Goal: Task Accomplishment & Management: Manage account settings

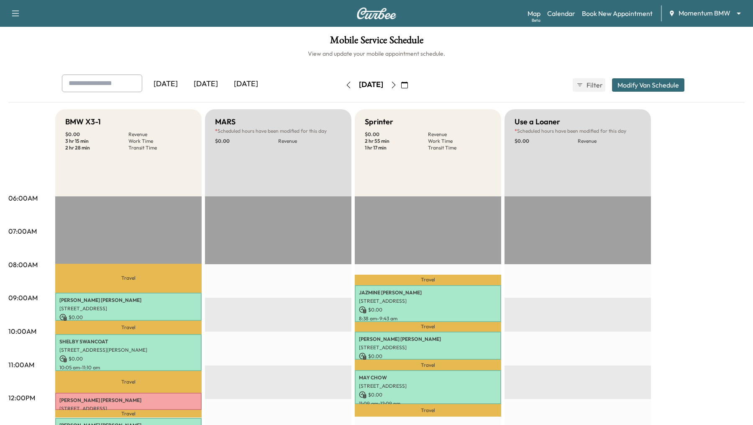
scroll to position [62, 0]
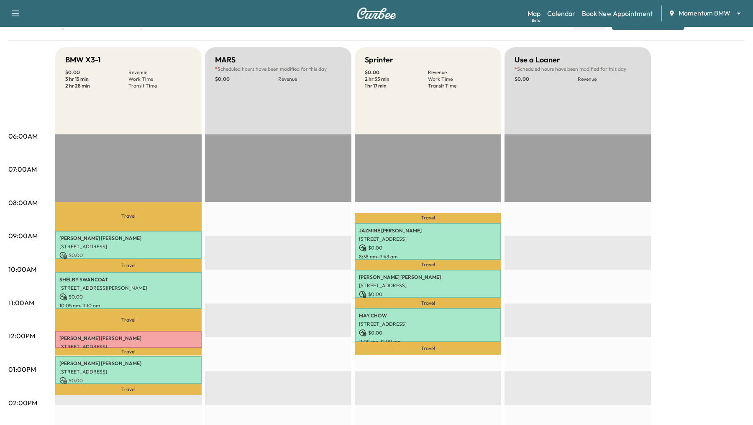
click at [277, 235] on div "EST Start" at bounding box center [278, 404] width 146 height 540
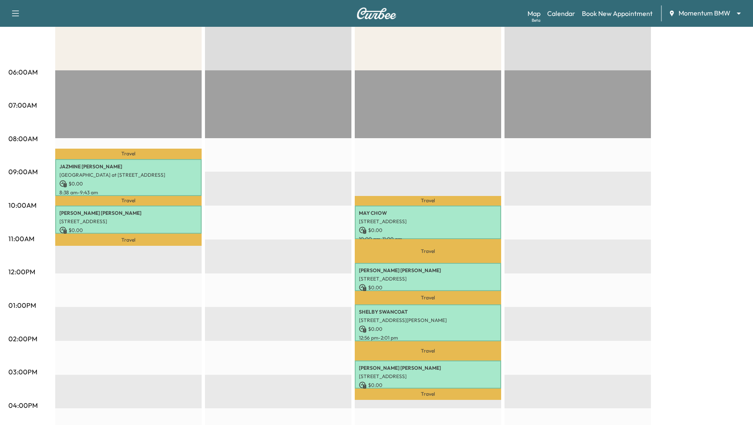
scroll to position [127, 0]
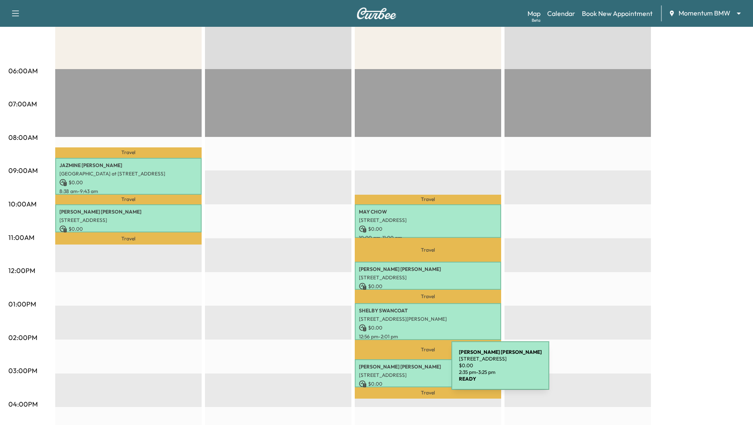
click at [389, 371] on p "[STREET_ADDRESS]" at bounding box center [428, 374] width 138 height 7
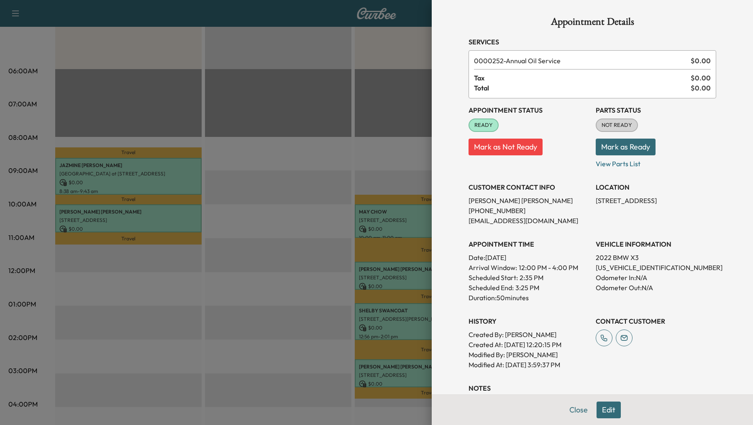
click at [608, 405] on button "Edit" at bounding box center [608, 409] width 24 height 17
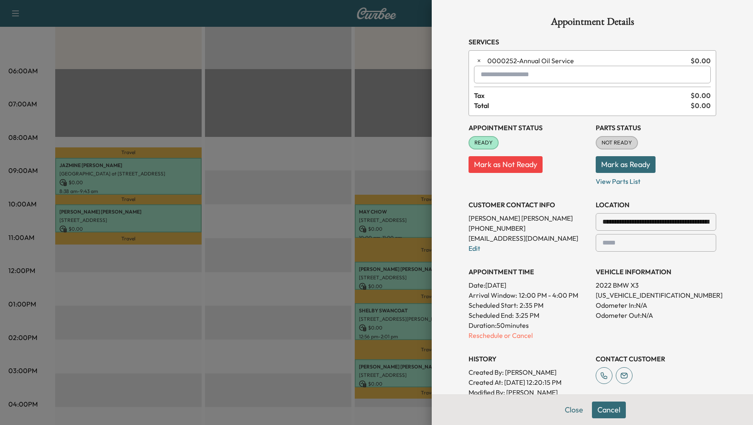
click at [538, 76] on input "text" at bounding box center [592, 75] width 237 height 18
type input "*"
click at [241, 388] on div at bounding box center [376, 212] width 753 height 425
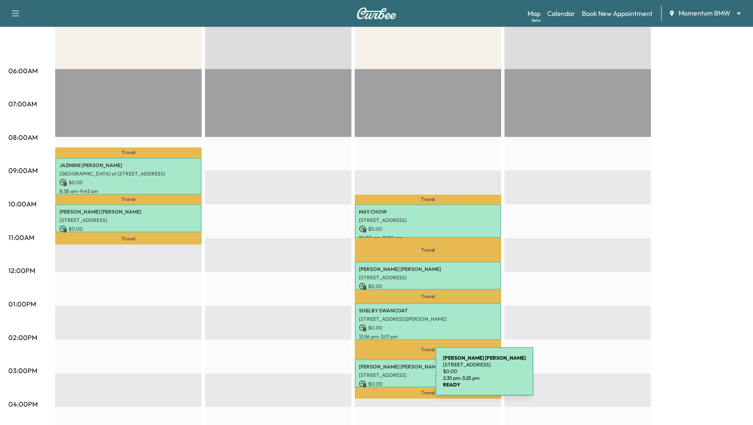
click at [373, 376] on p "[STREET_ADDRESS]" at bounding box center [428, 374] width 138 height 7
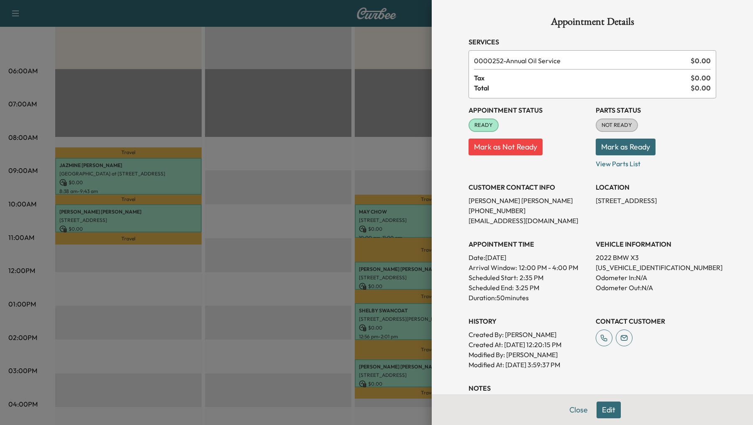
click at [281, 228] on div at bounding box center [376, 212] width 753 height 425
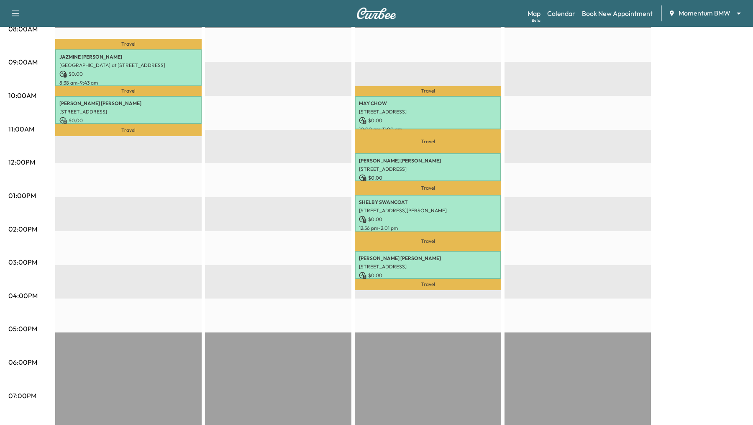
scroll to position [236, 0]
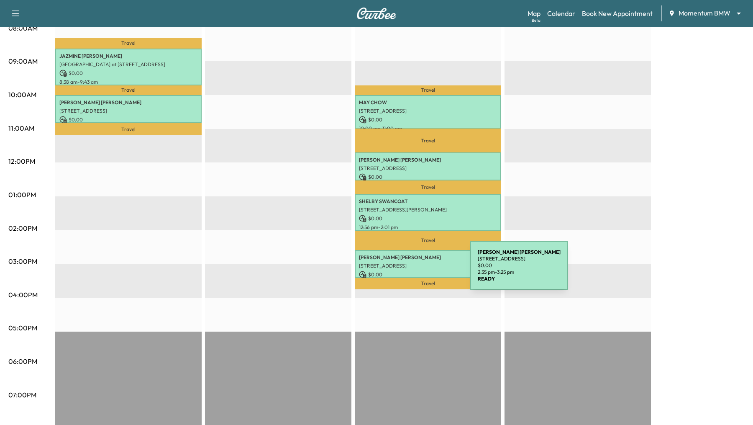
click at [407, 271] on p "$ 0.00" at bounding box center [428, 275] width 138 height 8
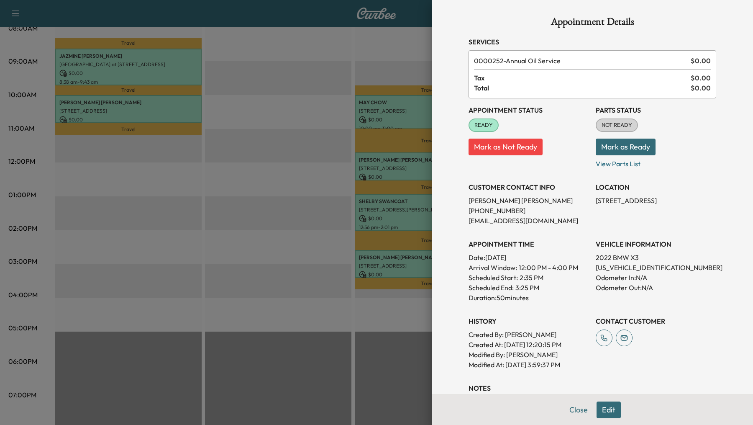
click at [609, 405] on button "Edit" at bounding box center [608, 409] width 24 height 17
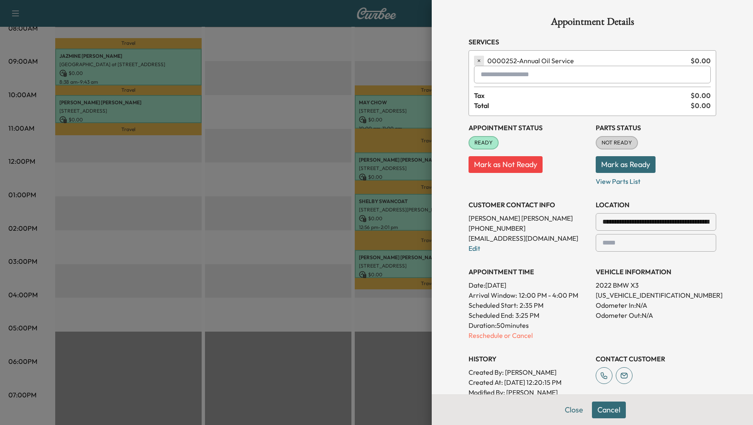
click at [478, 59] on icon "button" at bounding box center [479, 61] width 6 height 6
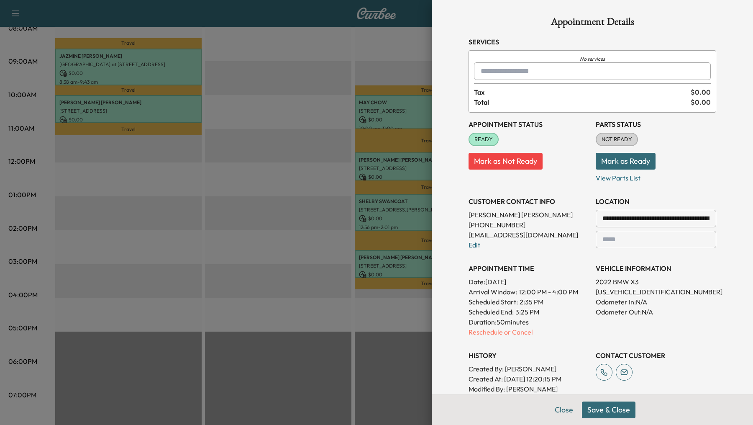
click at [487, 70] on input "text" at bounding box center [592, 71] width 237 height 18
click at [515, 93] on p "LOF - LOF Change Engine Oil &Oil Filter" at bounding box center [567, 93] width 179 height 12
type input "**********"
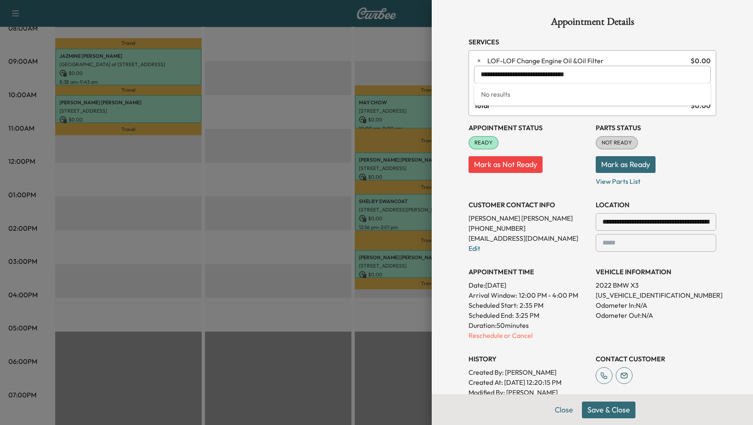
drag, startPoint x: 599, startPoint y: 74, endPoint x: 469, endPoint y: 78, distance: 130.2
click at [469, 78] on div "**********" at bounding box center [592, 83] width 248 height 66
click at [503, 98] on p "X3 - BMW X3-1" at bounding box center [569, 96] width 183 height 12
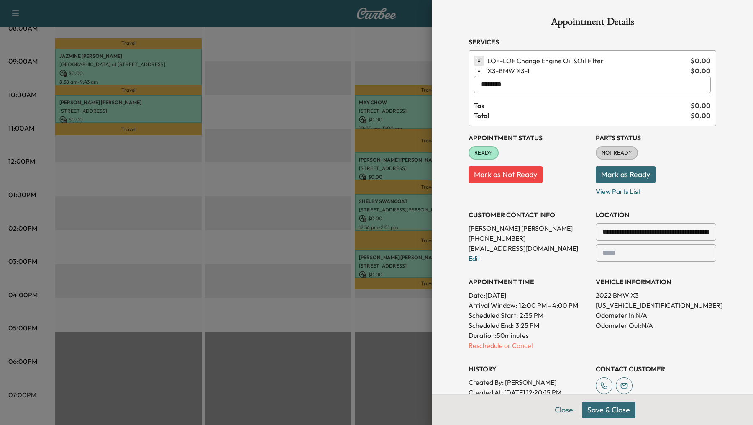
type input "********"
click at [480, 60] on icon "button" at bounding box center [479, 61] width 6 height 6
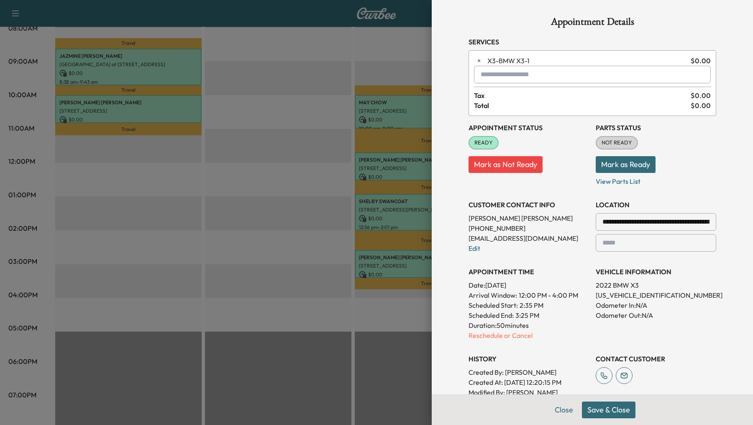
click at [499, 75] on input "text" at bounding box center [592, 75] width 237 height 18
type input "*"
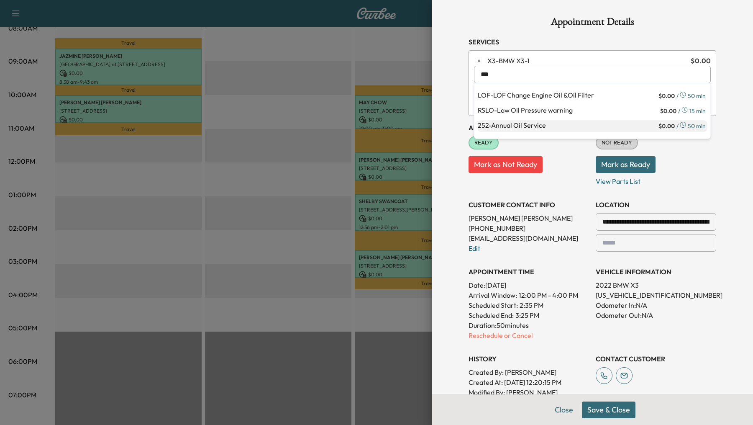
click at [516, 127] on p "252 - Annual Oil Service" at bounding box center [567, 126] width 179 height 12
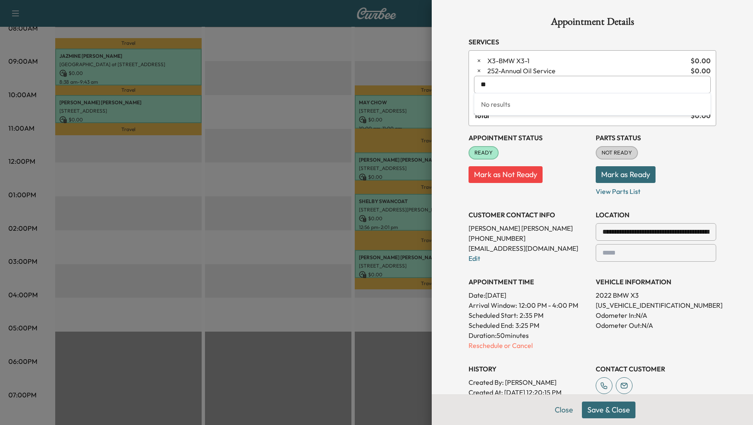
type input "*"
click at [602, 411] on button "Save & Close" at bounding box center [609, 409] width 54 height 17
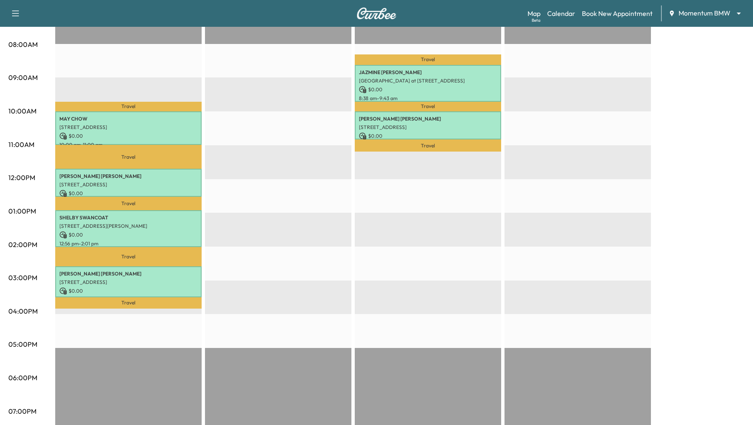
scroll to position [213, 0]
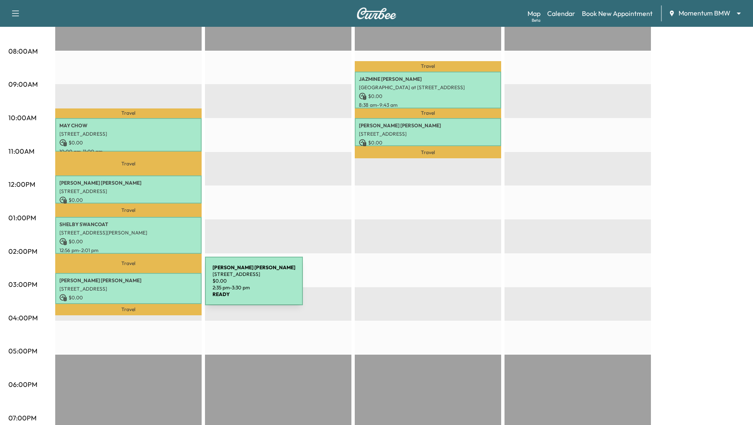
click at [142, 286] on p "[STREET_ADDRESS]" at bounding box center [128, 288] width 138 height 7
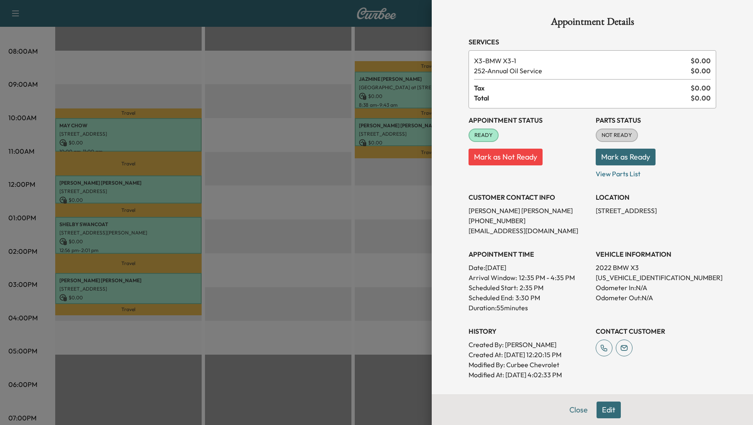
click at [141, 236] on div at bounding box center [376, 212] width 753 height 425
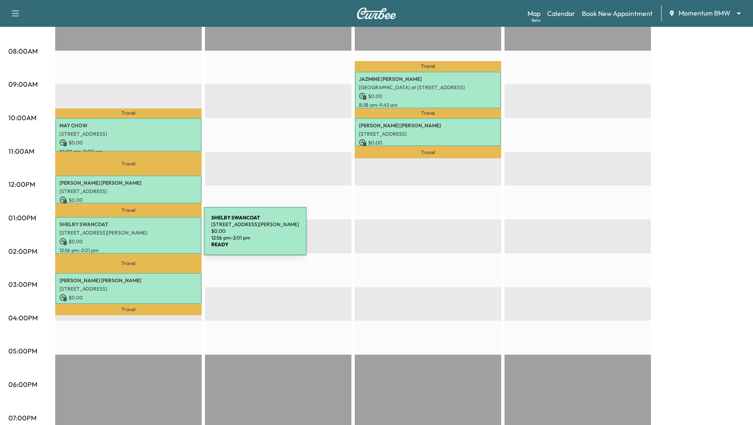
click at [141, 236] on div "SHELBY SWANCOAT 10607 Mason Rd, Cypress, TX 77433, USA $ 0.00 12:56 pm - 2:01 pm" at bounding box center [128, 235] width 146 height 36
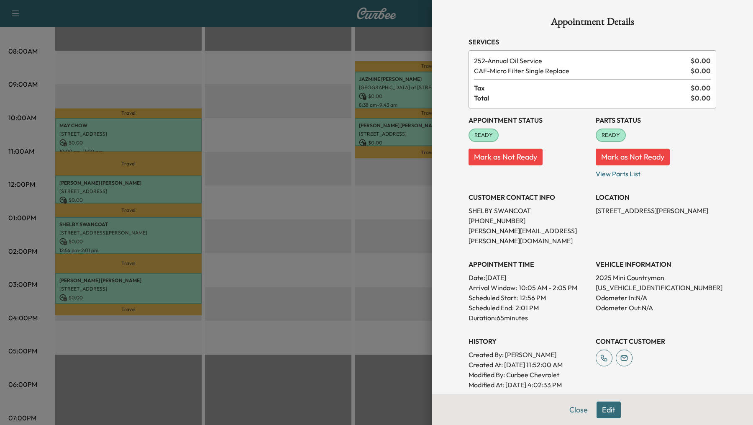
click at [148, 187] on div at bounding box center [376, 212] width 753 height 425
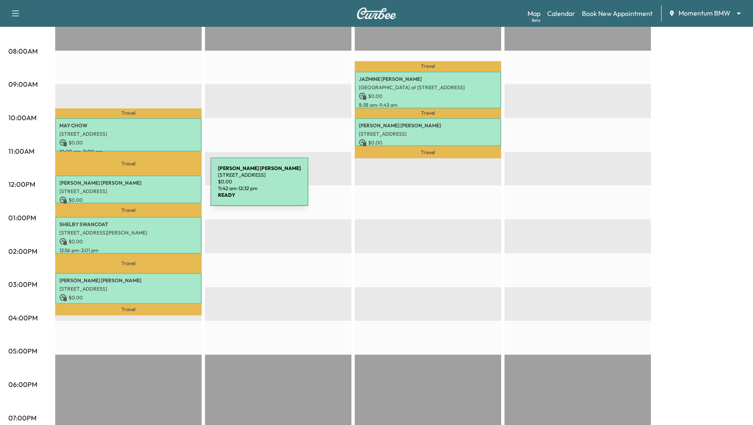
click at [148, 188] on p "[STREET_ADDRESS]" at bounding box center [128, 191] width 138 height 7
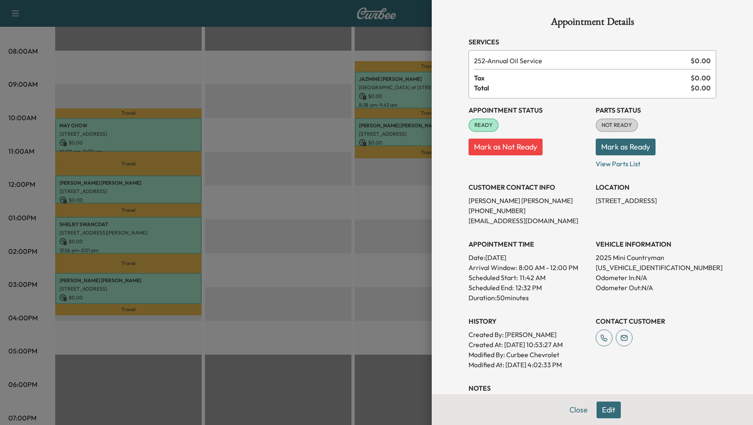
click at [156, 141] on div at bounding box center [376, 212] width 753 height 425
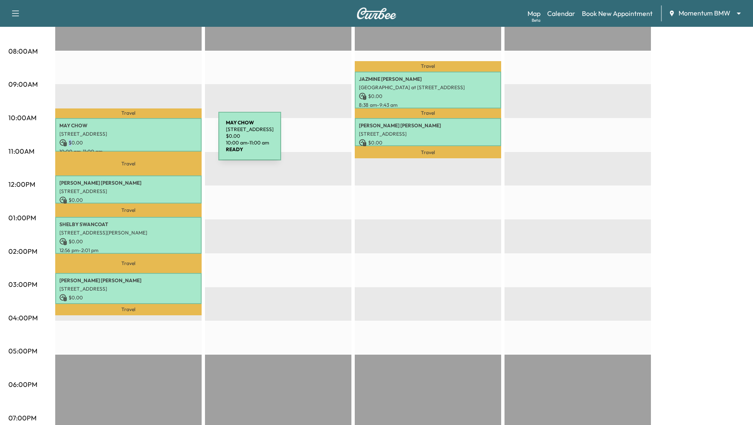
click at [156, 141] on p "$ 0.00" at bounding box center [128, 143] width 138 height 8
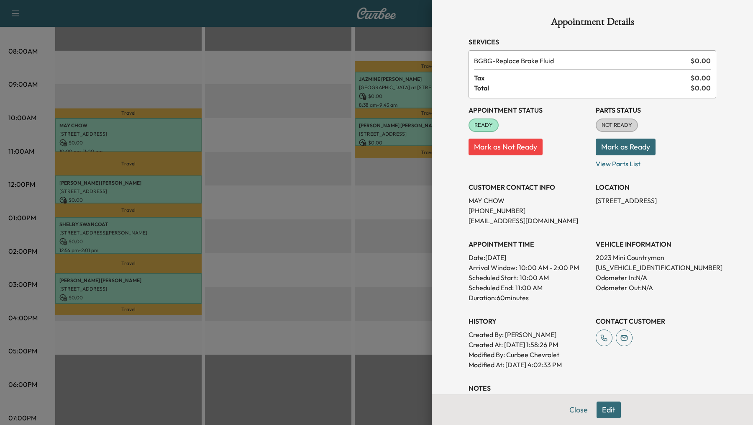
click at [292, 226] on div at bounding box center [376, 212] width 753 height 425
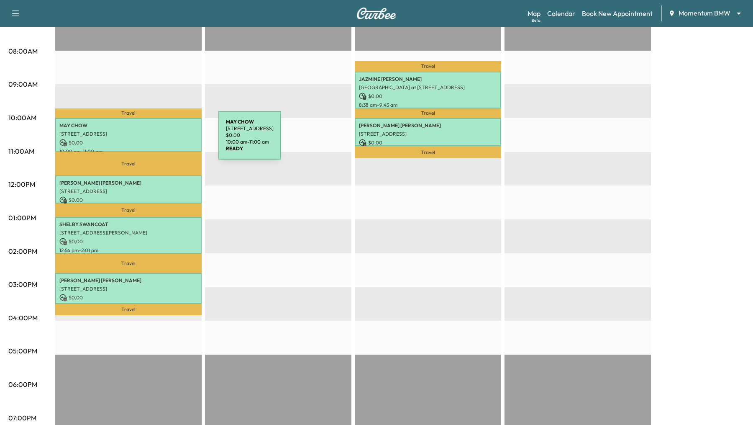
click at [155, 139] on p "$ 0.00" at bounding box center [128, 143] width 138 height 8
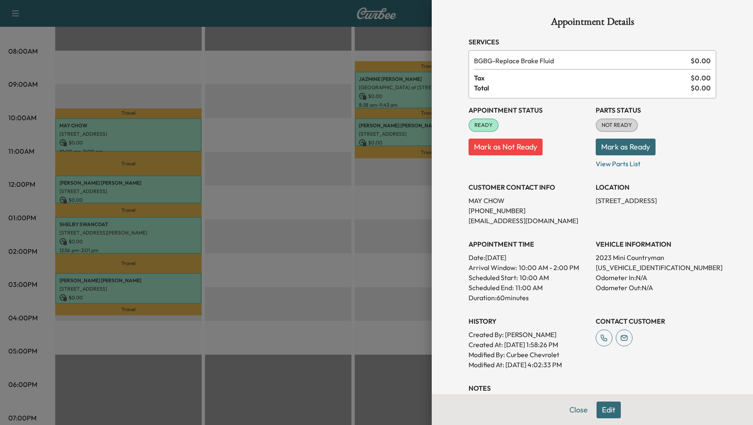
click at [273, 218] on div at bounding box center [376, 212] width 753 height 425
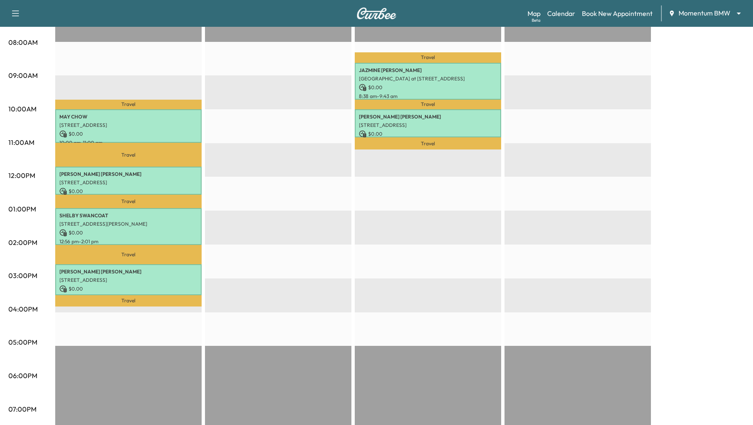
scroll to position [223, 0]
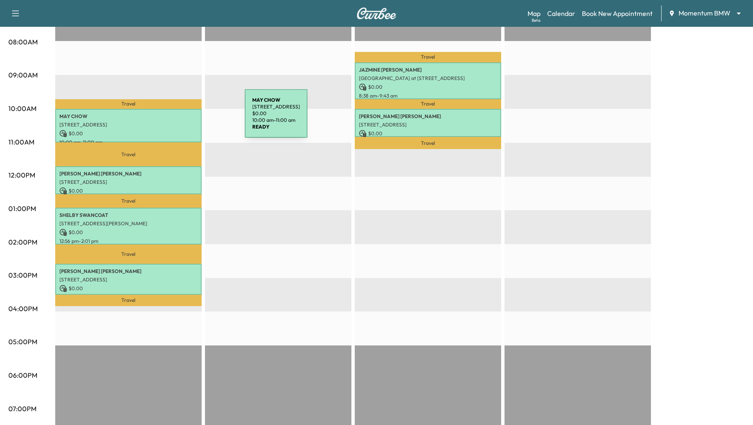
click at [182, 118] on p "MAY CHOW" at bounding box center [128, 116] width 138 height 7
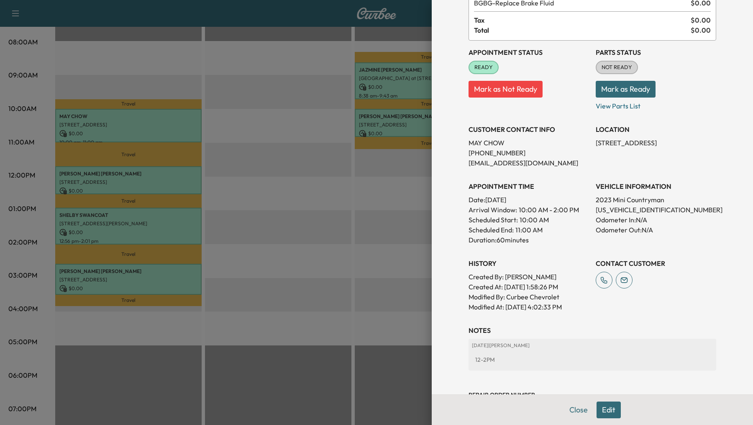
scroll to position [90, 0]
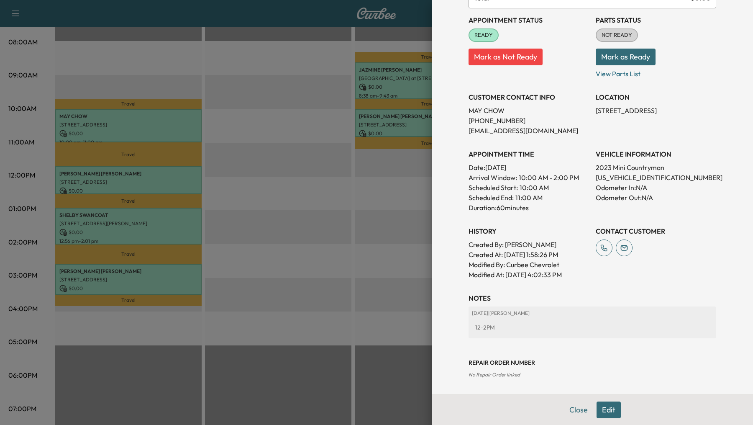
click at [181, 119] on div at bounding box center [376, 212] width 753 height 425
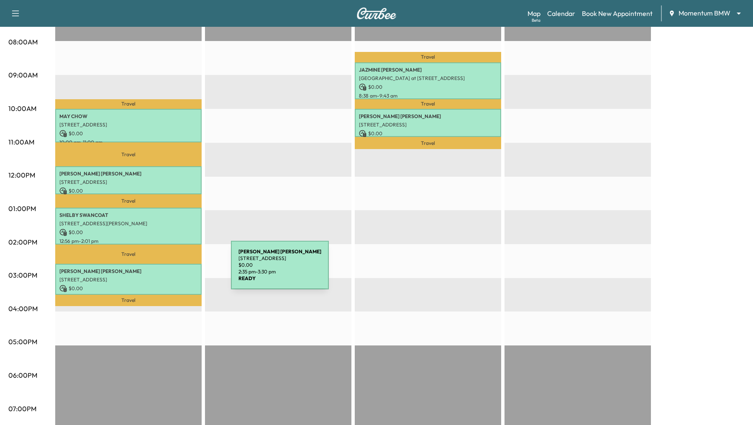
click at [168, 270] on p "KAREN MARTIN" at bounding box center [128, 271] width 138 height 7
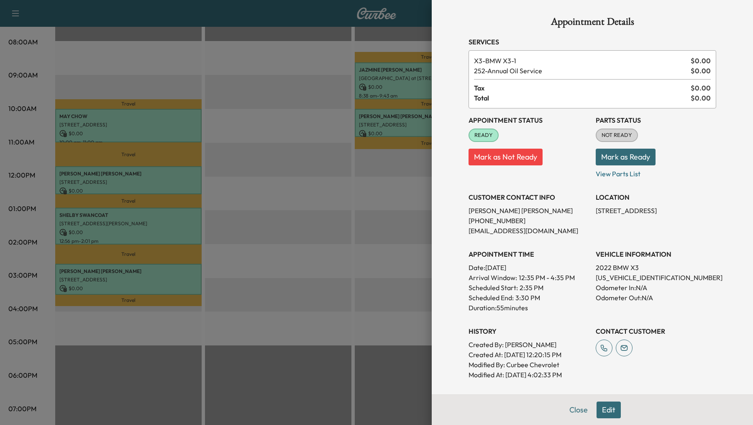
click at [154, 116] on div at bounding box center [376, 212] width 753 height 425
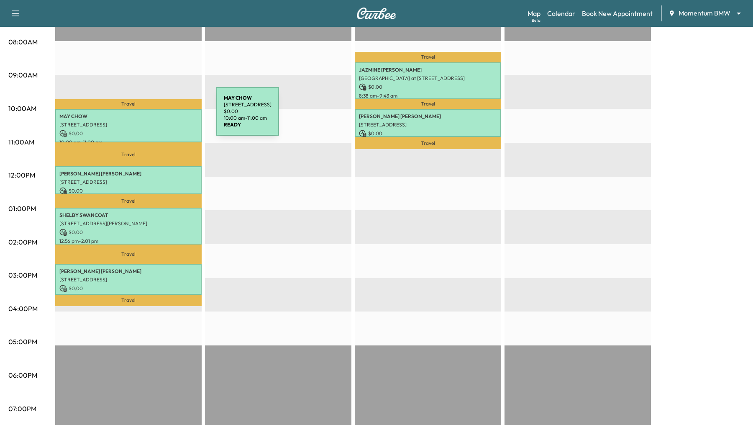
click at [154, 116] on p "MAY CHOW" at bounding box center [128, 116] width 138 height 7
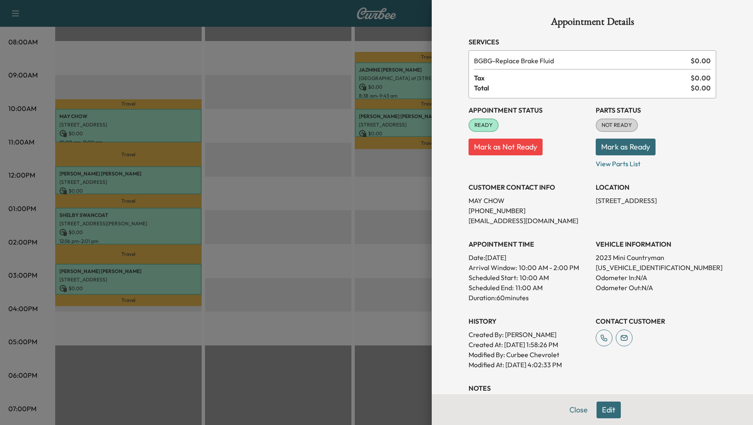
click at [161, 280] on div at bounding box center [376, 212] width 753 height 425
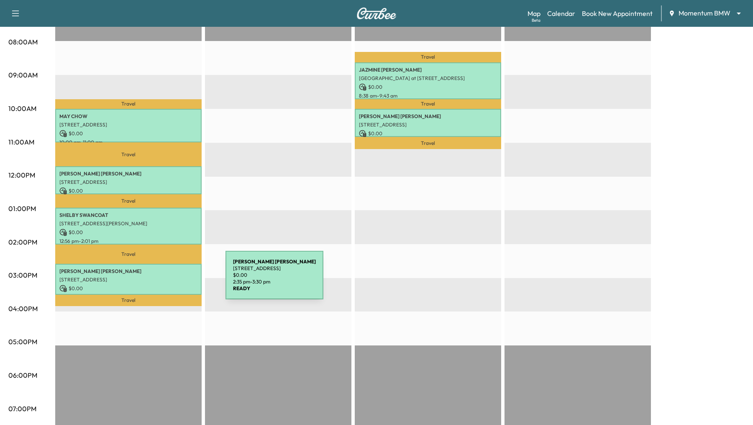
click at [163, 280] on p "[STREET_ADDRESS]" at bounding box center [128, 279] width 138 height 7
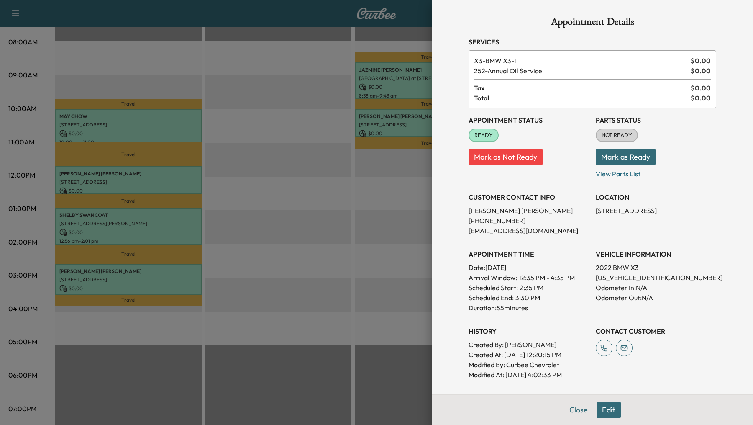
click at [261, 183] on div at bounding box center [376, 212] width 753 height 425
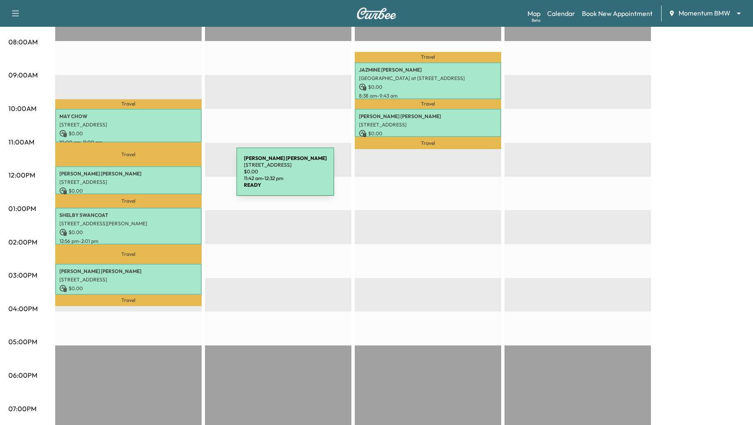
click at [174, 177] on div "STEPHEN EDWARDS 26320 Century Oaks Blvd, Hockley, TX 77447, USA $ 0.00 11:42 am…" at bounding box center [128, 180] width 146 height 28
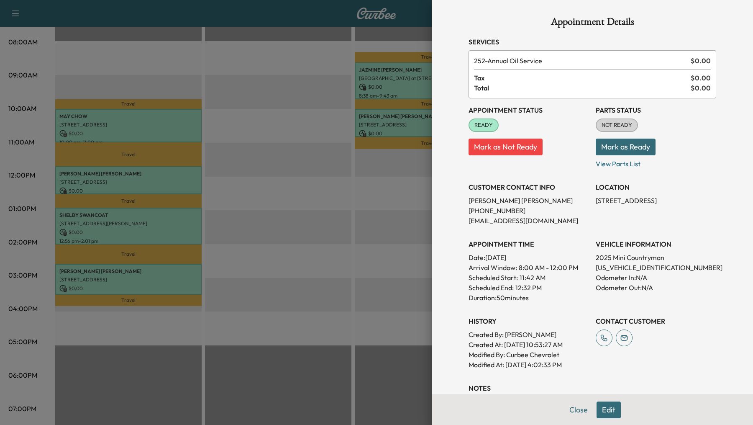
click at [170, 273] on div at bounding box center [376, 212] width 753 height 425
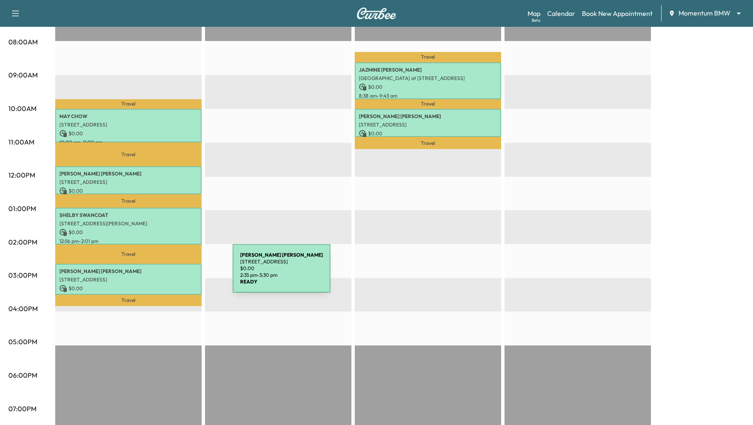
click at [170, 273] on p "KAREN MARTIN" at bounding box center [128, 271] width 138 height 7
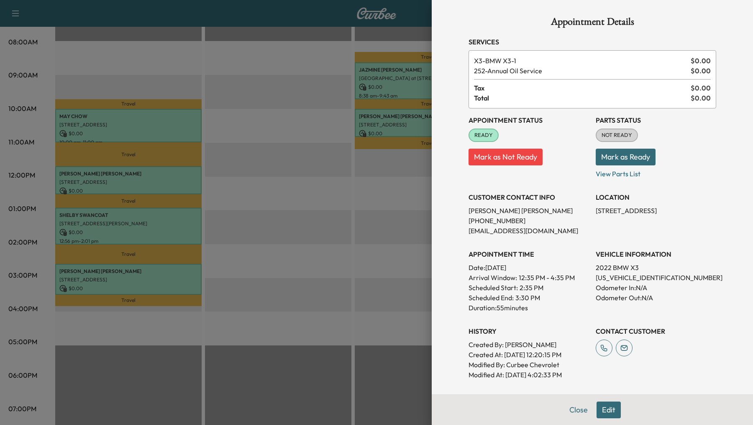
click at [177, 229] on div at bounding box center [376, 212] width 753 height 425
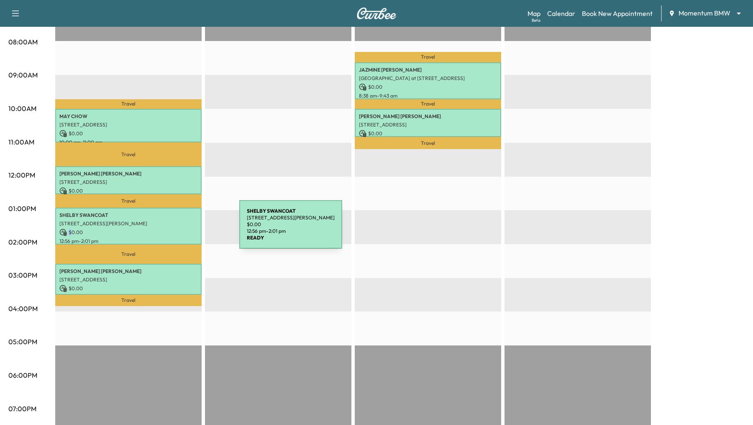
click at [177, 229] on p "$ 0.00" at bounding box center [128, 232] width 138 height 8
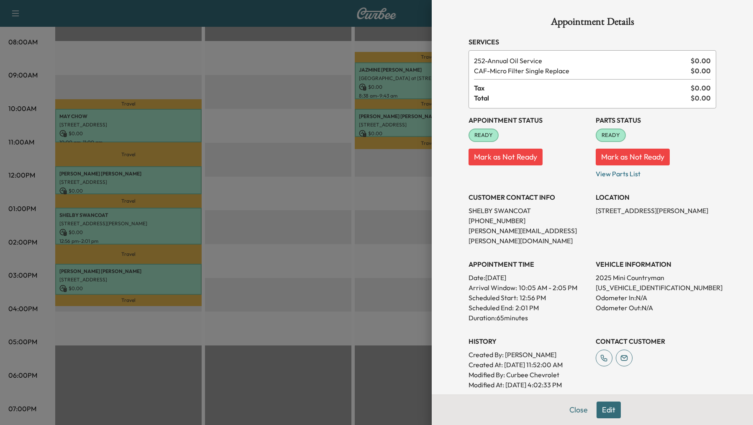
click at [173, 188] on div at bounding box center [376, 212] width 753 height 425
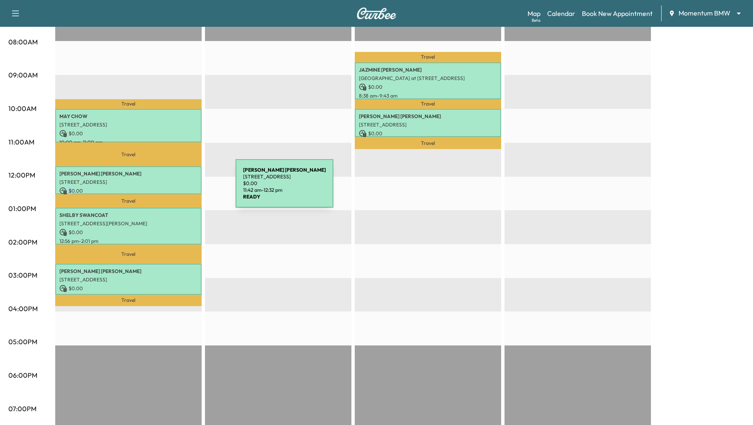
click at [173, 188] on p "$ 0.00" at bounding box center [128, 191] width 138 height 8
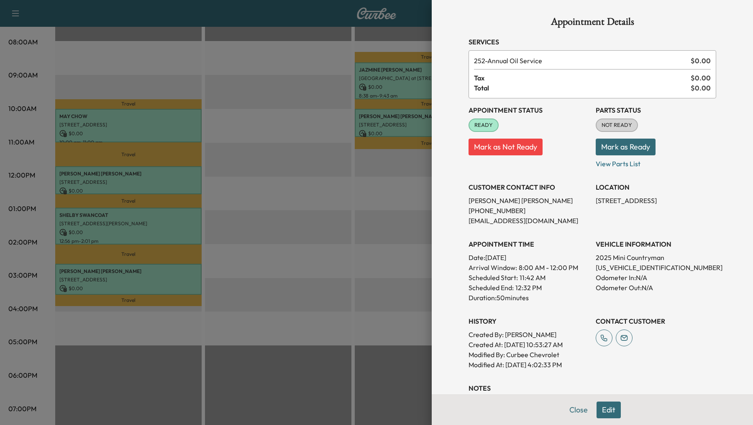
click at [174, 125] on div at bounding box center [376, 212] width 753 height 425
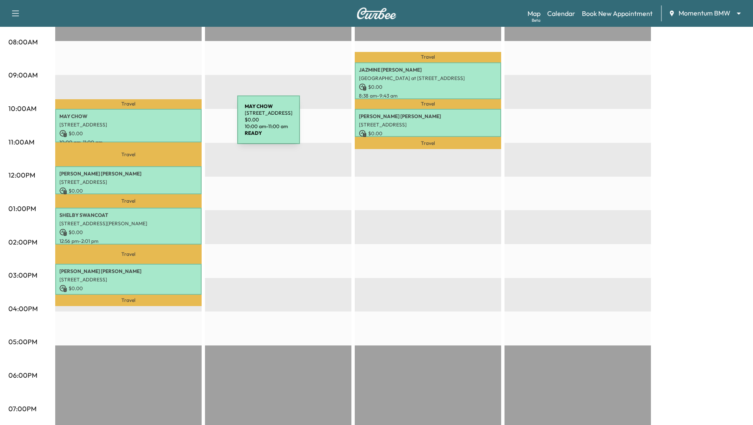
click at [174, 125] on p "10402 Town & Country Way apt 719, Houston, TX 77024, USA" at bounding box center [128, 124] width 138 height 7
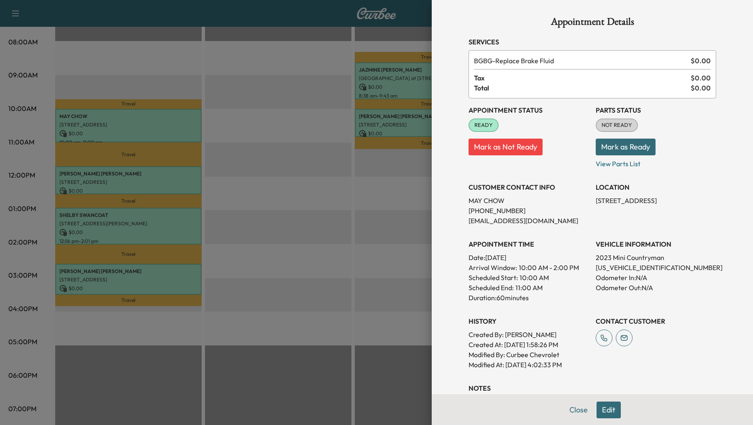
click at [352, 187] on div at bounding box center [376, 212] width 753 height 425
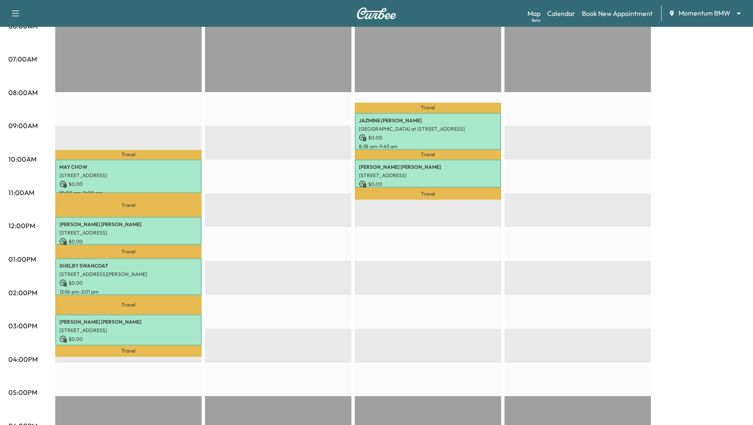
scroll to position [174, 0]
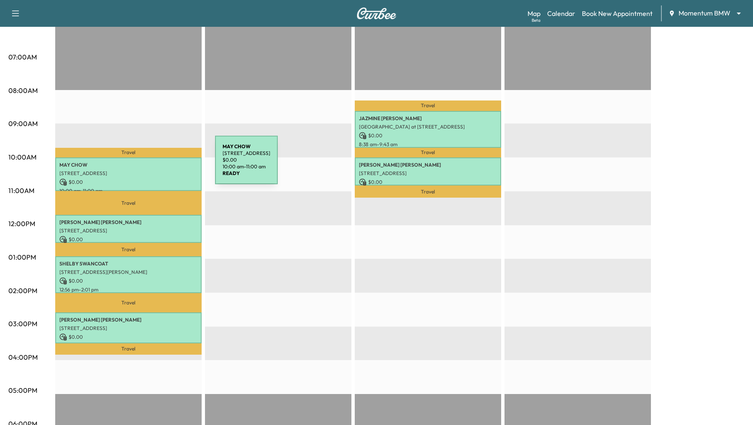
click at [152, 165] on p "MAY CHOW" at bounding box center [128, 164] width 138 height 7
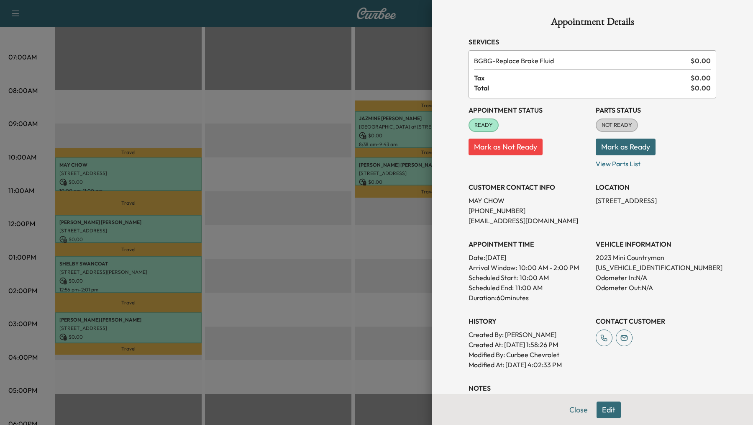
click at [380, 174] on div at bounding box center [376, 212] width 753 height 425
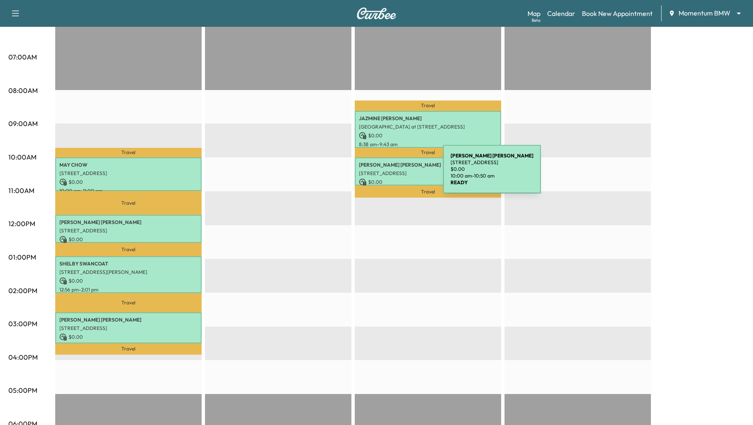
click at [380, 174] on p "[STREET_ADDRESS]" at bounding box center [428, 173] width 138 height 7
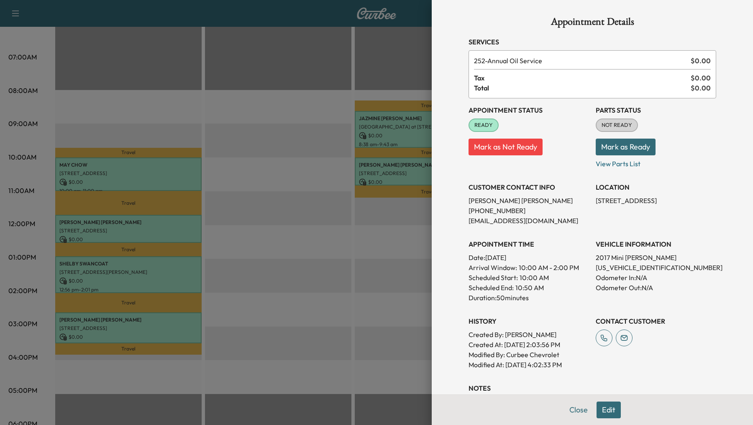
click at [401, 131] on div at bounding box center [376, 212] width 753 height 425
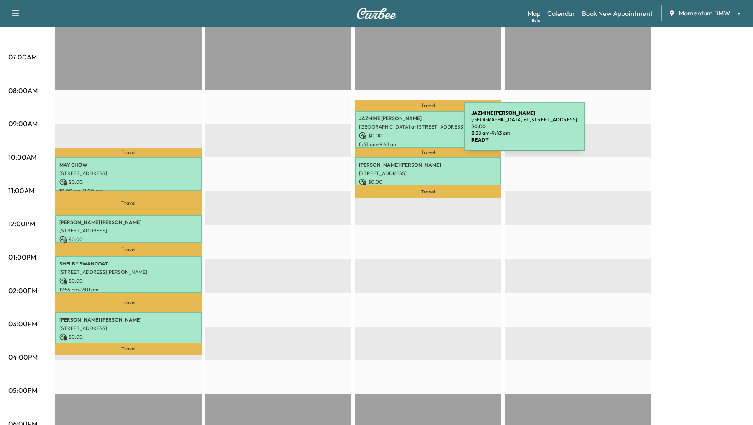
click at [401, 132] on p "$ 0.00" at bounding box center [428, 136] width 138 height 8
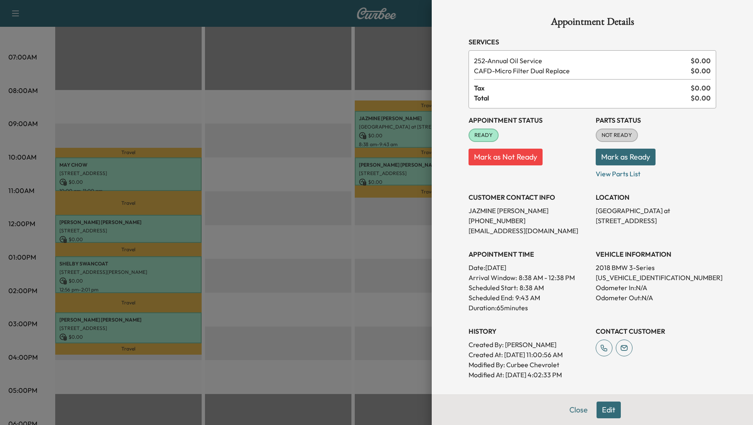
click at [293, 178] on div at bounding box center [376, 212] width 753 height 425
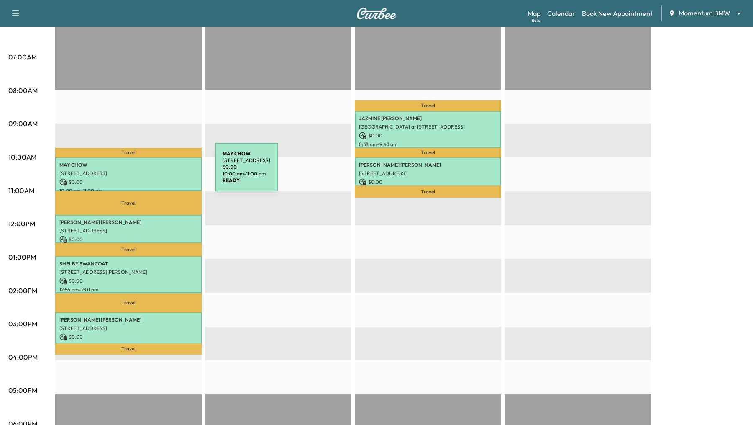
click at [152, 172] on p "10402 Town & Country Way apt 719, Houston, TX 77024, USA" at bounding box center [128, 173] width 138 height 7
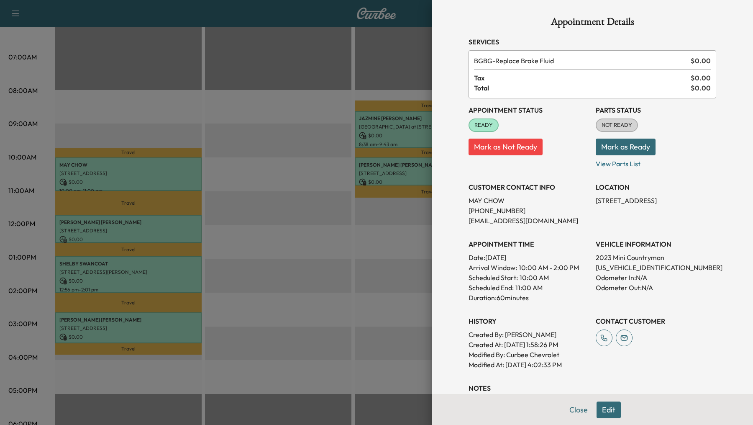
click at [612, 410] on button "Edit" at bounding box center [608, 409] width 24 height 17
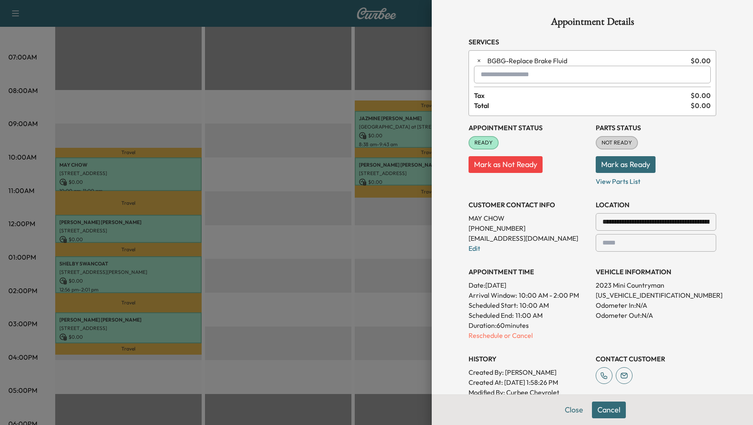
click at [512, 84] on div "BGBG - Replace Brake Fluid $ 0.00 Tax $ 0.00 Total $ 0.00" at bounding box center [592, 83] width 248 height 66
click at [513, 77] on input "text" at bounding box center [592, 75] width 237 height 18
click at [548, 96] on p "SPRINTER - Sprinter" at bounding box center [569, 96] width 183 height 12
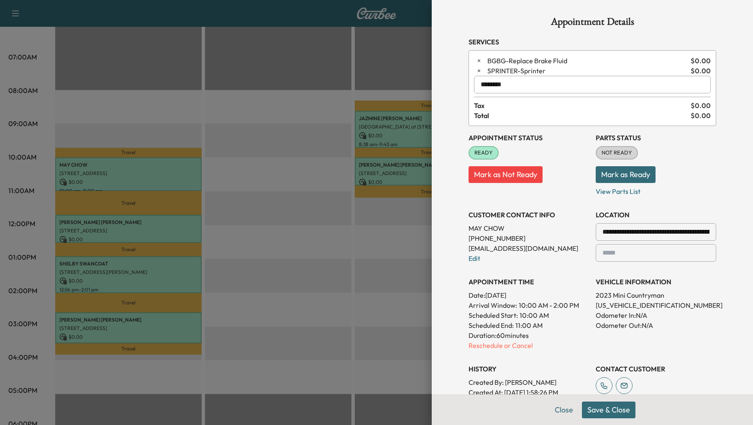
type input "********"
click at [610, 413] on button "Save & Close" at bounding box center [609, 409] width 54 height 17
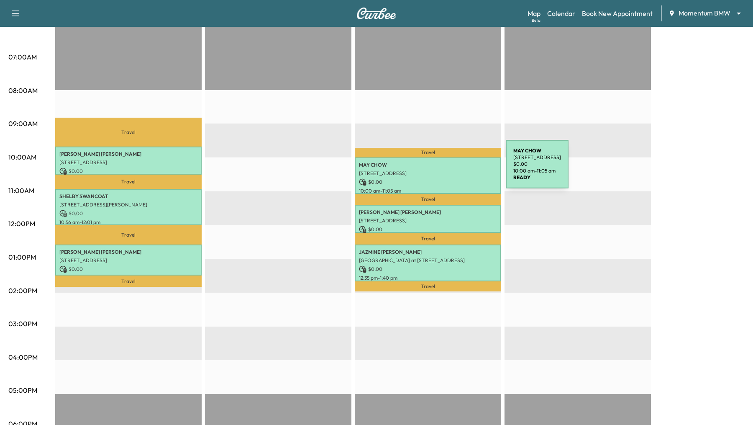
click at [443, 170] on p "10402 Town & Country Way apt 719, Houston, TX 77024, USA" at bounding box center [428, 173] width 138 height 7
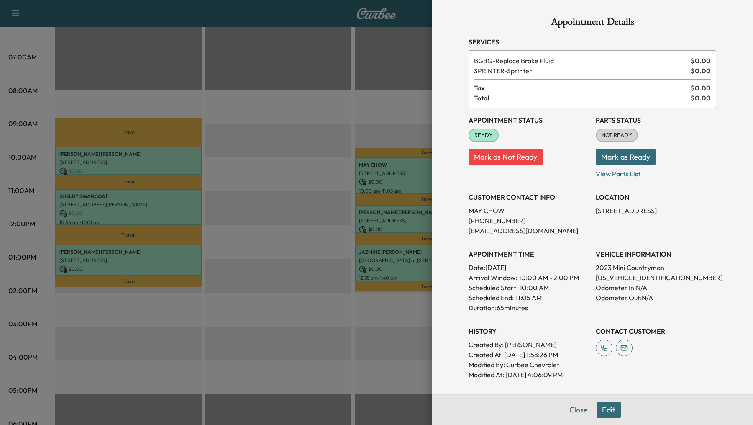
click at [414, 218] on div at bounding box center [376, 212] width 753 height 425
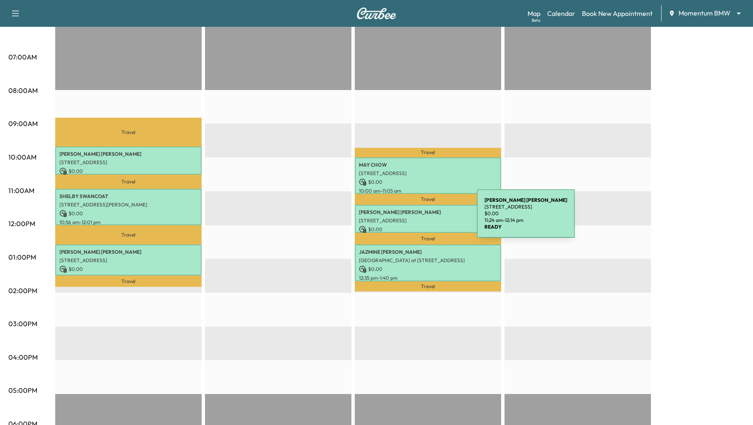
click at [414, 218] on p "[STREET_ADDRESS]" at bounding box center [428, 220] width 138 height 7
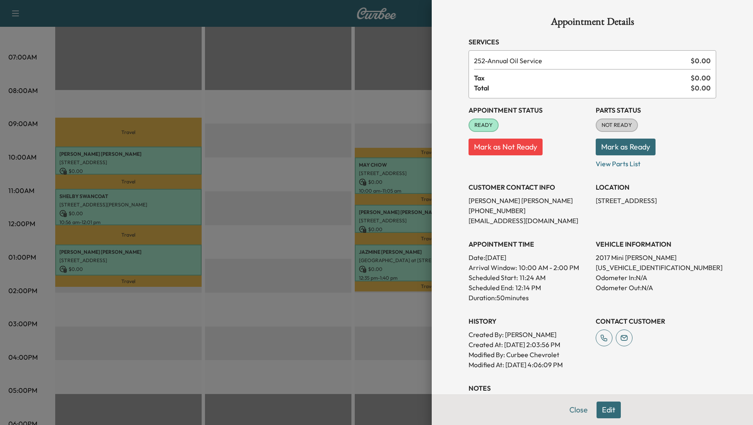
click at [393, 264] on div at bounding box center [376, 212] width 753 height 425
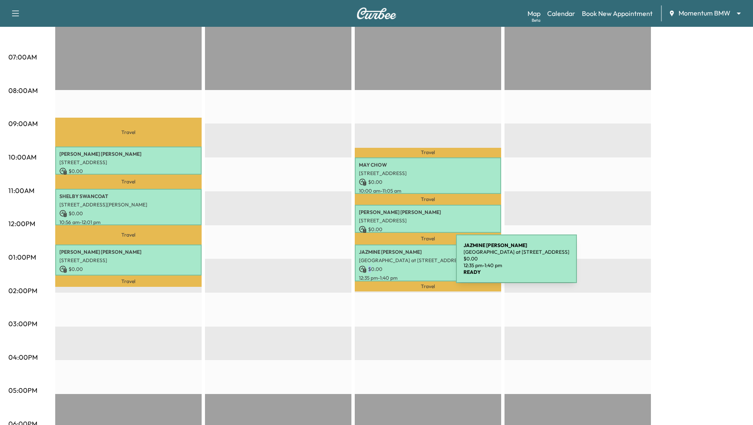
click at [393, 264] on div "JAZMINE TURNER 8900 Lakes at 610 Dr, Houston, TX 77054, USA $ 0.00 12:35 pm - 1…" at bounding box center [428, 262] width 146 height 36
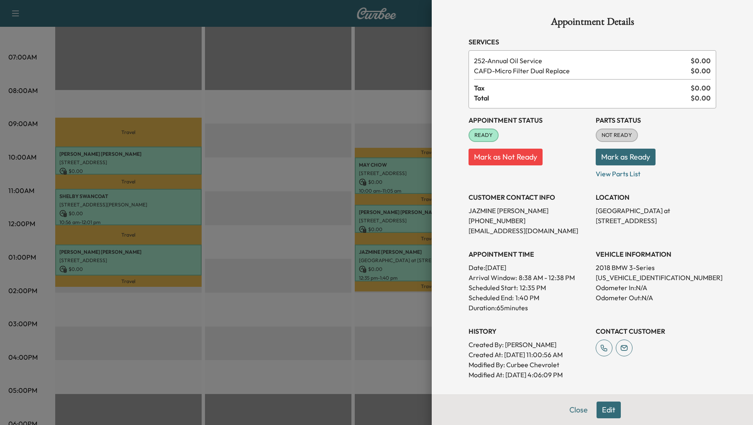
click at [268, 228] on div at bounding box center [376, 212] width 753 height 425
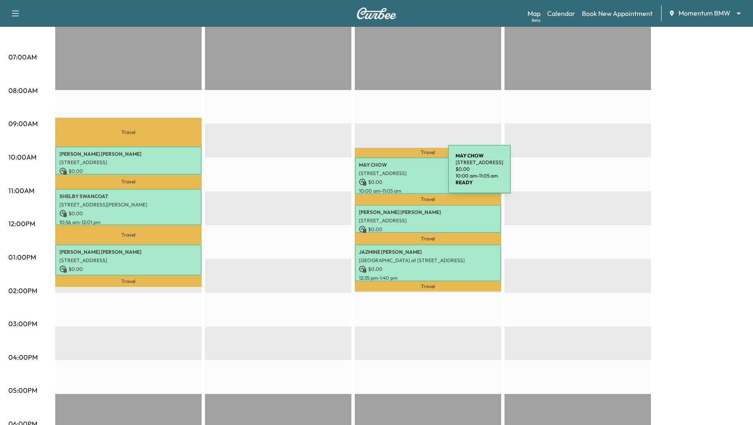
click at [385, 174] on p "10402 Town & Country Way apt 719, Houston, TX 77024, USA" at bounding box center [428, 173] width 138 height 7
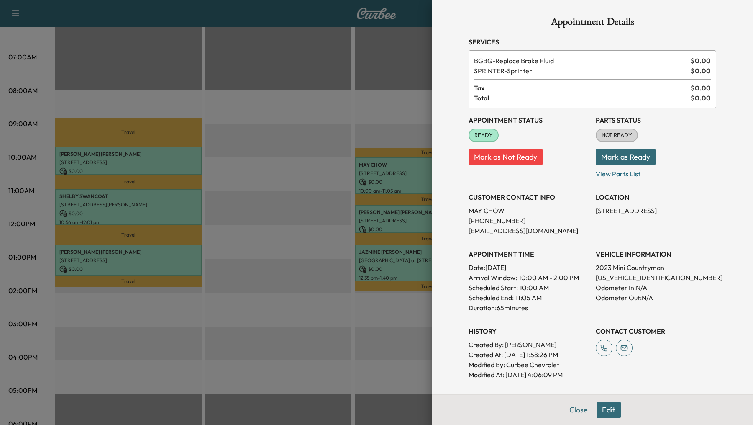
click at [605, 411] on button "Edit" at bounding box center [608, 409] width 24 height 17
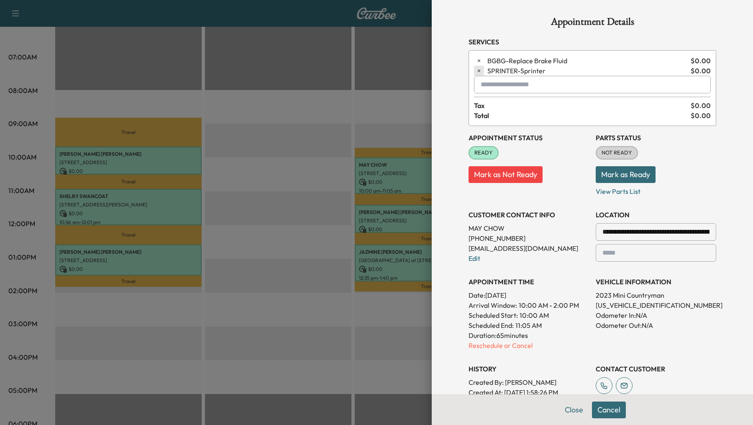
click at [481, 69] on icon "button" at bounding box center [479, 71] width 6 height 6
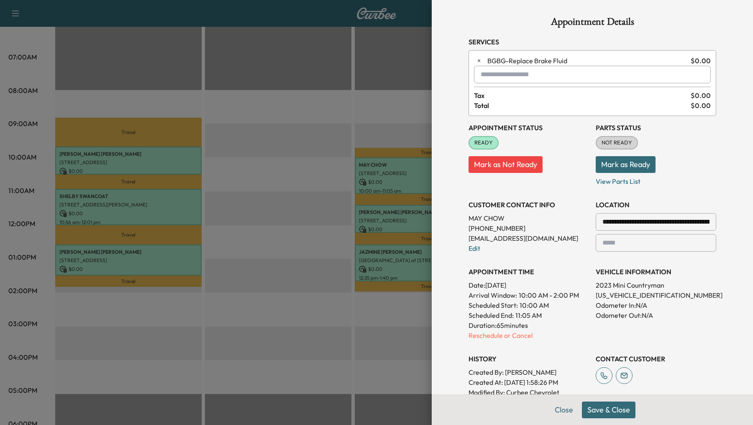
click at [616, 405] on button "Save & Close" at bounding box center [609, 409] width 54 height 17
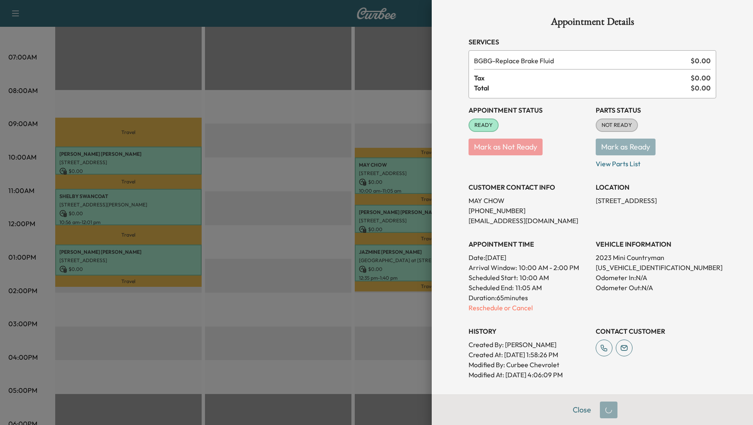
click at [242, 186] on div at bounding box center [376, 212] width 753 height 425
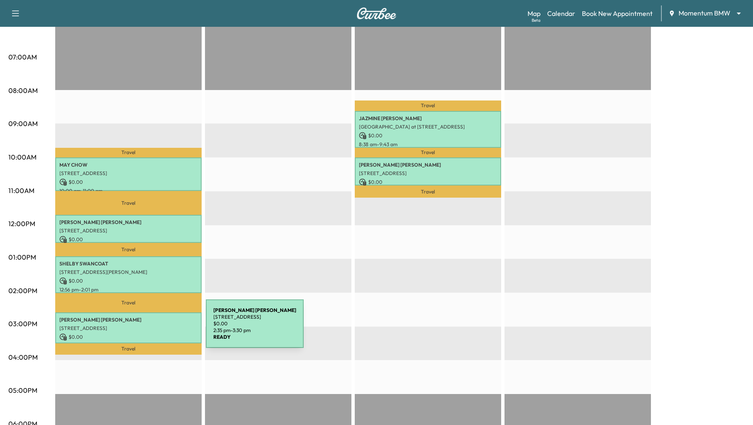
click at [143, 328] on p "[STREET_ADDRESS]" at bounding box center [128, 328] width 138 height 7
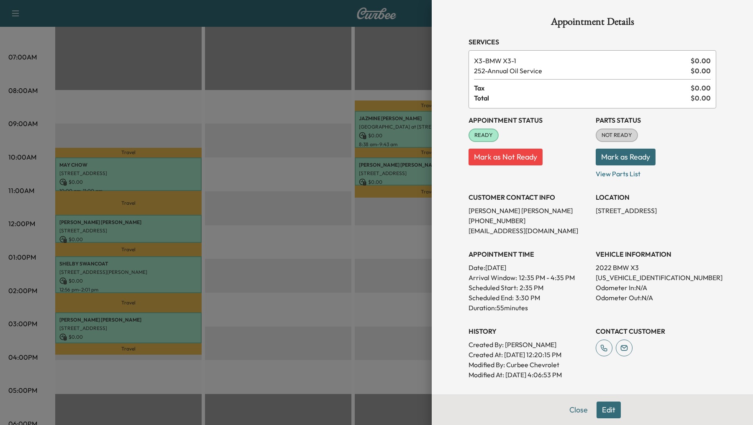
click at [607, 412] on button "Edit" at bounding box center [608, 409] width 24 height 17
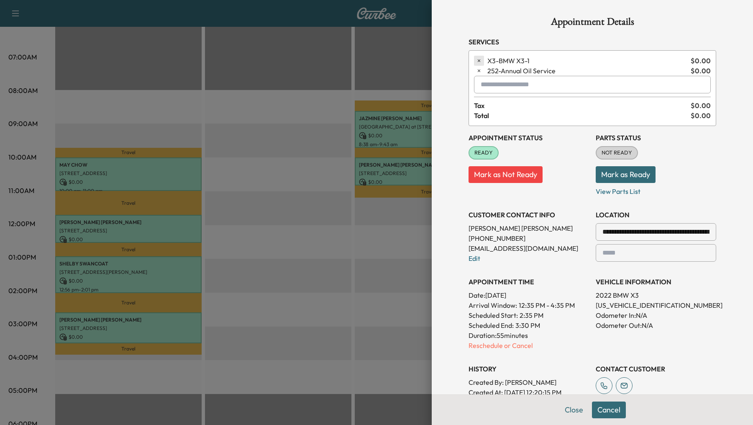
click at [480, 61] on icon "button" at bounding box center [479, 61] width 6 height 6
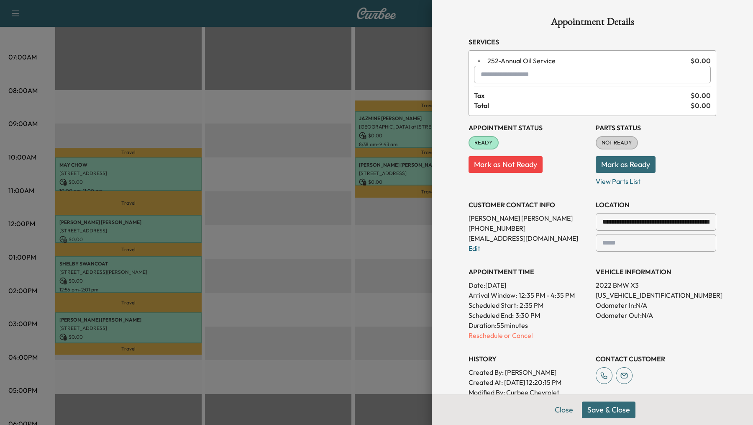
click at [599, 412] on button "Save & Close" at bounding box center [609, 409] width 54 height 17
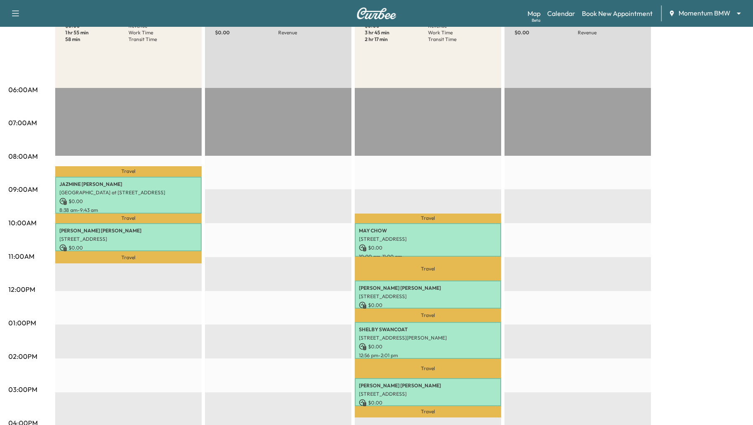
scroll to position [130, 0]
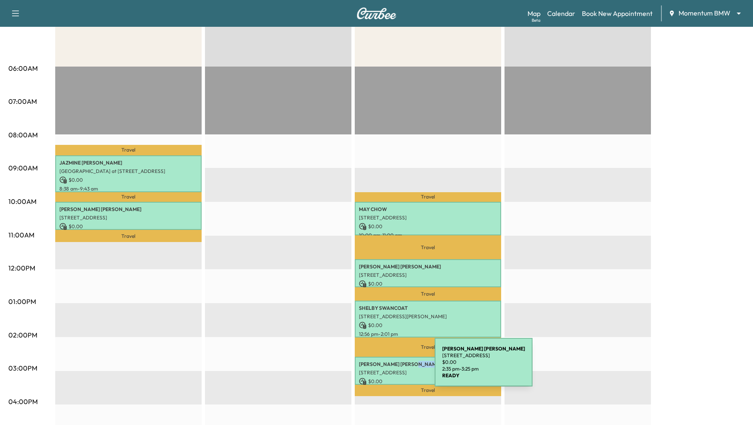
click at [372, 367] on div "KAREN MARTIN 7026 Kayleigh Ct, Sugar Land, TX 77479, USA $ 0.00 2:35 pm - 3:25 …" at bounding box center [428, 370] width 146 height 28
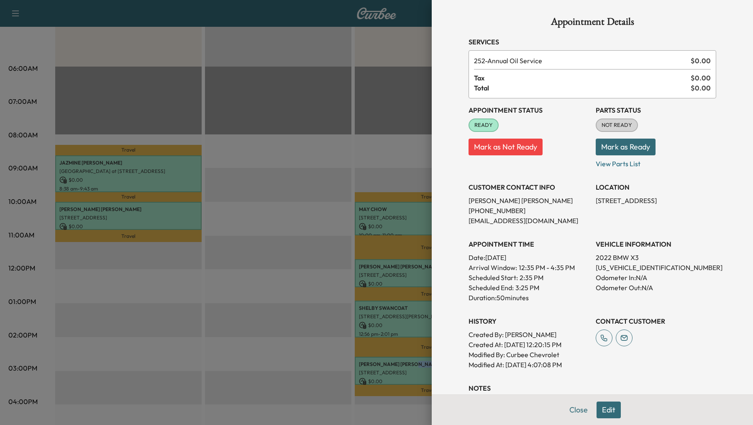
click at [603, 410] on button "Edit" at bounding box center [608, 409] width 24 height 17
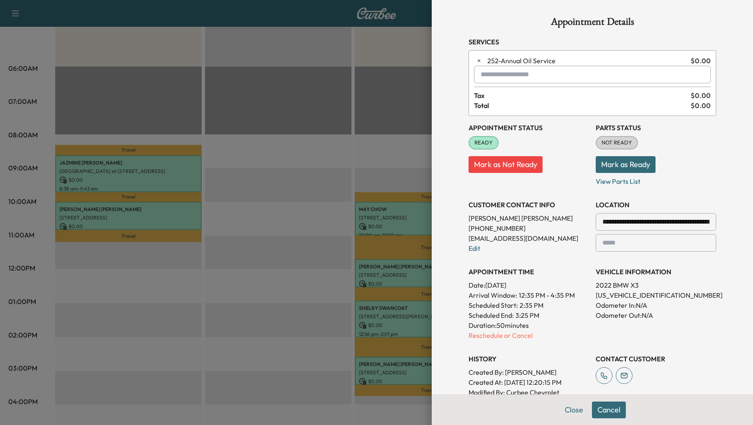
click at [506, 69] on input "text" at bounding box center [592, 75] width 237 height 18
click at [512, 75] on input "***" at bounding box center [592, 75] width 237 height 18
type input "*"
click at [333, 202] on div at bounding box center [376, 212] width 753 height 425
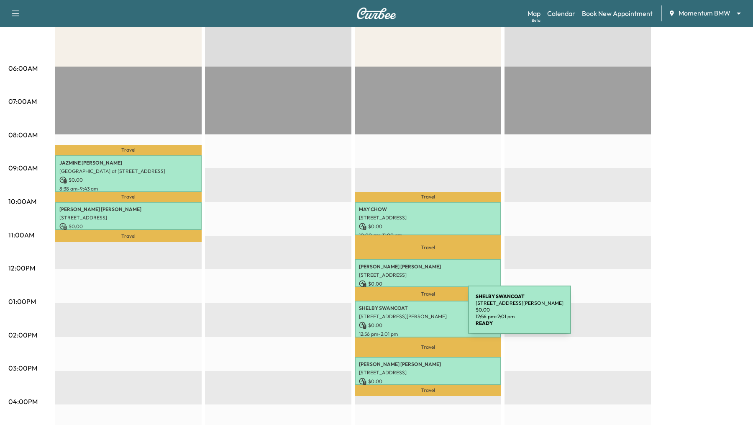
click at [405, 315] on p "[STREET_ADDRESS][PERSON_NAME]" at bounding box center [428, 316] width 138 height 7
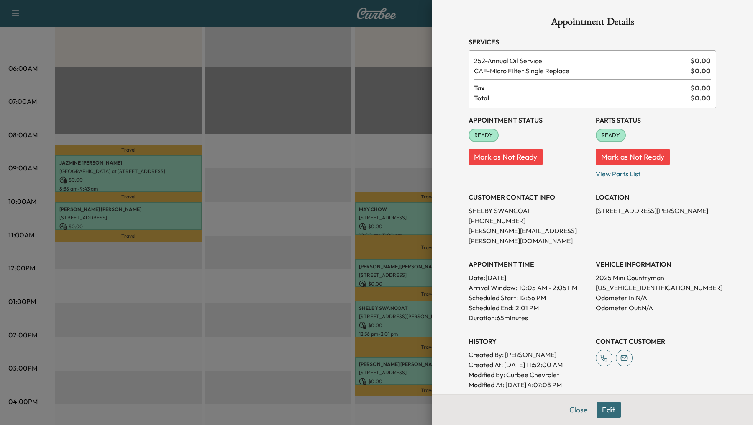
click at [622, 404] on div "Close Edit" at bounding box center [592, 409] width 321 height 31
click at [619, 404] on button "Edit" at bounding box center [608, 409] width 24 height 17
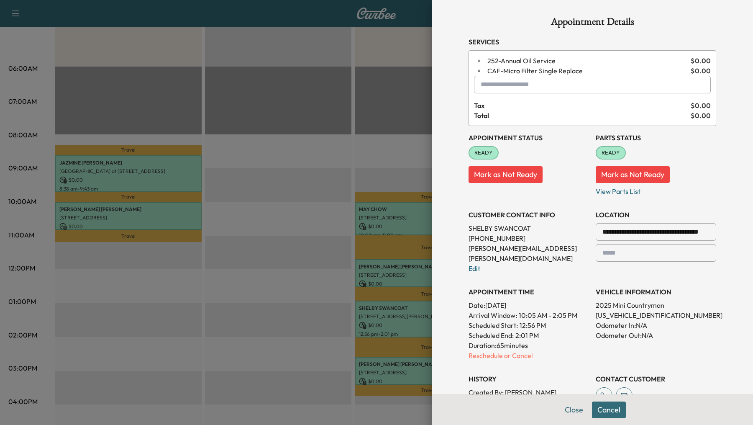
click at [522, 85] on input "text" at bounding box center [592, 85] width 237 height 18
type input "***"
click at [399, 130] on div at bounding box center [376, 212] width 753 height 425
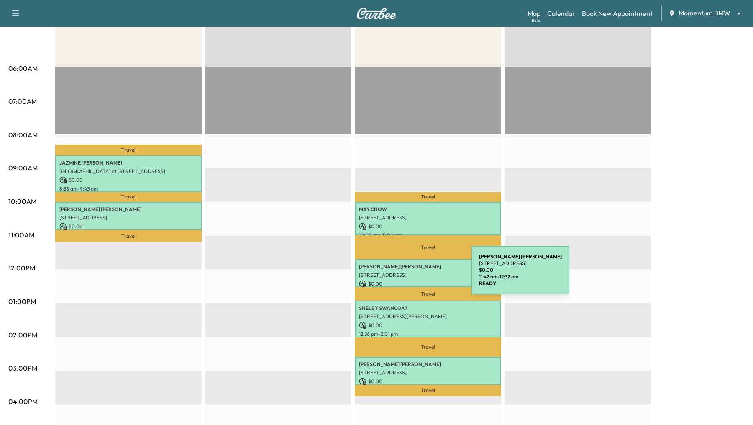
click at [409, 275] on p "[STREET_ADDRESS]" at bounding box center [428, 274] width 138 height 7
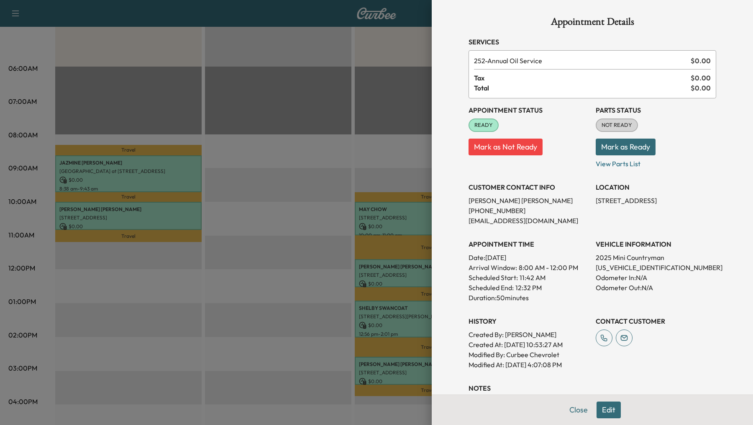
click at [606, 415] on button "Edit" at bounding box center [608, 409] width 24 height 17
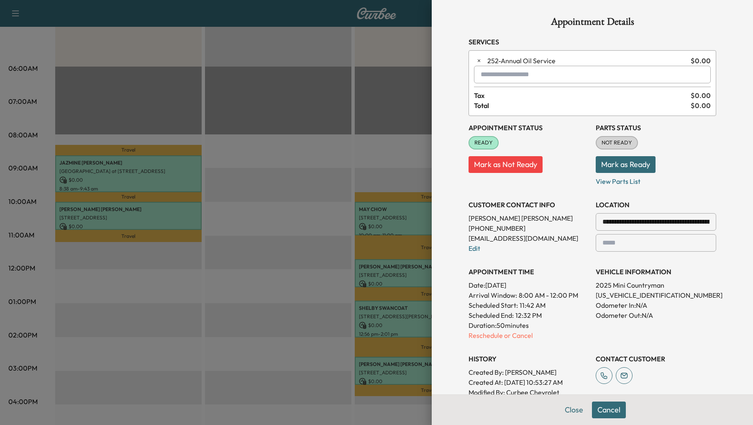
click at [501, 75] on input "text" at bounding box center [592, 75] width 237 height 18
type input "***"
click at [294, 195] on div at bounding box center [376, 212] width 753 height 425
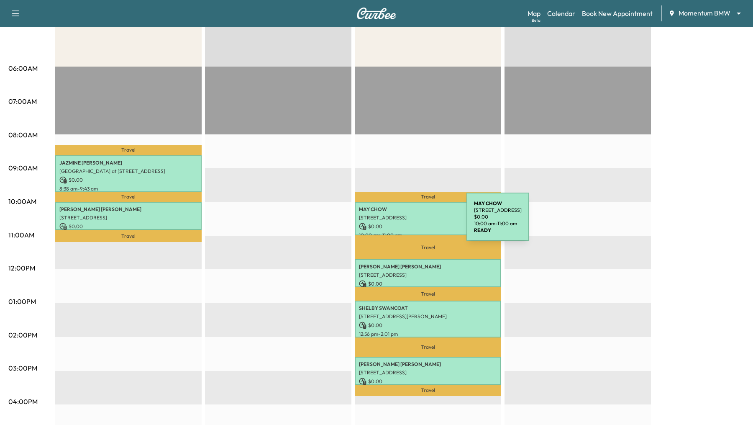
click at [404, 223] on p "$ 0.00" at bounding box center [428, 227] width 138 height 8
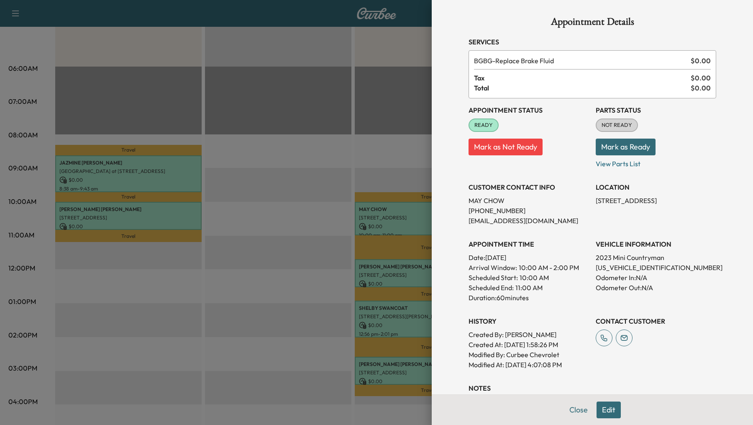
click at [609, 415] on button "Edit" at bounding box center [608, 409] width 24 height 17
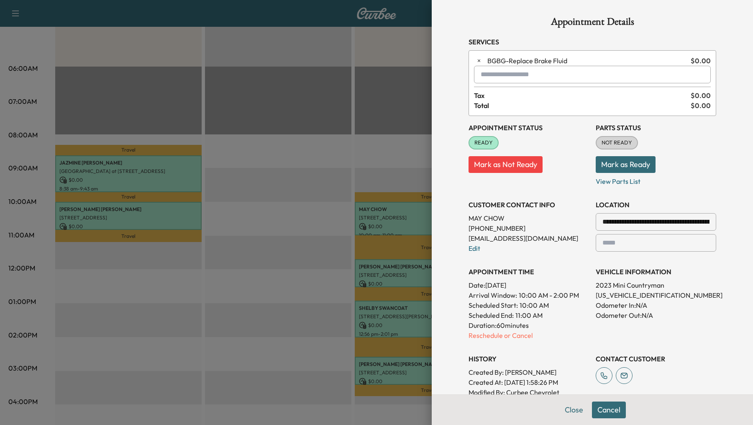
click at [535, 74] on input "text" at bounding box center [592, 75] width 237 height 18
type input "***"
click at [284, 152] on div at bounding box center [376, 212] width 753 height 425
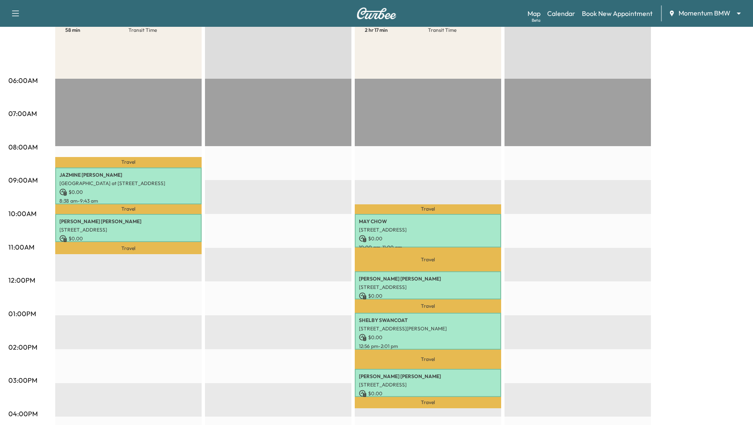
scroll to position [113, 0]
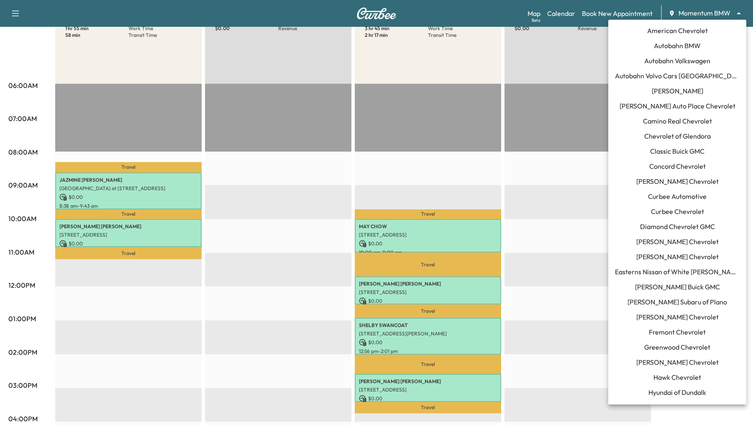
click at [737, 10] on body "Support Log Out Map Beta Calendar Book New Appointment Momentum BMW ******** ​ …" at bounding box center [376, 99] width 753 height 425
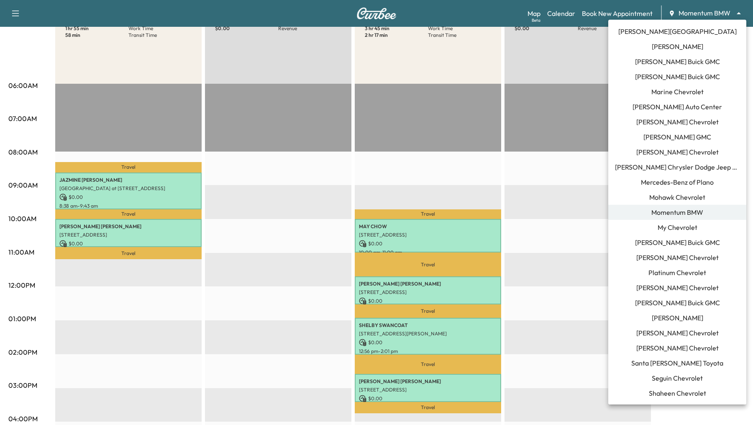
click at [558, 164] on div at bounding box center [376, 212] width 753 height 425
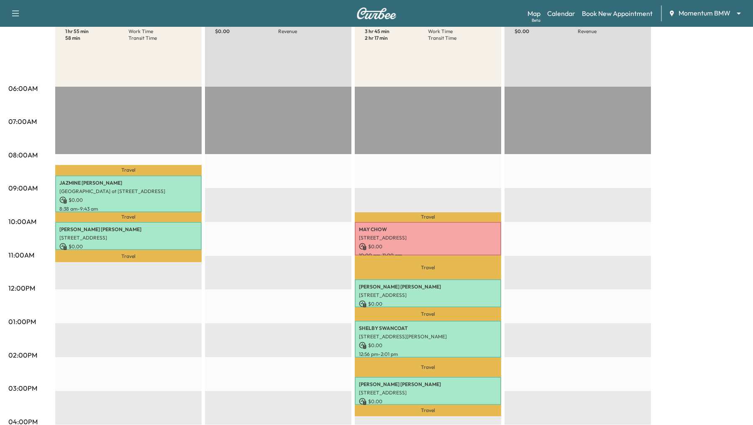
scroll to position [0, 0]
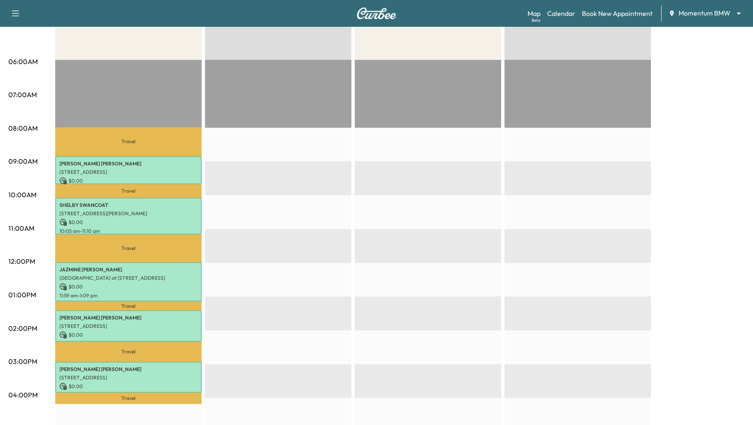
scroll to position [137, 0]
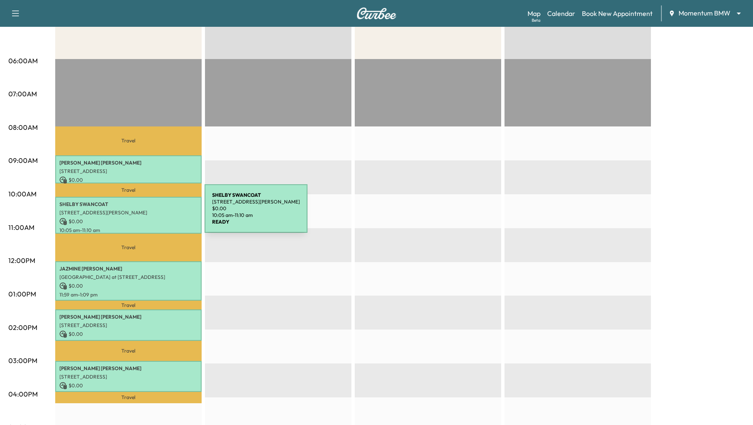
click at [142, 213] on p "[STREET_ADDRESS][PERSON_NAME]" at bounding box center [128, 212] width 138 height 7
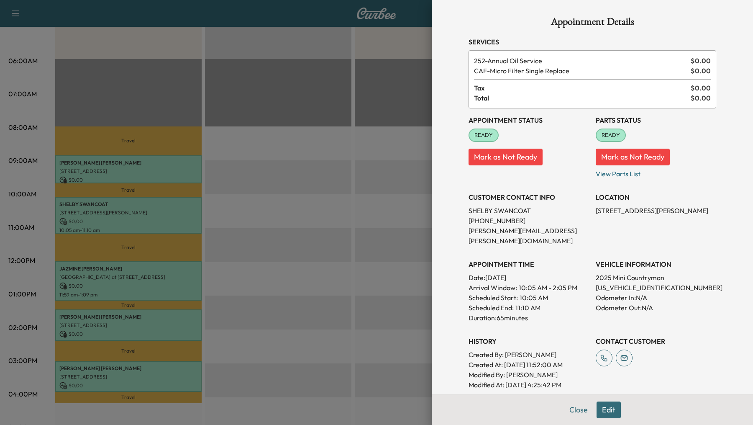
click at [312, 265] on div at bounding box center [376, 212] width 753 height 425
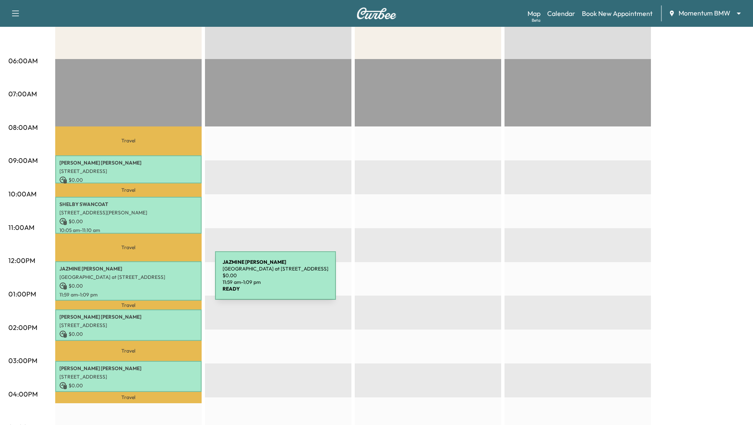
click at [152, 282] on p "$ 0.00" at bounding box center [128, 286] width 138 height 8
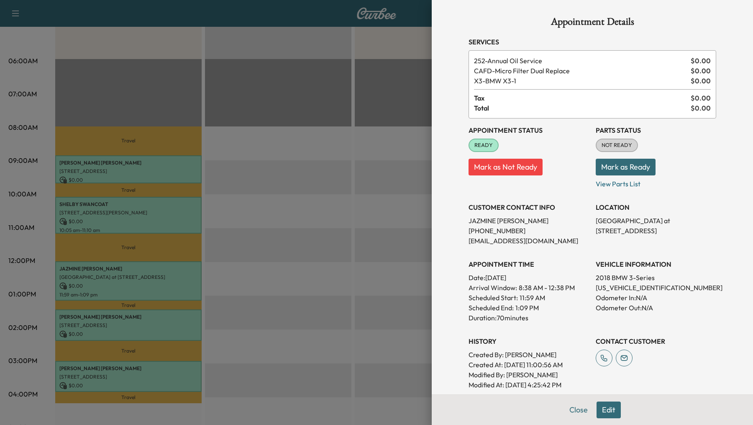
click at [152, 318] on div at bounding box center [376, 212] width 753 height 425
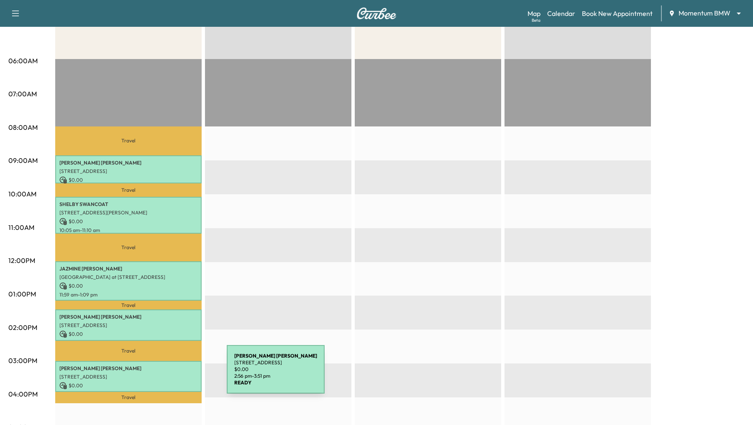
click at [164, 374] on p "[STREET_ADDRESS]" at bounding box center [128, 376] width 138 height 7
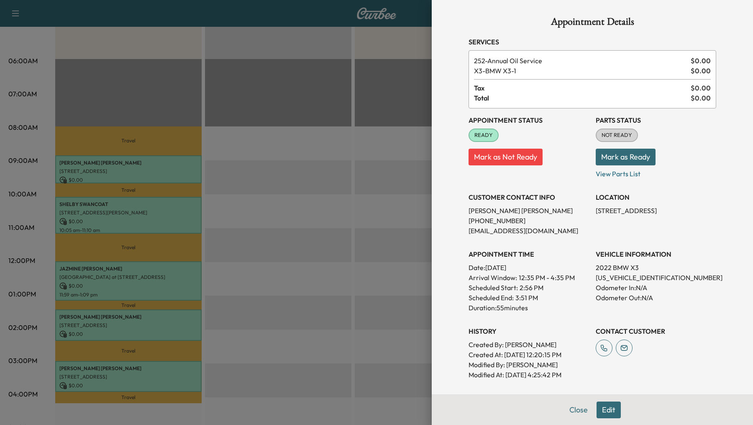
click at [123, 321] on div at bounding box center [376, 212] width 753 height 425
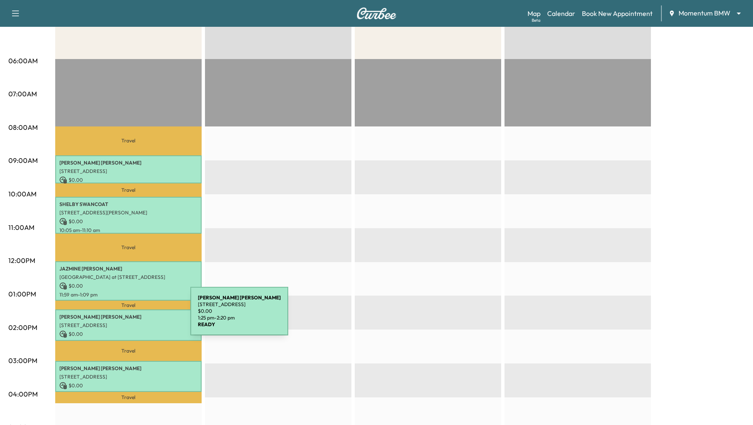
click at [128, 316] on p "[PERSON_NAME]" at bounding box center [128, 316] width 138 height 7
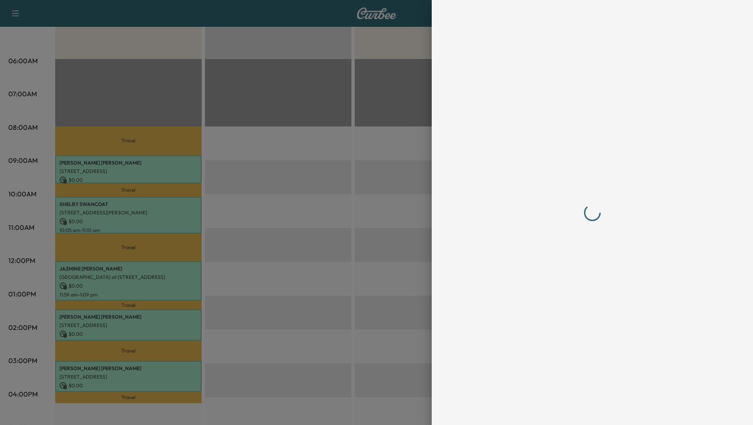
click at [128, 316] on div at bounding box center [376, 212] width 753 height 425
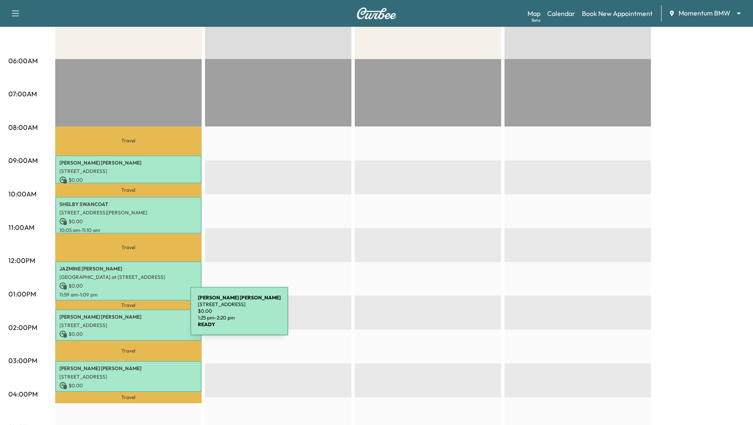
click at [128, 316] on p "[PERSON_NAME]" at bounding box center [128, 316] width 138 height 7
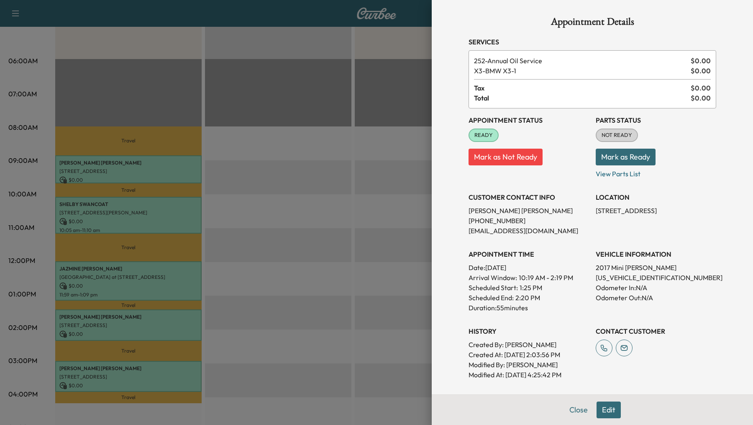
click at [134, 276] on div at bounding box center [376, 212] width 753 height 425
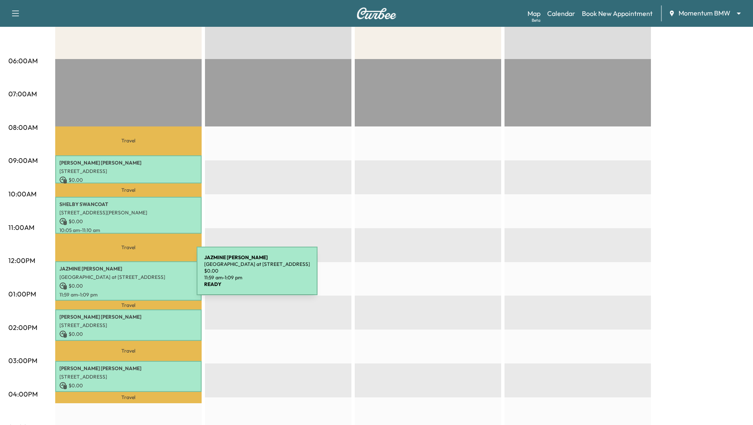
click at [134, 276] on p "[GEOGRAPHIC_DATA] at [STREET_ADDRESS]" at bounding box center [128, 277] width 138 height 7
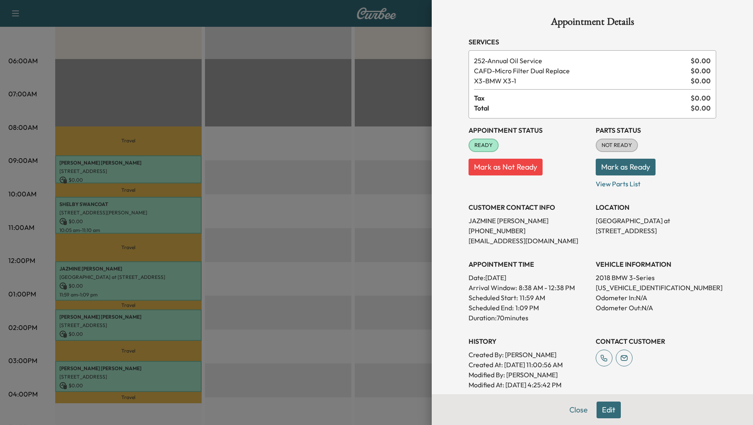
click at [322, 250] on div at bounding box center [376, 212] width 753 height 425
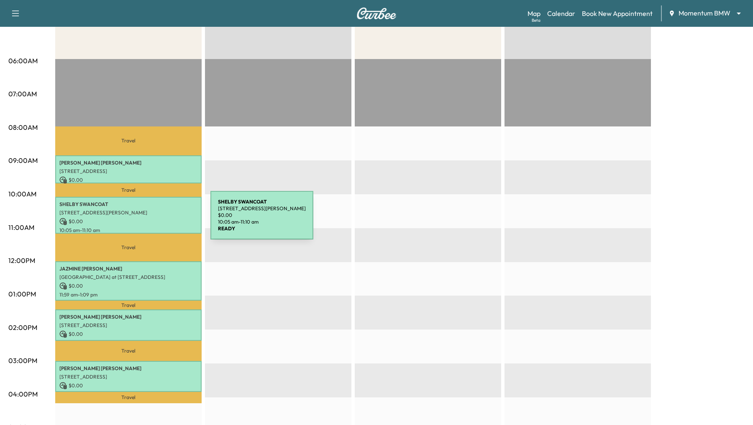
click at [148, 220] on p "$ 0.00" at bounding box center [128, 222] width 138 height 8
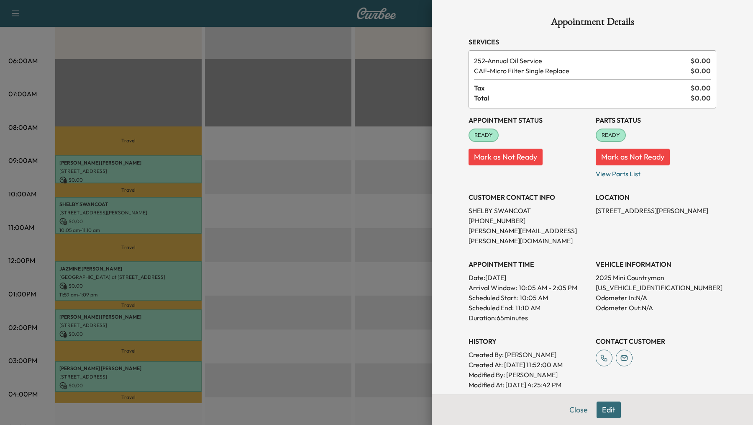
scroll to position [100, 0]
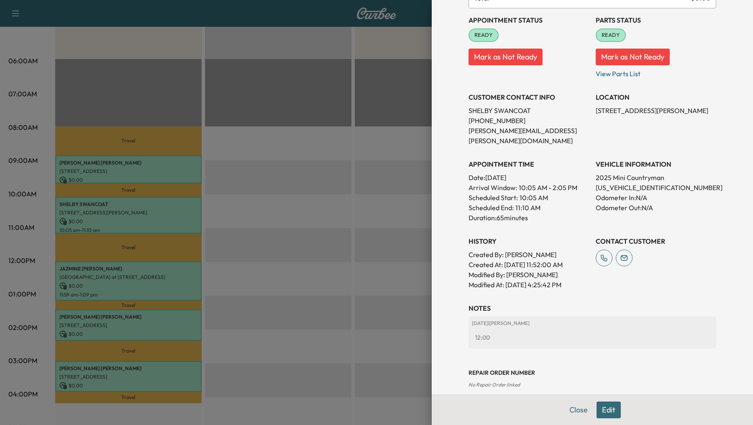
click at [125, 169] on div at bounding box center [376, 212] width 753 height 425
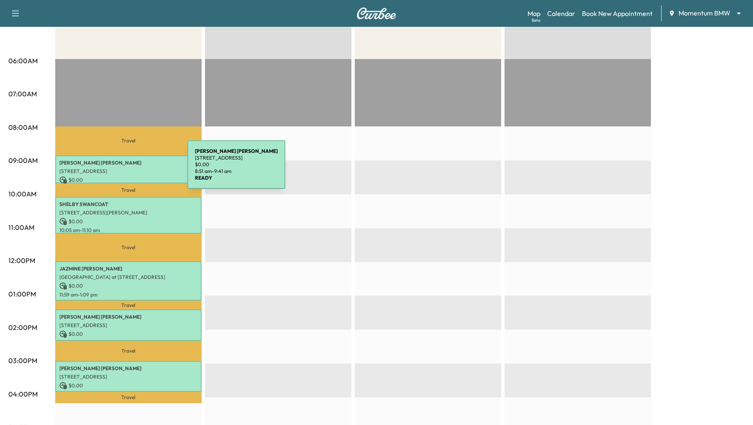
click at [125, 169] on p "[STREET_ADDRESS]" at bounding box center [128, 171] width 138 height 7
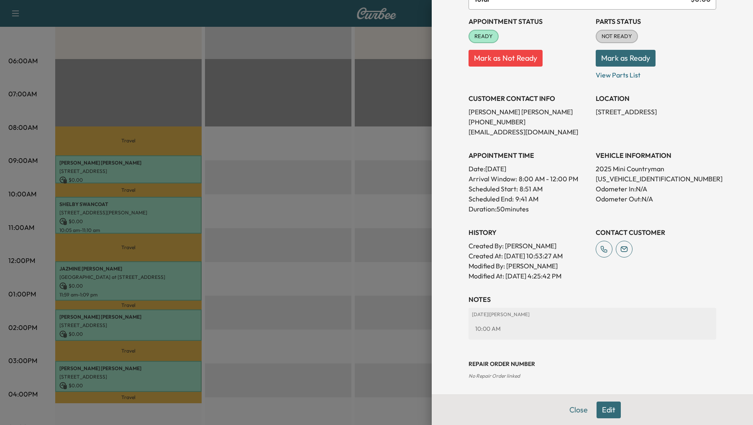
scroll to position [90, 0]
click at [359, 284] on div at bounding box center [376, 212] width 753 height 425
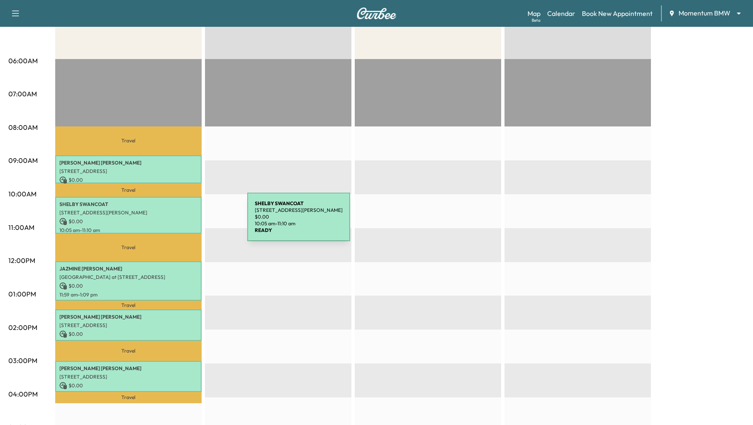
click at [184, 222] on p "$ 0.00" at bounding box center [128, 222] width 138 height 8
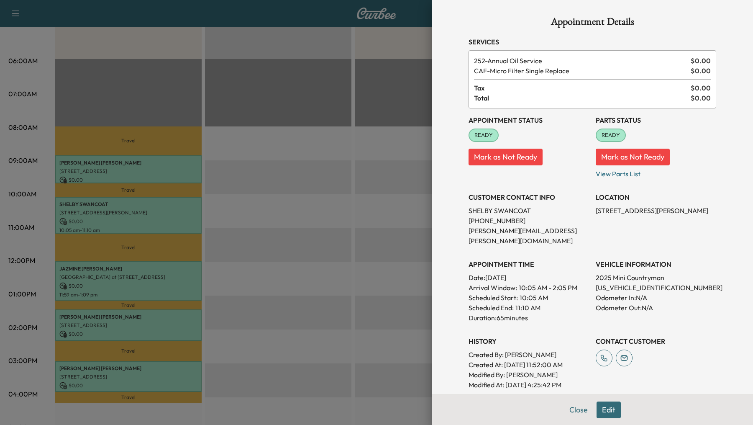
click at [177, 174] on div at bounding box center [376, 212] width 753 height 425
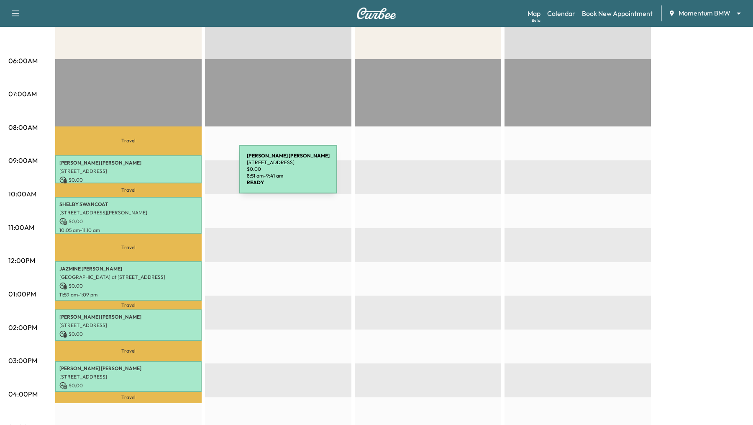
click at [177, 174] on div "[PERSON_NAME] [STREET_ADDRESS] $ 0.00 8:51 am - 9:41 am" at bounding box center [128, 169] width 146 height 28
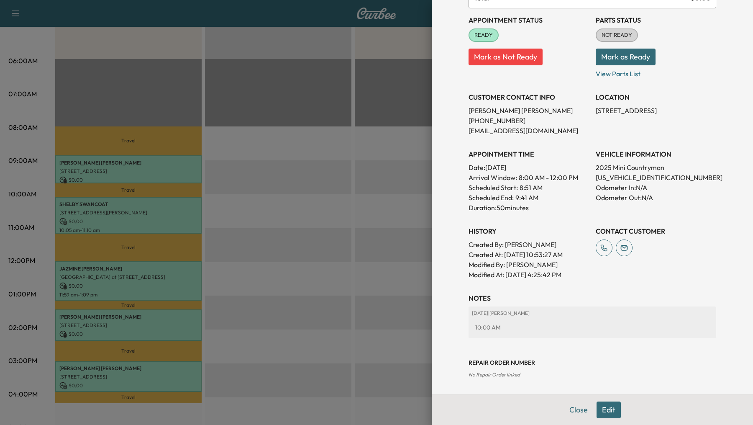
click at [276, 281] on div at bounding box center [376, 212] width 753 height 425
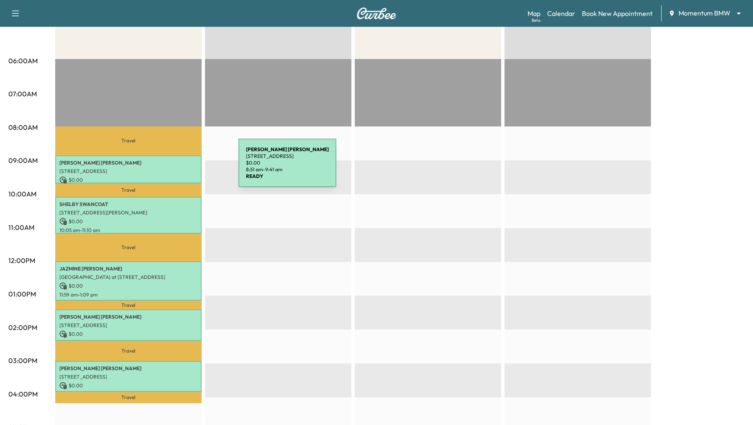
click at [176, 168] on p "[STREET_ADDRESS]" at bounding box center [128, 171] width 138 height 7
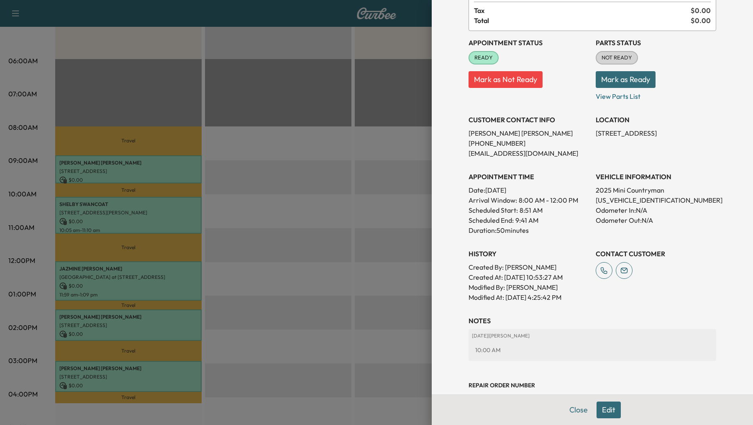
scroll to position [65, 0]
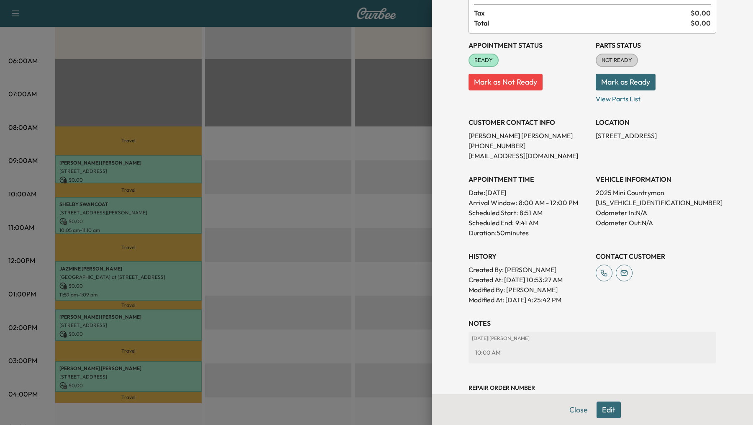
click at [147, 218] on div at bounding box center [376, 212] width 753 height 425
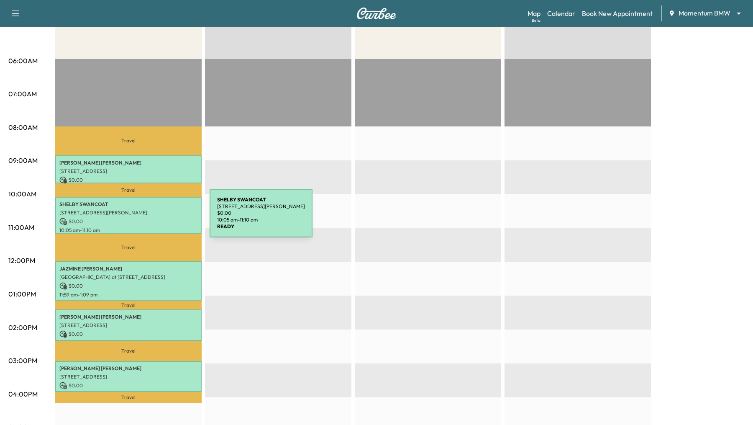
click at [147, 218] on p "$ 0.00" at bounding box center [128, 222] width 138 height 8
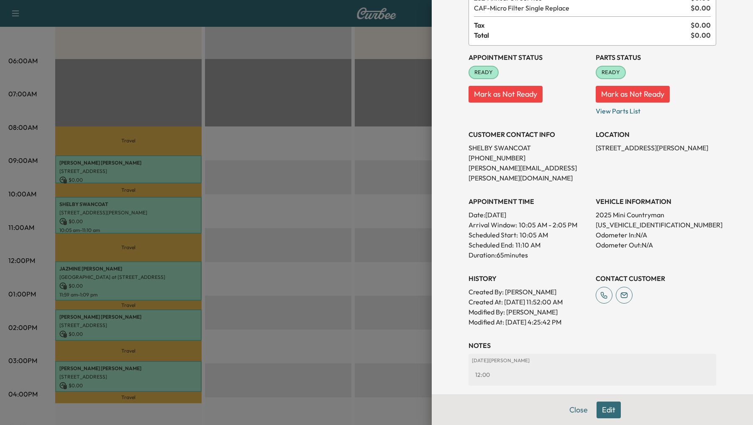
scroll to position [100, 0]
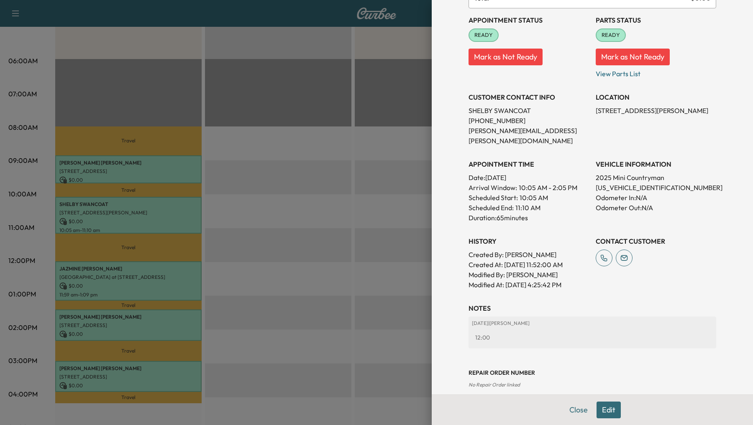
click at [342, 295] on div at bounding box center [376, 212] width 753 height 425
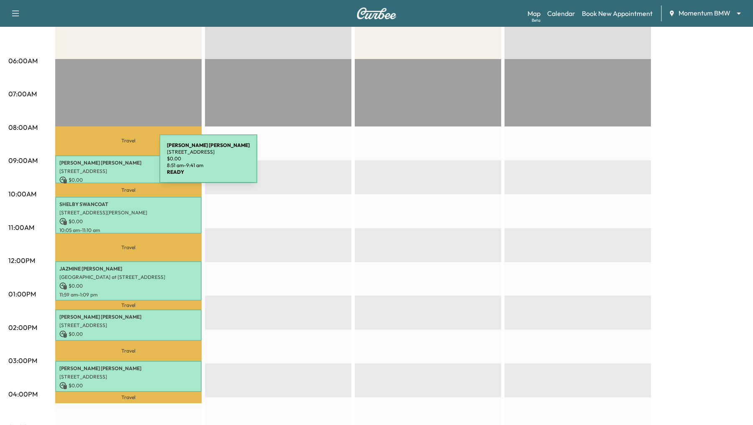
click at [97, 164] on p "[PERSON_NAME]" at bounding box center [128, 162] width 138 height 7
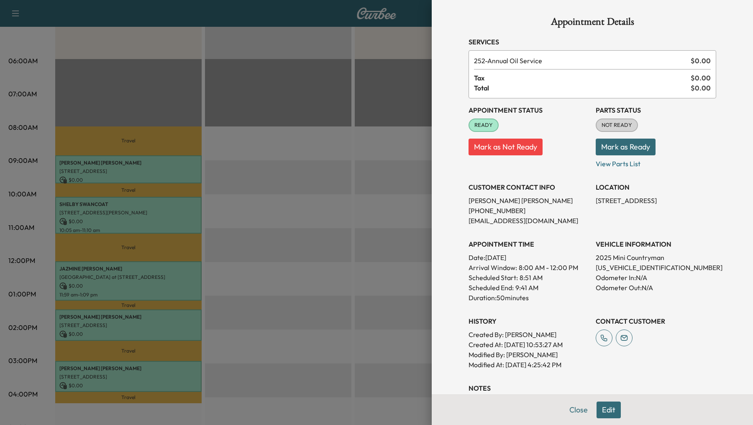
click at [271, 224] on div at bounding box center [376, 212] width 753 height 425
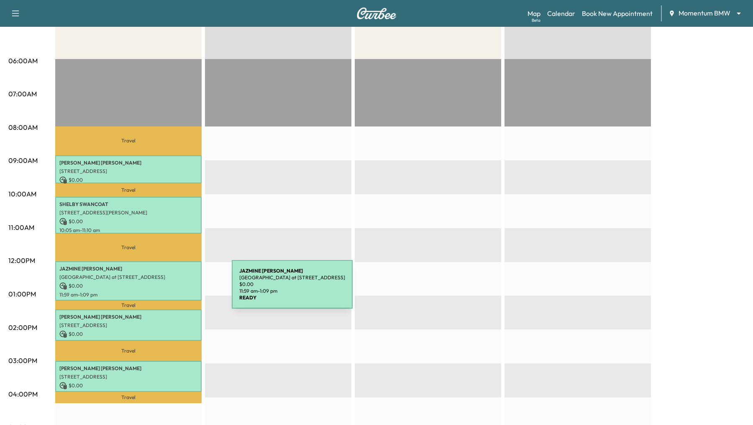
click at [169, 289] on div "[PERSON_NAME] [STREET_ADDRESS] at [STREET_ADDRESS] $ 0.00 11:59 am - 1:09 pm" at bounding box center [128, 280] width 146 height 39
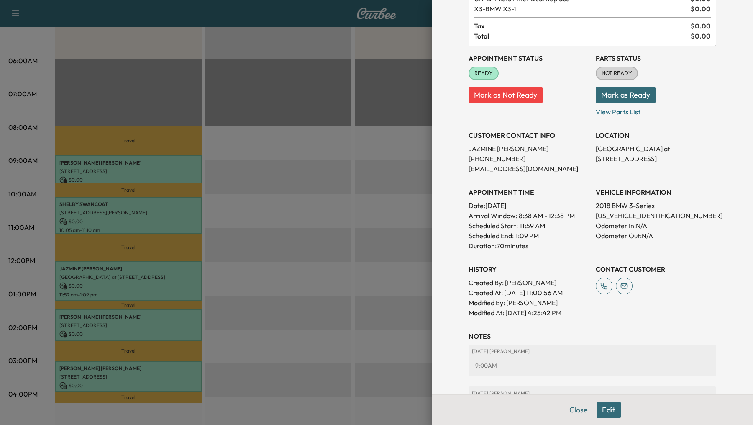
scroll to position [152, 0]
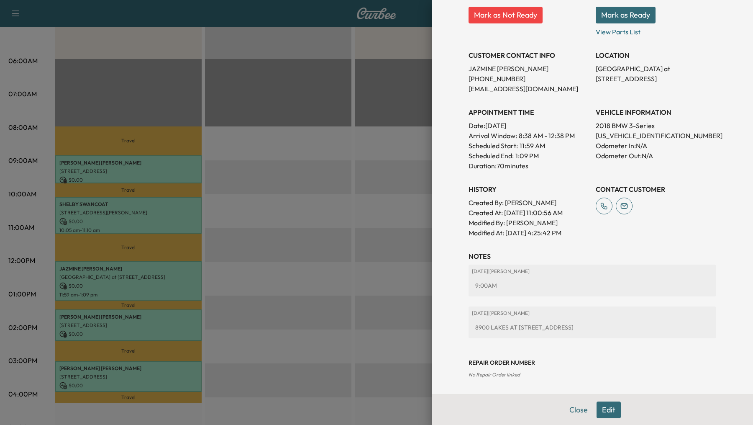
click at [150, 326] on div at bounding box center [376, 212] width 753 height 425
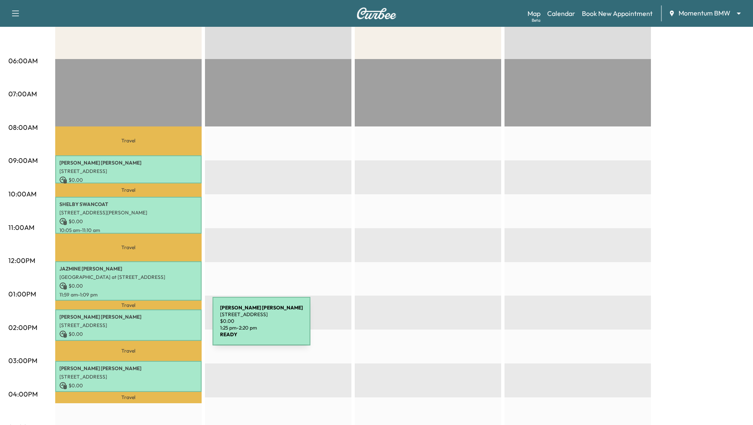
click at [150, 326] on p "[STREET_ADDRESS]" at bounding box center [128, 325] width 138 height 7
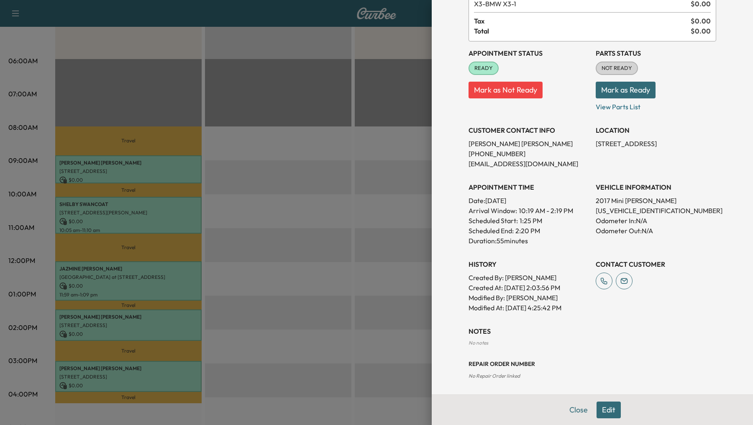
scroll to position [68, 0]
click at [92, 374] on div at bounding box center [376, 212] width 753 height 425
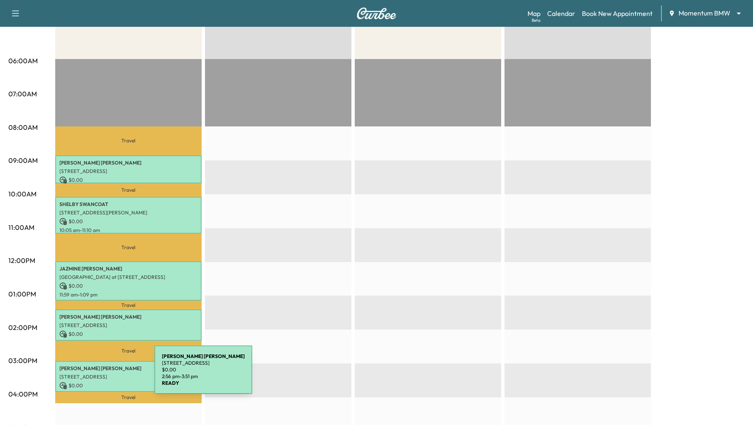
click at [92, 374] on p "[STREET_ADDRESS]" at bounding box center [128, 376] width 138 height 7
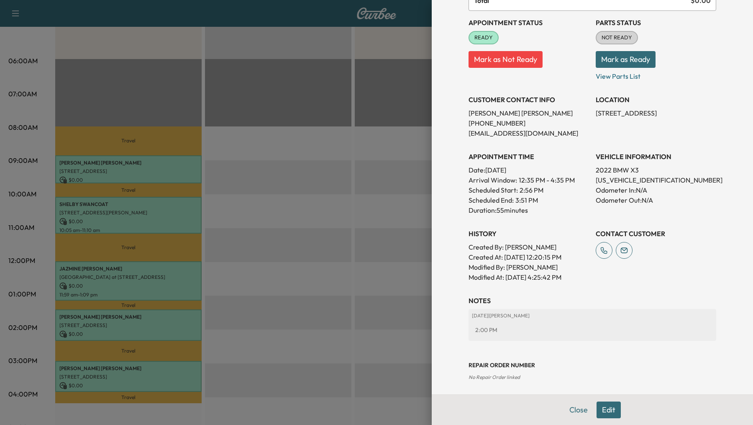
scroll to position [100, 0]
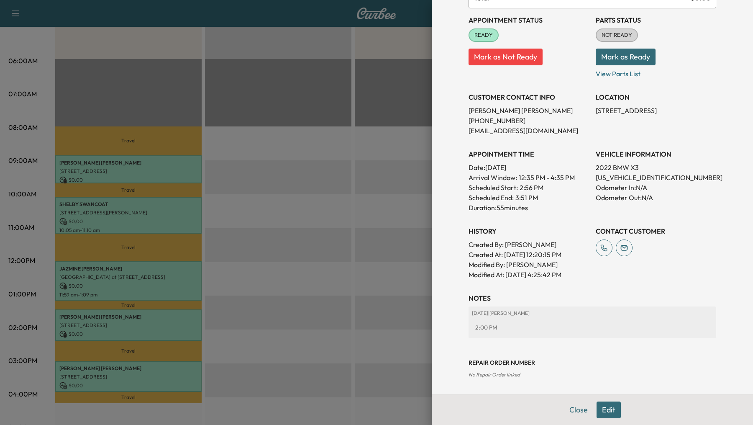
click at [318, 287] on div at bounding box center [376, 212] width 753 height 425
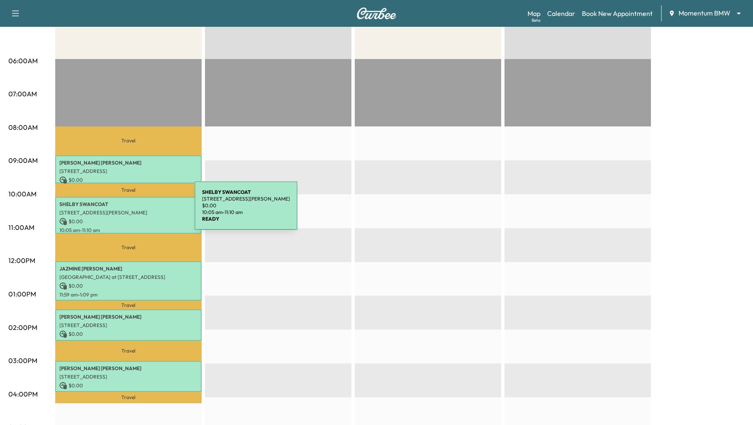
click at [132, 210] on p "[STREET_ADDRESS][PERSON_NAME]" at bounding box center [128, 212] width 138 height 7
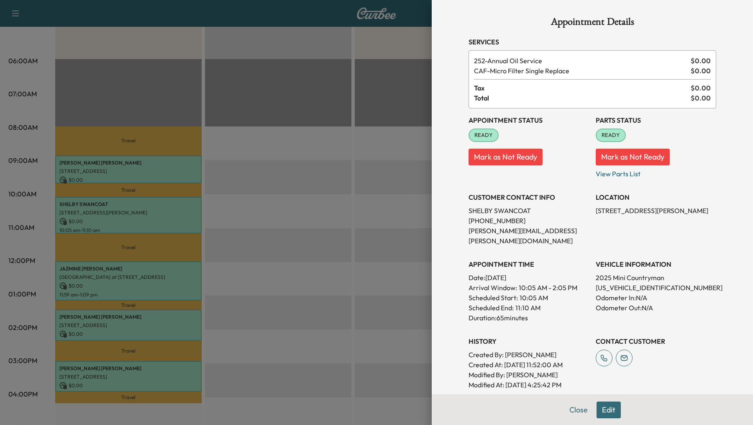
click at [604, 410] on button "Edit" at bounding box center [608, 409] width 24 height 17
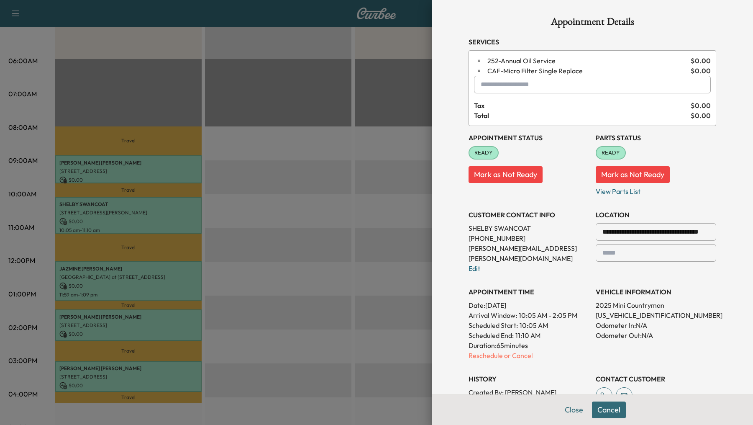
click at [533, 87] on input "text" at bounding box center [592, 85] width 237 height 18
click at [608, 108] on p "SPRINTER - Sprinter" at bounding box center [569, 106] width 183 height 12
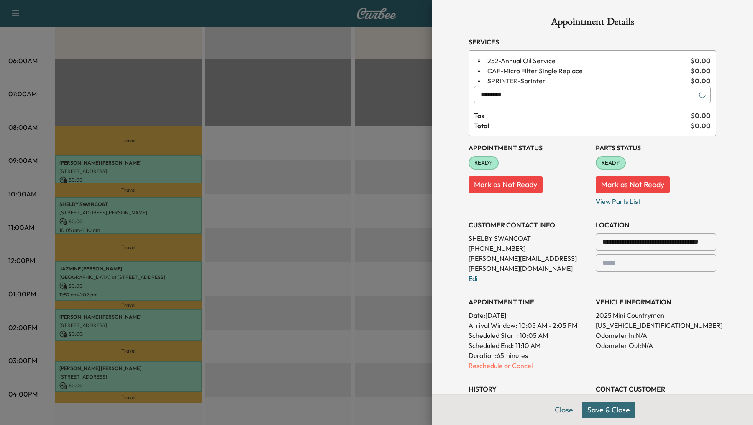
type input "********"
click at [594, 412] on button "Save & Close" at bounding box center [609, 409] width 54 height 17
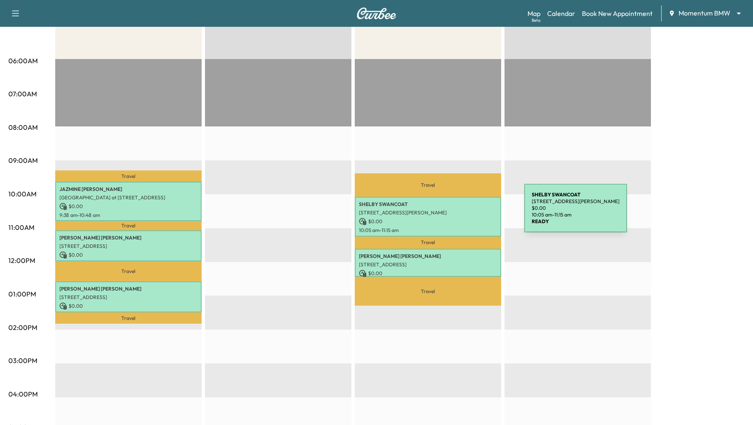
click at [461, 213] on p "[STREET_ADDRESS][PERSON_NAME]" at bounding box center [428, 212] width 138 height 7
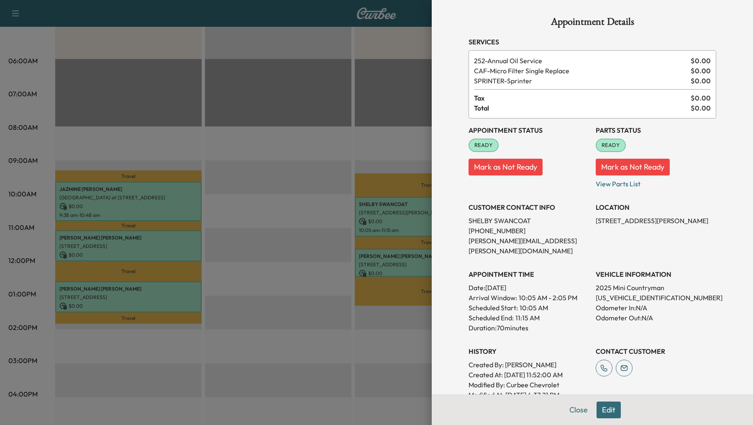
click at [397, 266] on div at bounding box center [376, 212] width 753 height 425
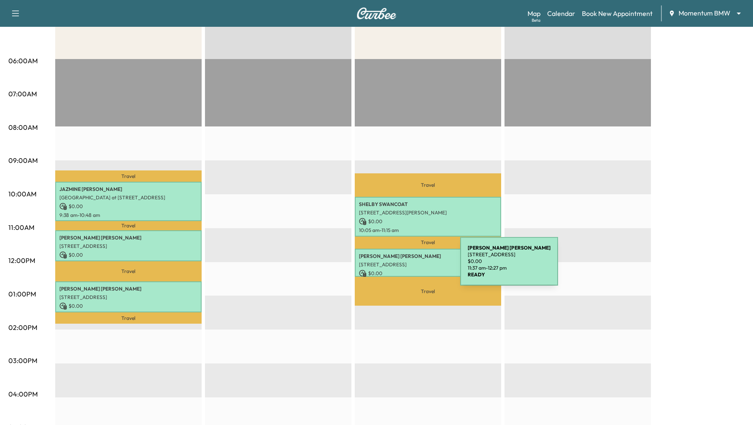
click at [397, 266] on p "[STREET_ADDRESS]" at bounding box center [428, 264] width 138 height 7
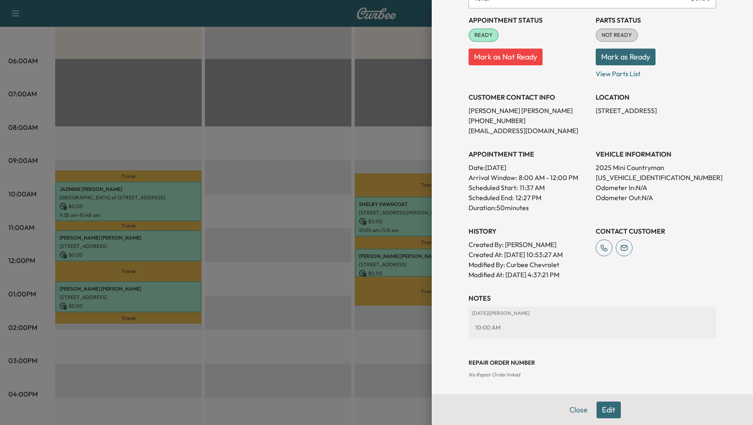
scroll to position [0, 0]
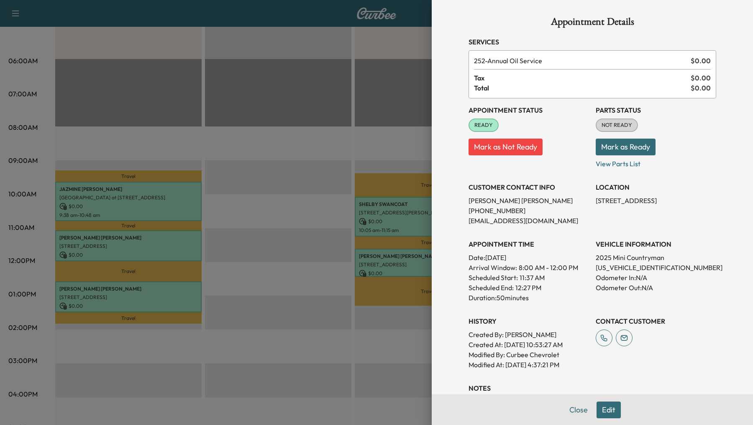
click at [290, 259] on div at bounding box center [376, 212] width 753 height 425
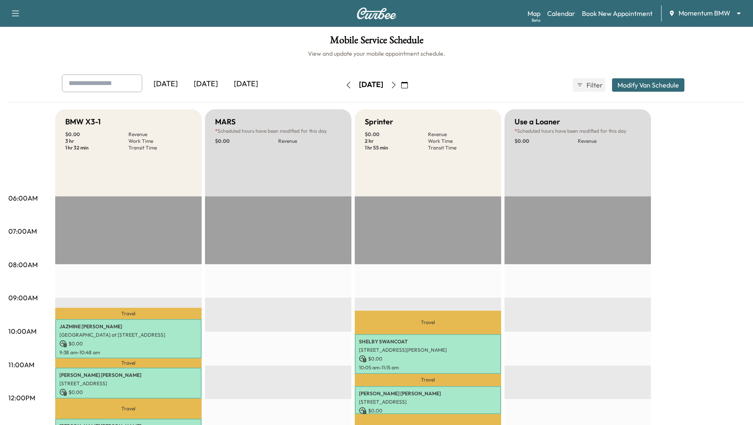
click at [643, 81] on button "Modify Van Schedule" at bounding box center [648, 84] width 72 height 13
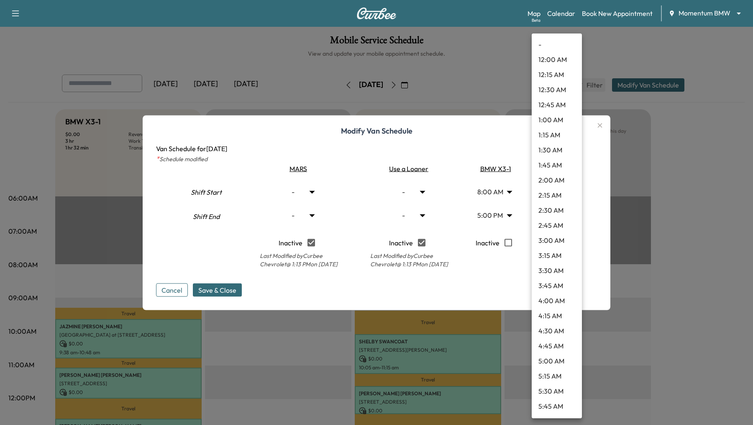
click at [571, 214] on body "Support Log Out Map Beta Calendar Book New Appointment Momentum BMW ******** ​ …" at bounding box center [376, 212] width 753 height 425
click at [605, 210] on div at bounding box center [376, 212] width 753 height 425
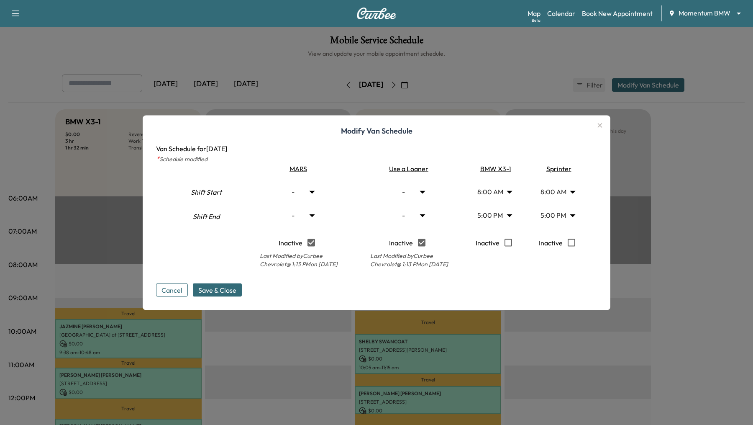
click at [574, 193] on body "Support Log Out Map Beta Calendar Book New Appointment Momentum BMW ******** ​ …" at bounding box center [376, 212] width 753 height 425
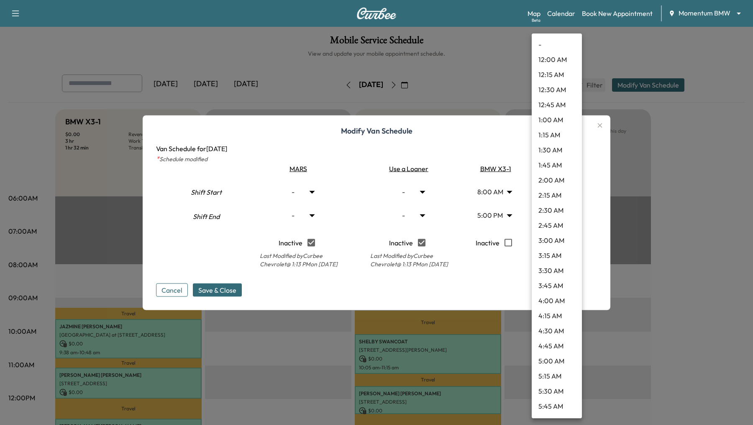
scroll to position [315, 0]
click at [553, 332] on li "9:45 AM" at bounding box center [557, 331] width 50 height 15
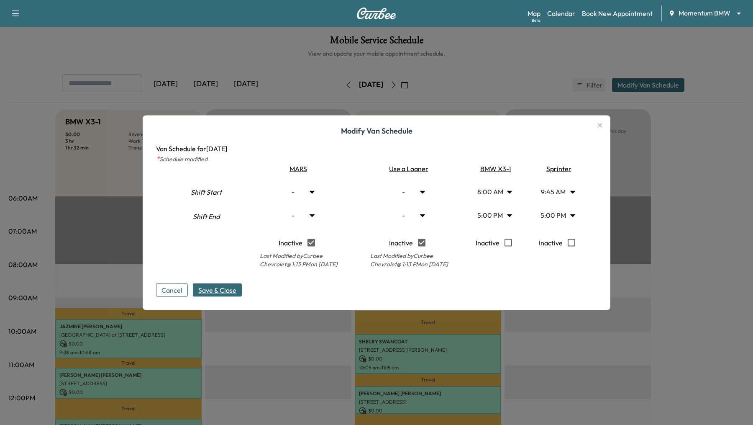
click at [230, 288] on span "Save & Close" at bounding box center [217, 289] width 38 height 10
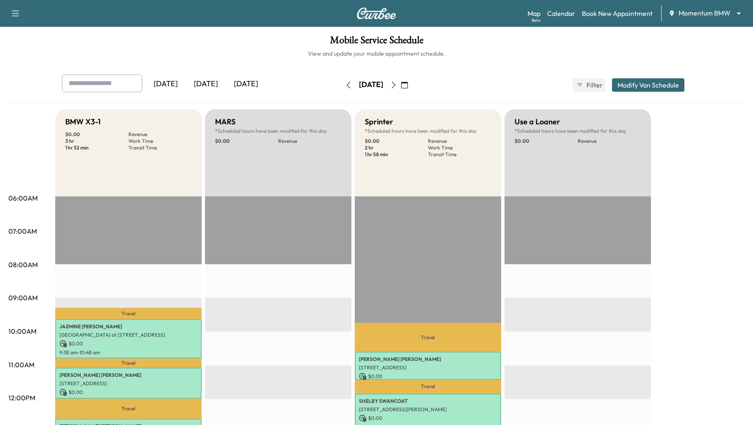
click at [629, 84] on button "Modify Van Schedule" at bounding box center [648, 84] width 72 height 13
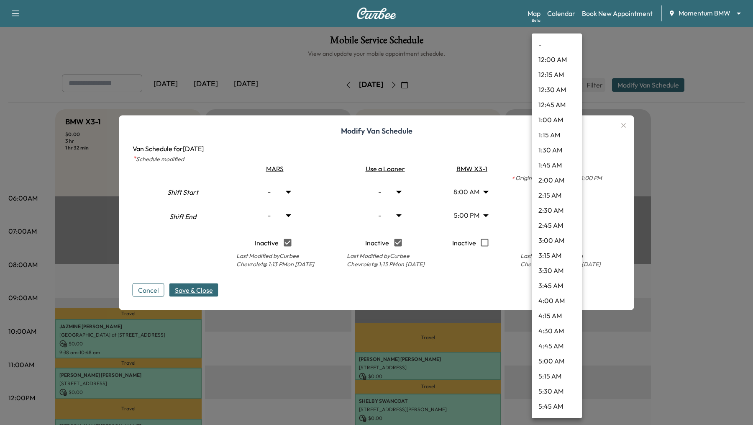
click at [572, 192] on body "Support Log Out Map Beta Calendar Book New Appointment Momentum BMW ******** ​ …" at bounding box center [376, 212] width 753 height 425
click at [570, 193] on li "9:15 AM" at bounding box center [557, 195] width 50 height 15
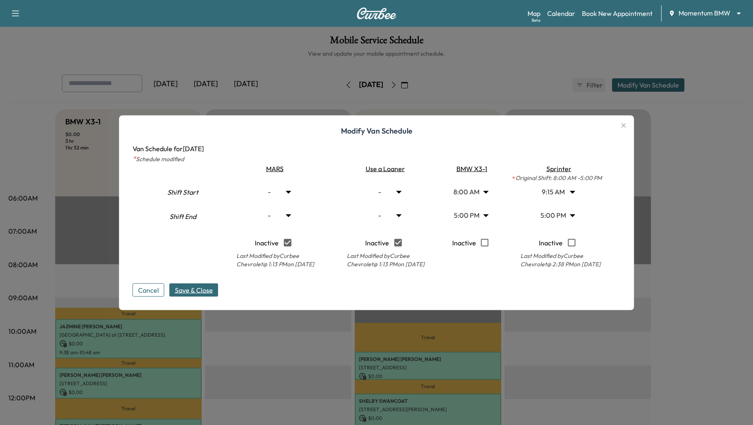
click at [199, 287] on span "Save & Close" at bounding box center [194, 289] width 38 height 10
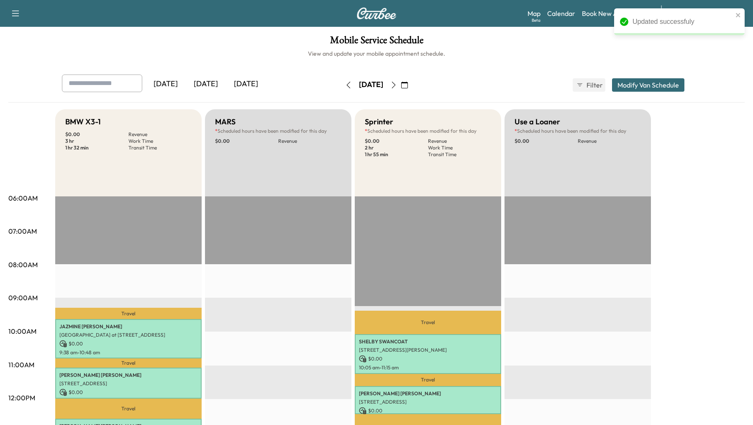
click at [630, 82] on button "Modify Van Schedule" at bounding box center [648, 84] width 72 height 13
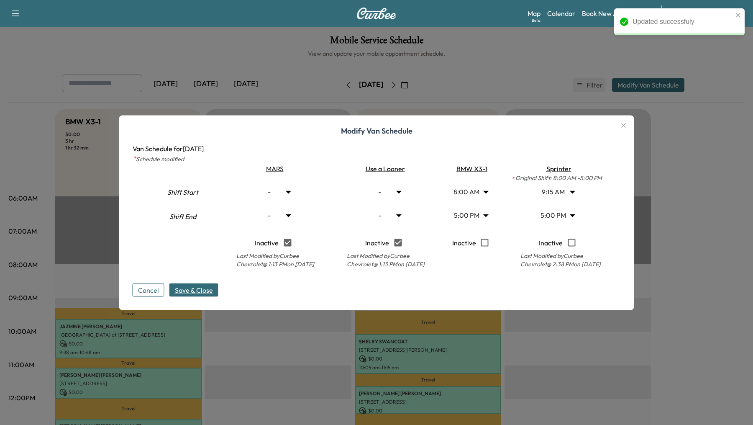
click at [574, 191] on body "Updated successfuly Support Log Out Map Beta Calendar Book New Appointment Mome…" at bounding box center [376, 212] width 753 height 425
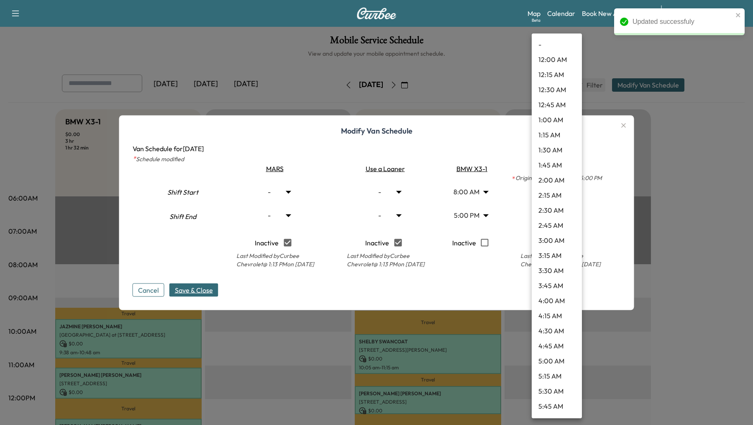
scroll to position [390, 0]
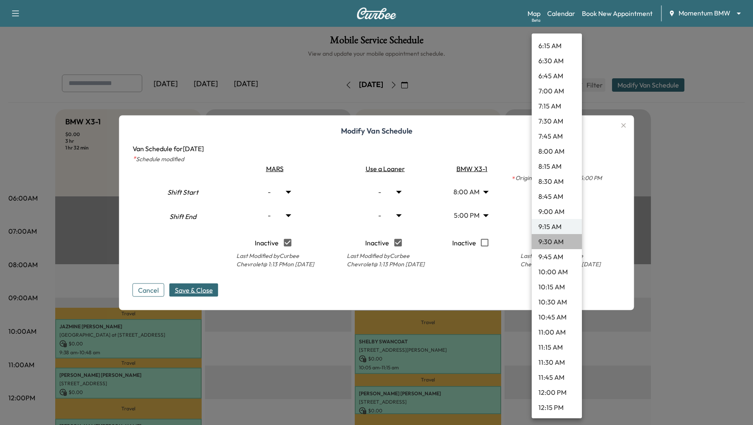
click at [556, 237] on li "9:30 AM" at bounding box center [557, 241] width 50 height 15
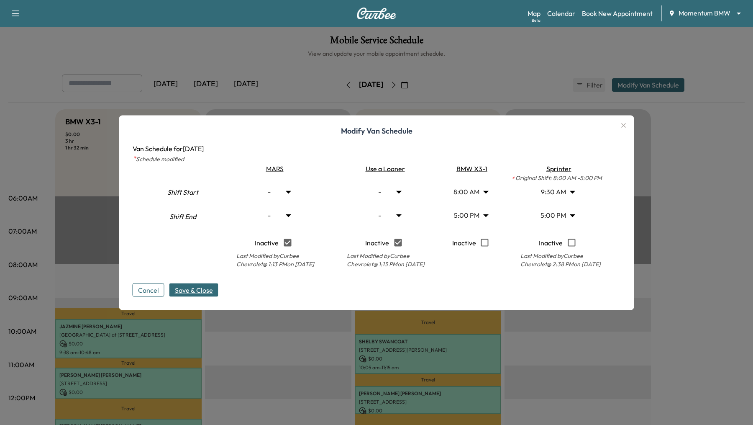
click at [201, 288] on span "Save & Close" at bounding box center [194, 289] width 38 height 10
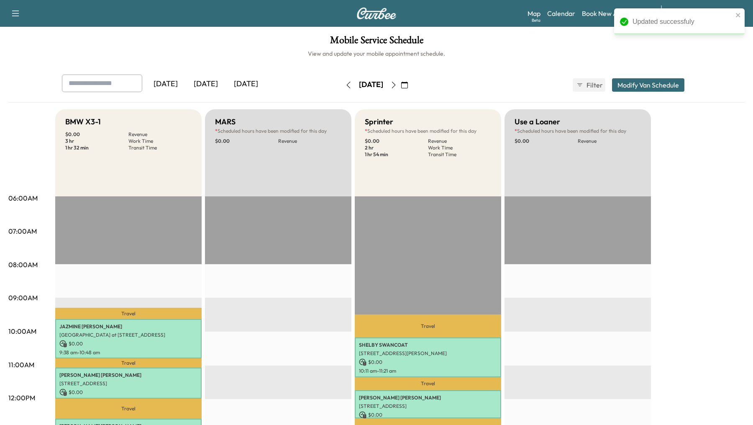
click at [655, 80] on button "Modify Van Schedule" at bounding box center [648, 84] width 72 height 13
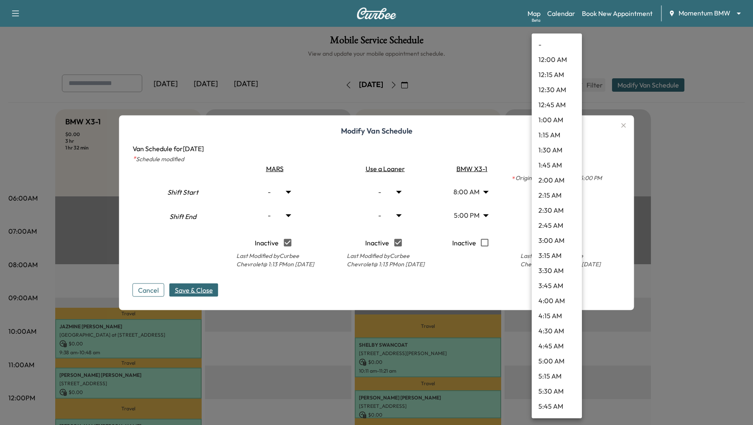
click at [572, 193] on body "Updated successfuly Support Log Out Map Beta Calendar Book New Appointment Mome…" at bounding box center [376, 212] width 753 height 425
click at [559, 237] on li "9:45 AM" at bounding box center [557, 240] width 50 height 15
type input "****"
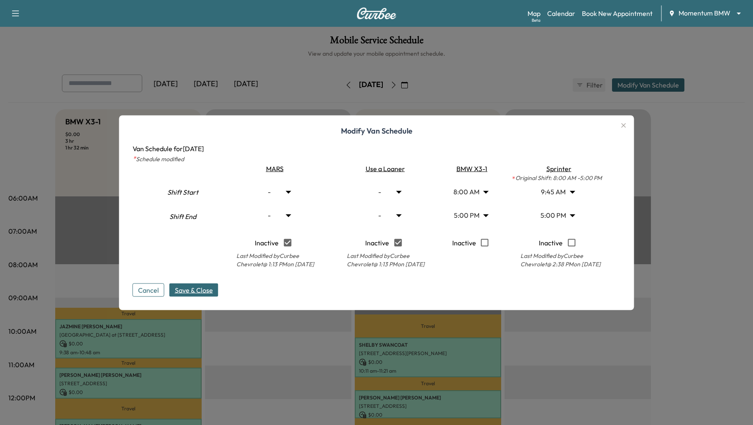
click at [188, 292] on span "Save & Close" at bounding box center [194, 289] width 38 height 10
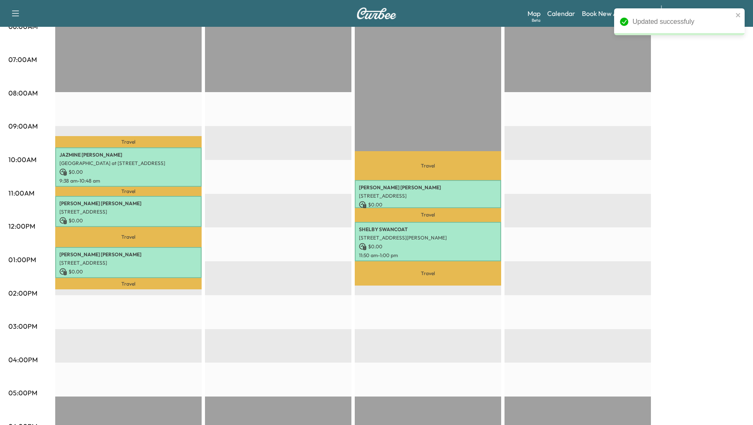
scroll to position [172, 0]
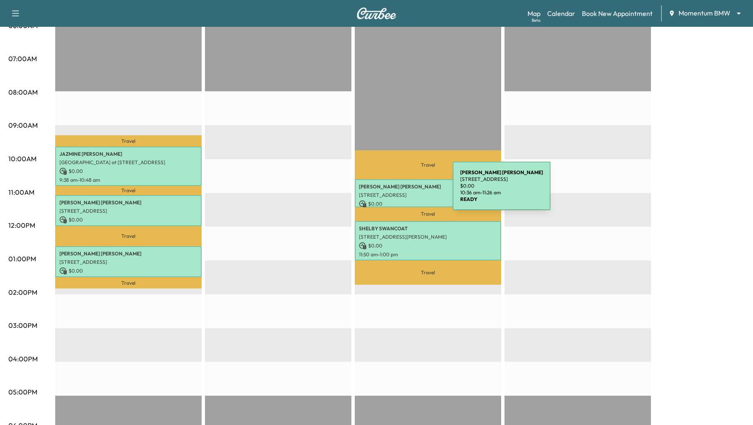
click at [390, 192] on p "[STREET_ADDRESS]" at bounding box center [428, 195] width 138 height 7
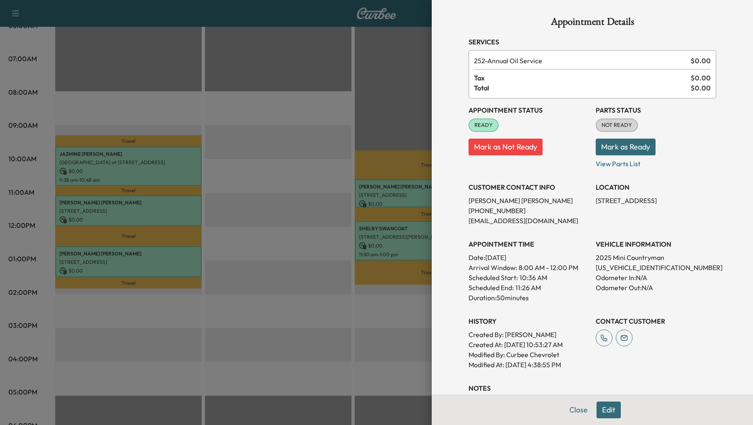
click at [395, 241] on div at bounding box center [376, 212] width 753 height 425
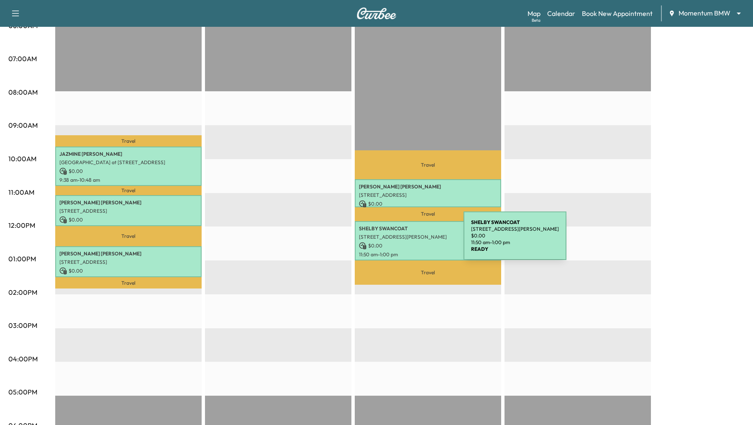
click at [401, 242] on p "$ 0.00" at bounding box center [428, 246] width 138 height 8
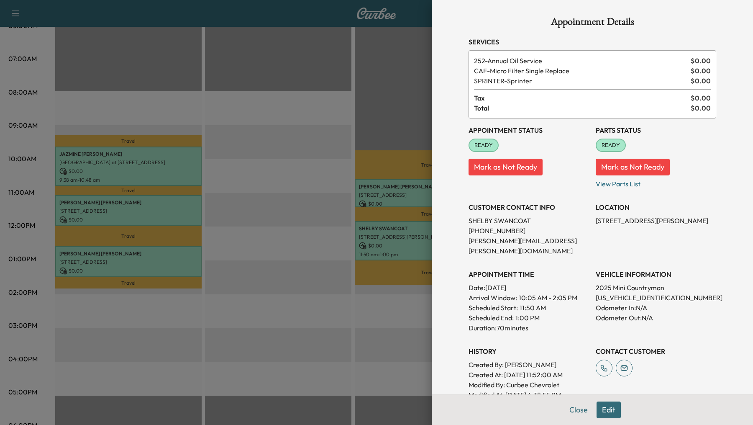
scroll to position [110, 0]
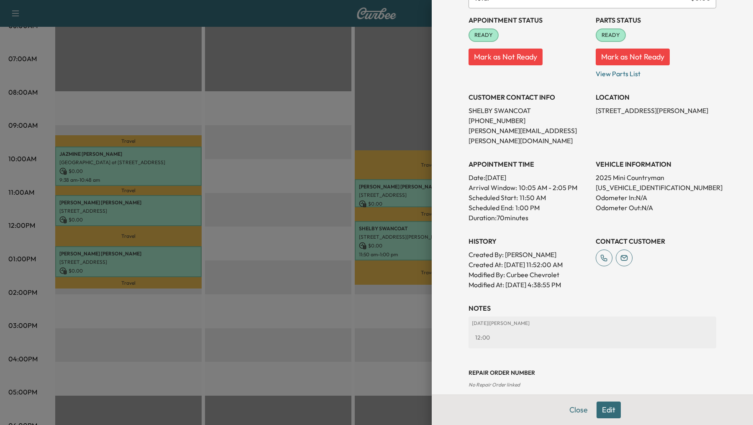
click at [363, 315] on div at bounding box center [376, 212] width 753 height 425
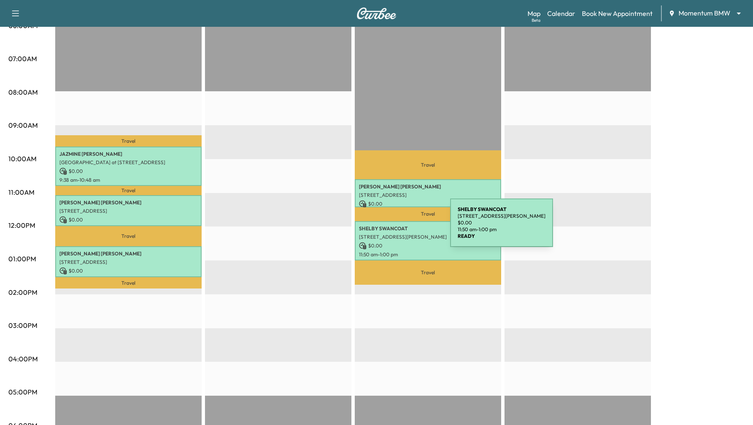
click at [387, 230] on div "[PERSON_NAME] [STREET_ADDRESS][PERSON_NAME] $ 0.00 11:50 am - 1:00 pm" at bounding box center [428, 240] width 146 height 39
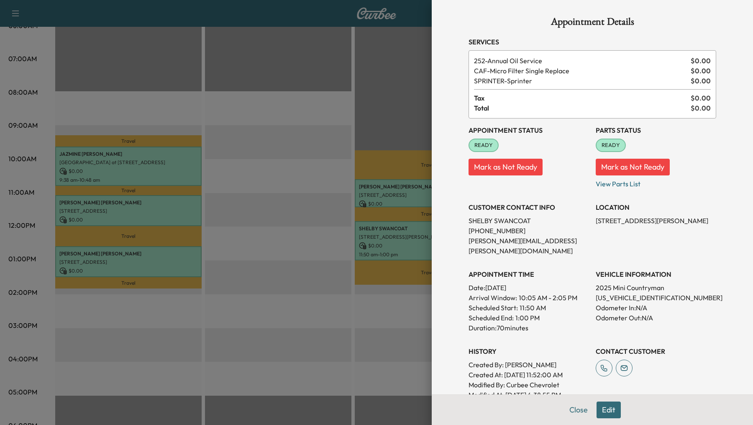
click at [277, 280] on div at bounding box center [376, 212] width 753 height 425
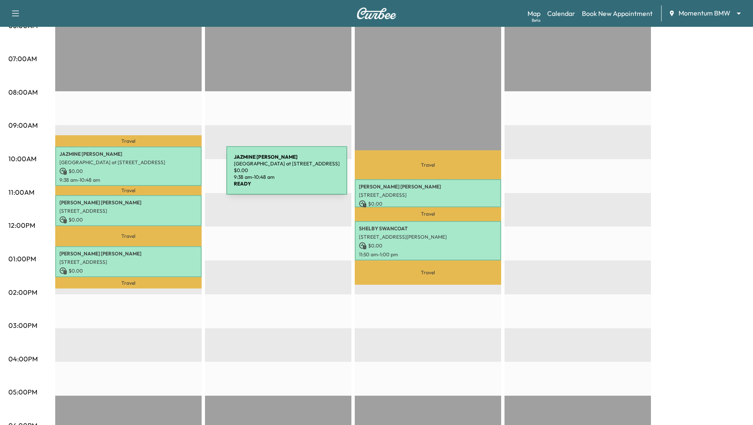
click at [164, 177] on p "9:38 am - 10:48 am" at bounding box center [128, 180] width 138 height 7
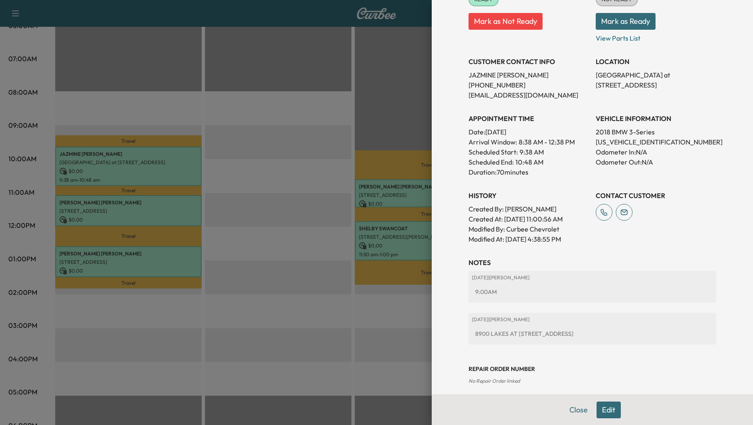
scroll to position [152, 0]
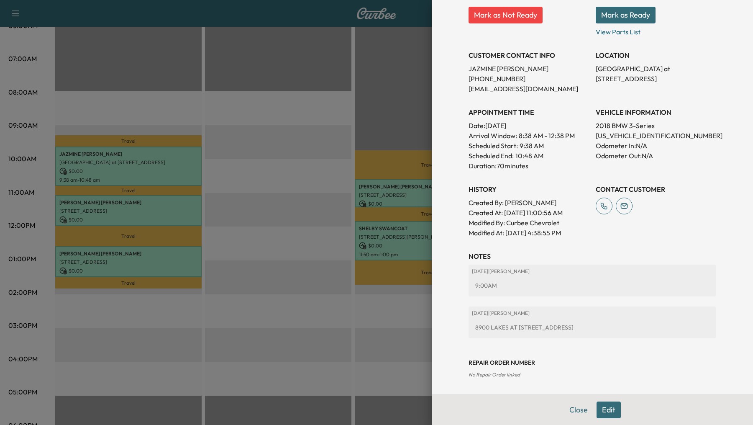
click at [184, 212] on div at bounding box center [376, 212] width 753 height 425
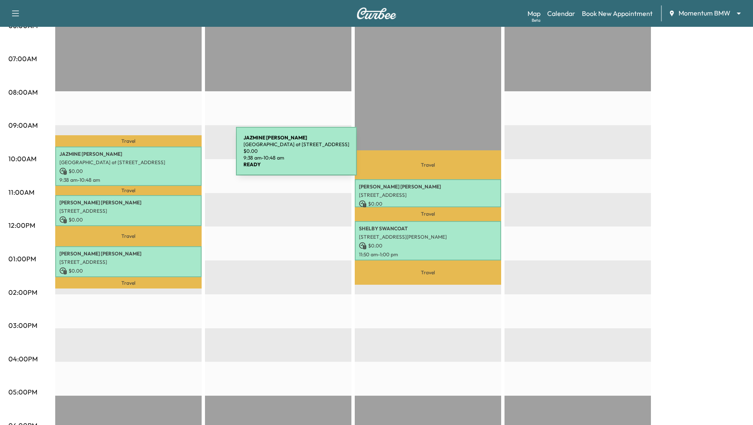
click at [173, 156] on p "[PERSON_NAME]" at bounding box center [128, 154] width 138 height 7
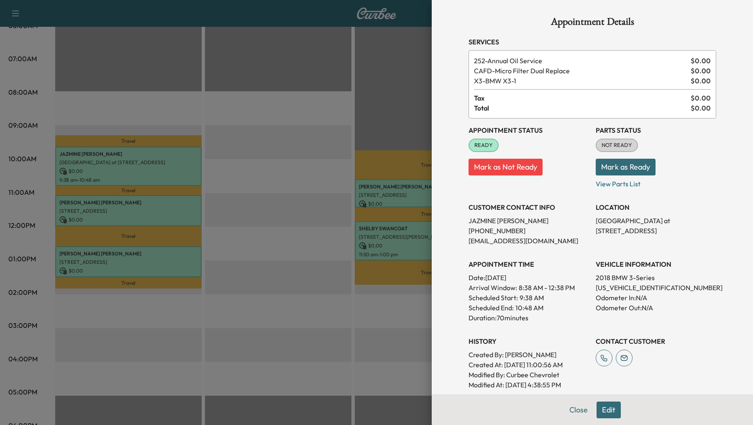
click at [189, 216] on div at bounding box center [376, 212] width 753 height 425
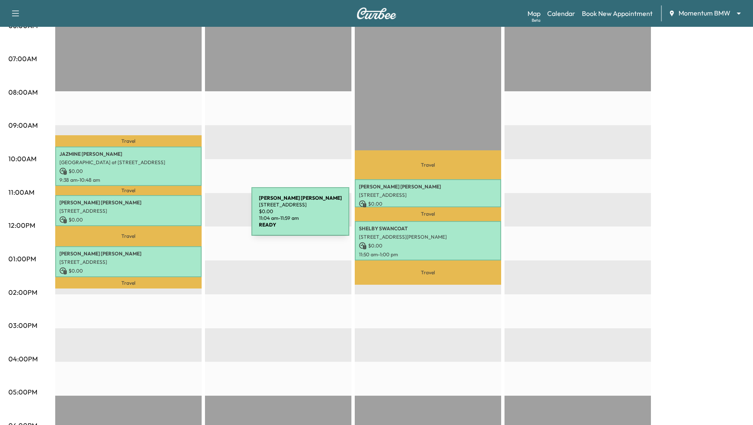
click at [189, 216] on p "$ 0.00" at bounding box center [128, 220] width 138 height 8
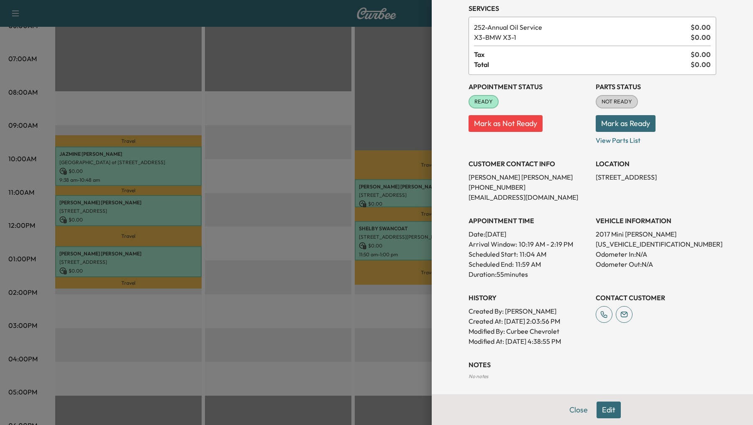
scroll to position [68, 0]
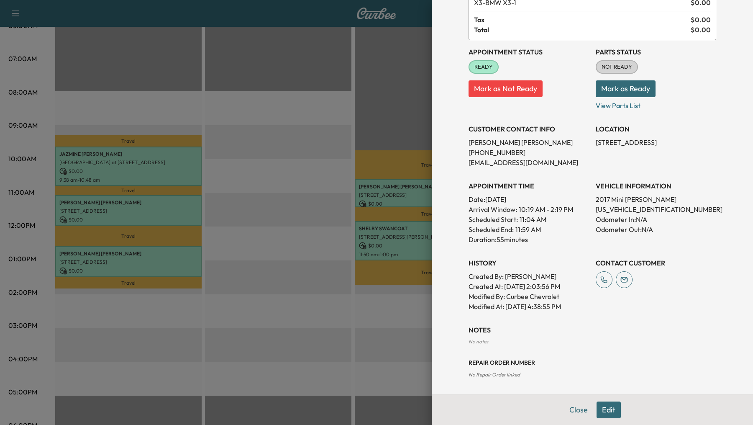
click at [185, 263] on div at bounding box center [376, 212] width 753 height 425
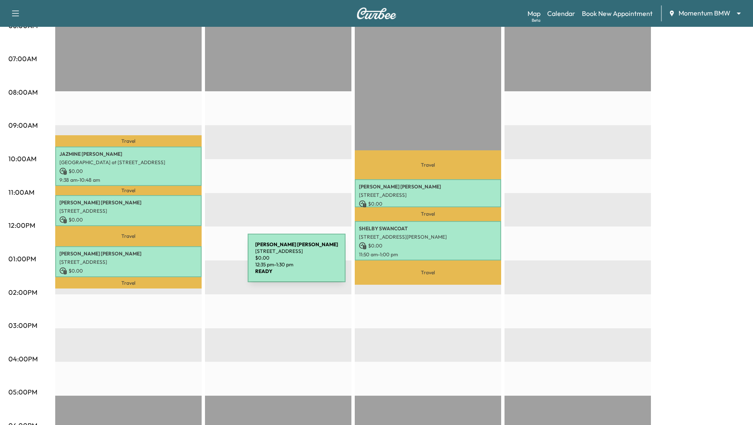
click at [185, 263] on p "[STREET_ADDRESS]" at bounding box center [128, 262] width 138 height 7
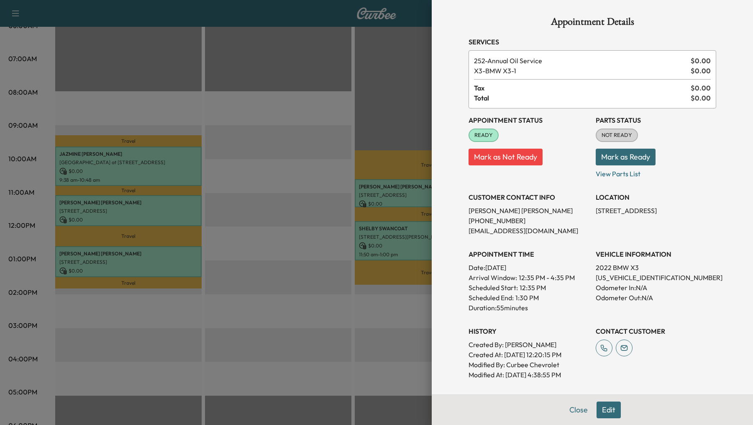
click at [466, 245] on div "Appointment Details Services 252 - Annual Oil Service $ 0.00 X3 - BMW X3-1 $ 0.…" at bounding box center [592, 247] width 268 height 495
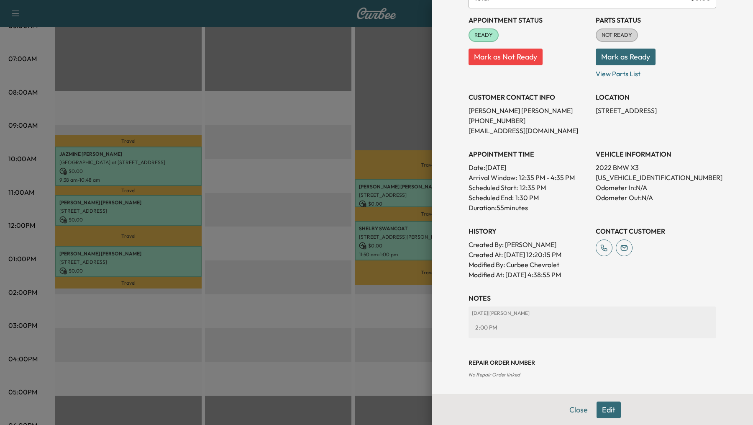
scroll to position [0, 0]
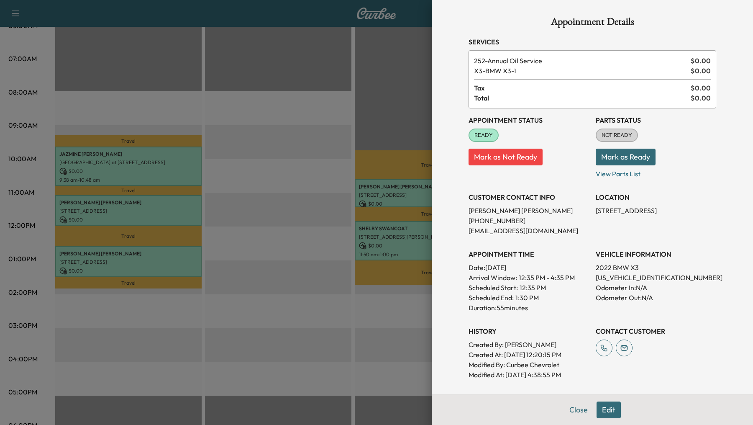
click at [297, 197] on div at bounding box center [376, 212] width 753 height 425
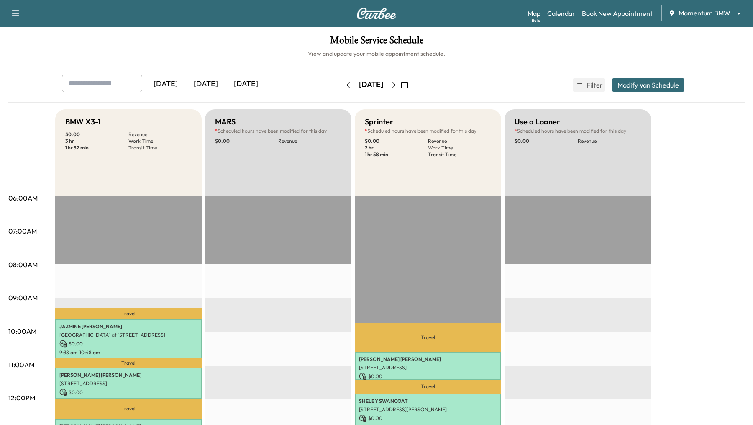
click at [397, 84] on icon "button" at bounding box center [393, 85] width 7 height 7
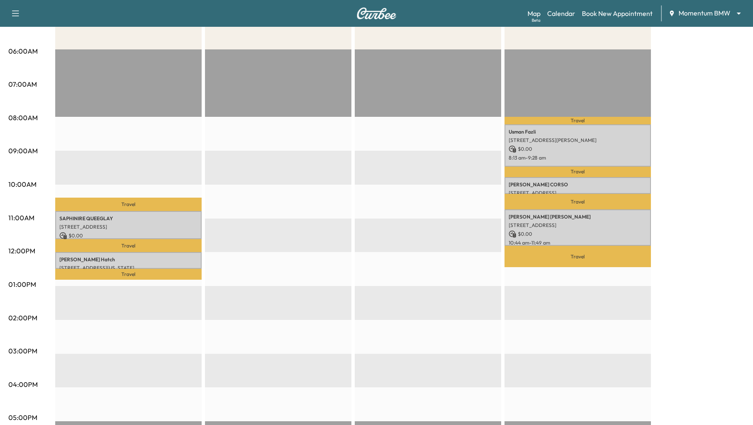
scroll to position [155, 0]
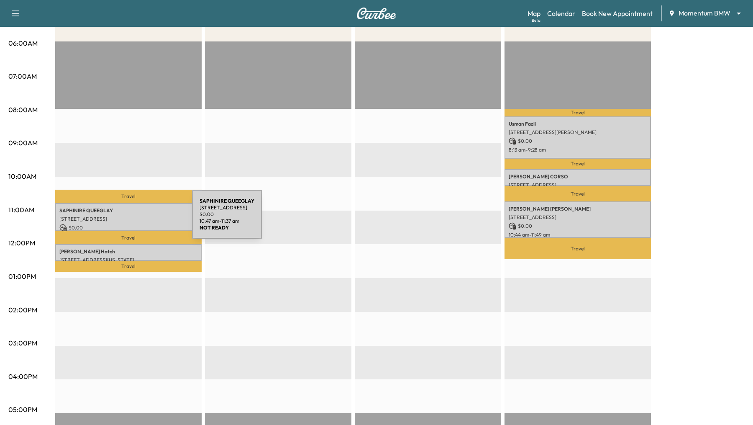
click at [129, 219] on p "[STREET_ADDRESS]" at bounding box center [128, 218] width 138 height 7
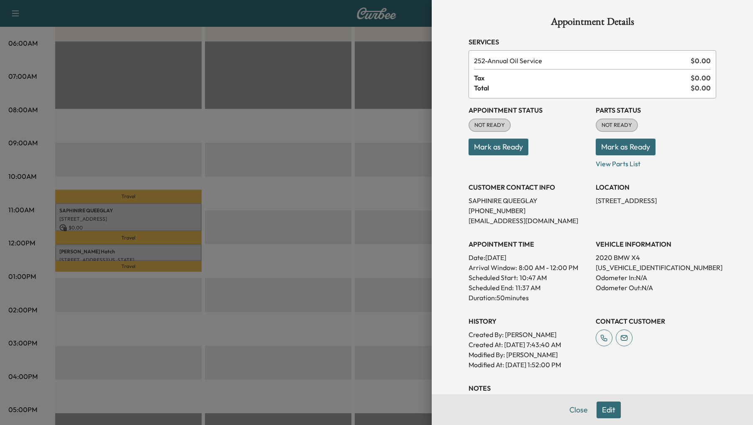
scroll to position [90, 0]
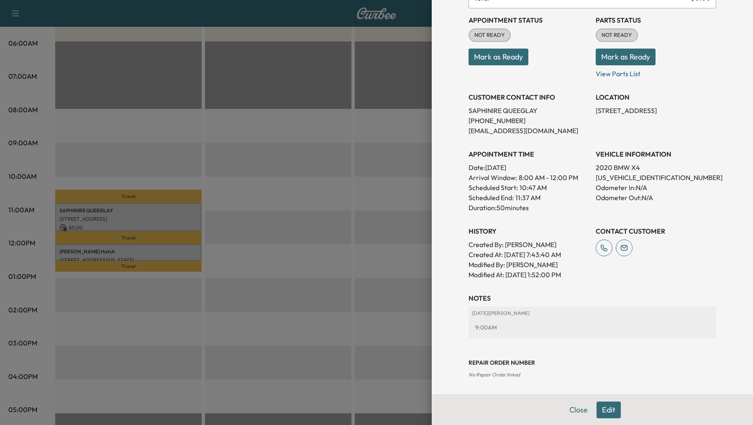
click at [147, 251] on div at bounding box center [376, 212] width 753 height 425
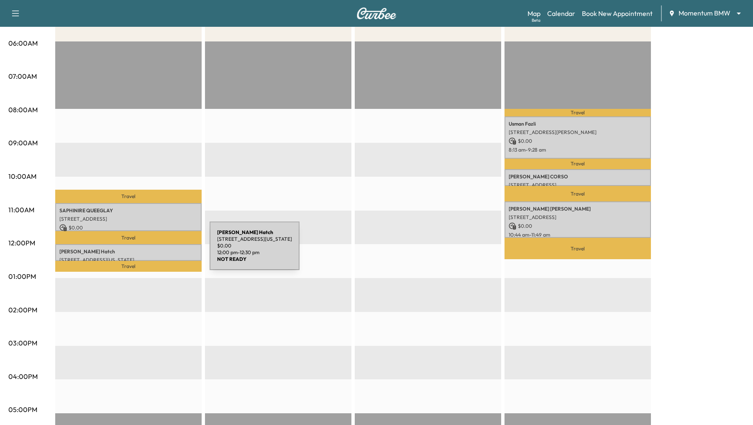
click at [147, 251] on p "[PERSON_NAME]" at bounding box center [128, 251] width 138 height 7
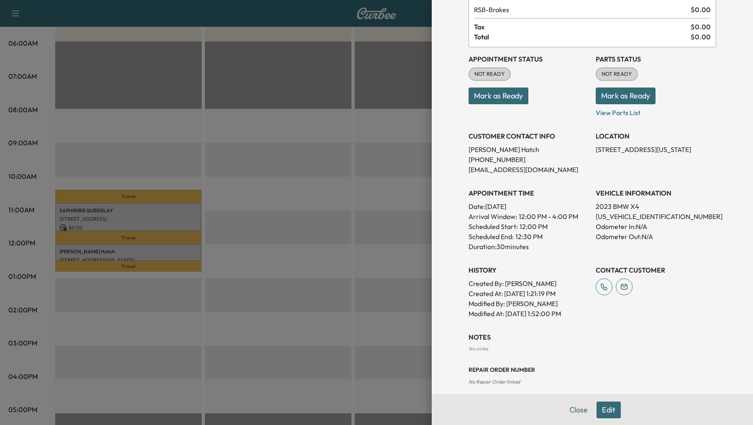
scroll to position [58, 0]
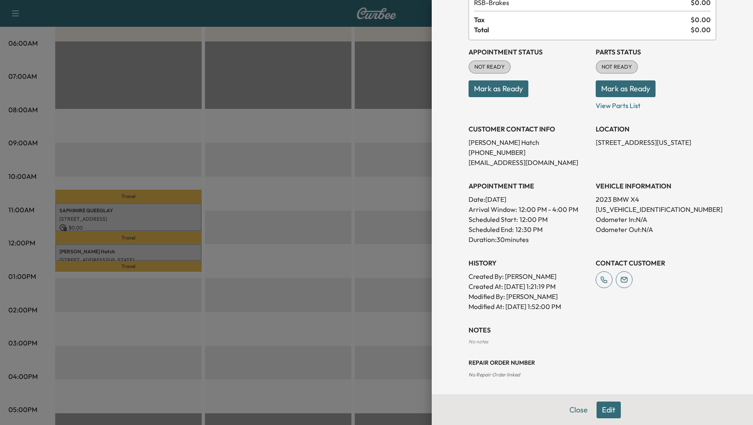
click at [307, 290] on div at bounding box center [376, 212] width 753 height 425
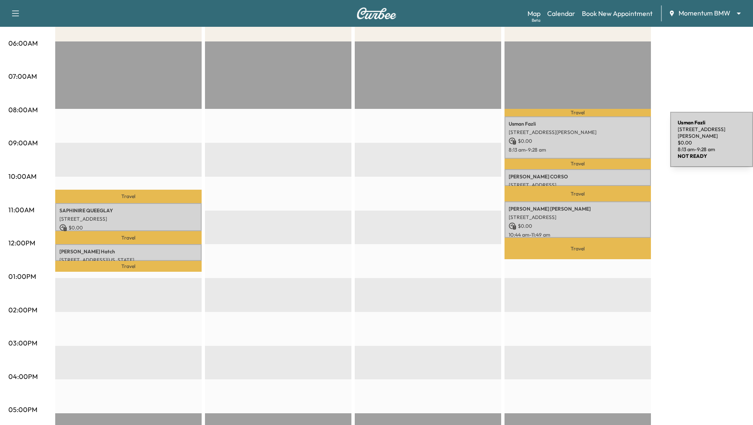
click at [607, 139] on p "$ 0.00" at bounding box center [578, 141] width 138 height 8
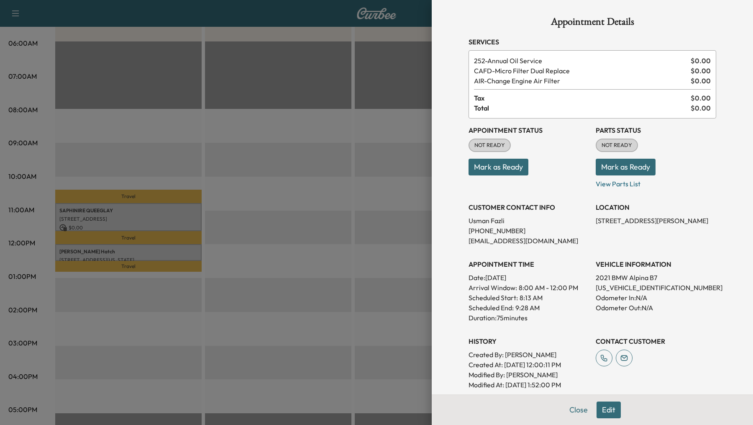
scroll to position [78, 0]
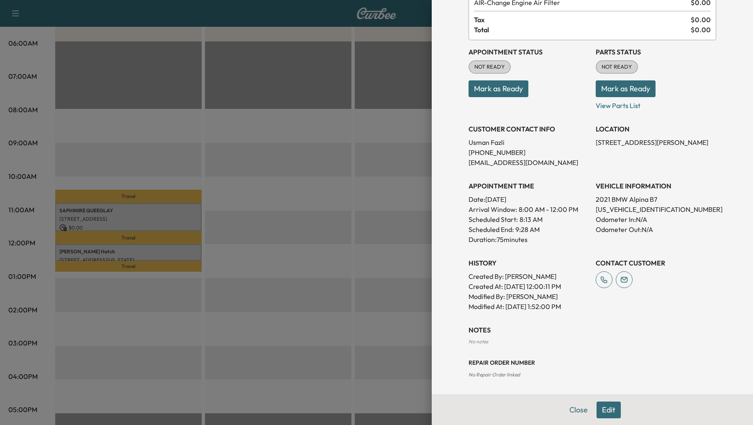
click at [374, 271] on div at bounding box center [376, 212] width 753 height 425
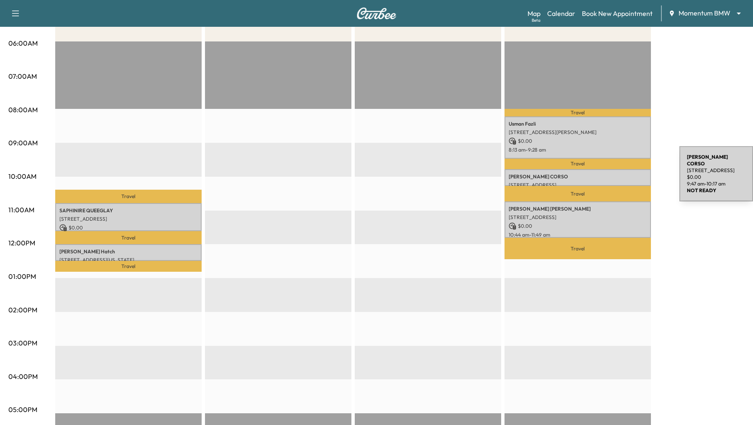
click at [617, 175] on p "[PERSON_NAME]" at bounding box center [578, 176] width 138 height 7
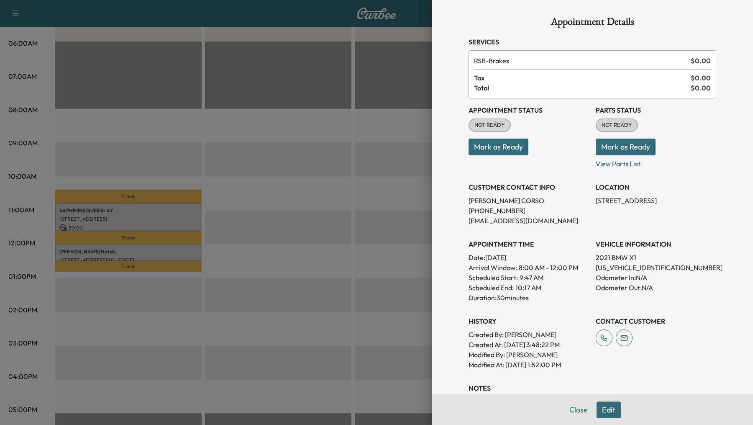
scroll to position [58, 0]
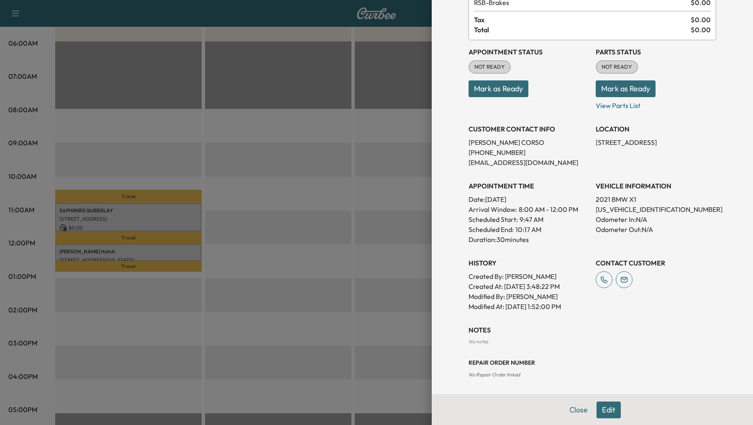
click at [325, 288] on div at bounding box center [376, 212] width 753 height 425
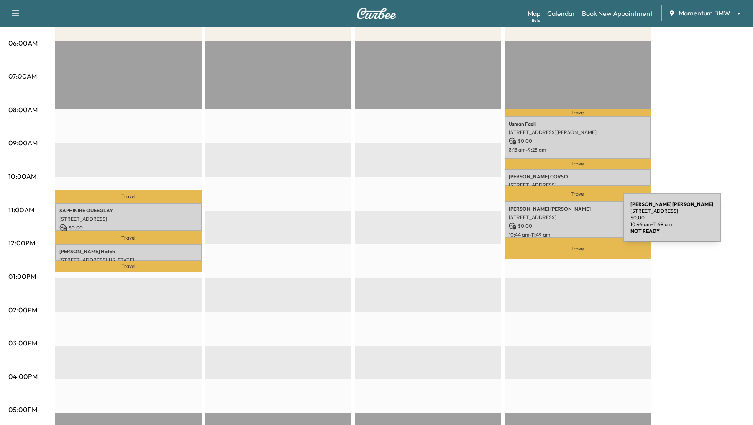
click at [560, 223] on p "$ 0.00" at bounding box center [578, 226] width 138 height 8
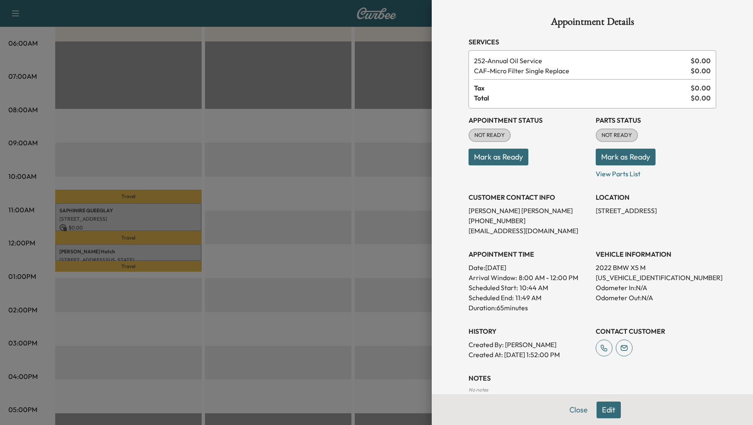
scroll to position [48, 0]
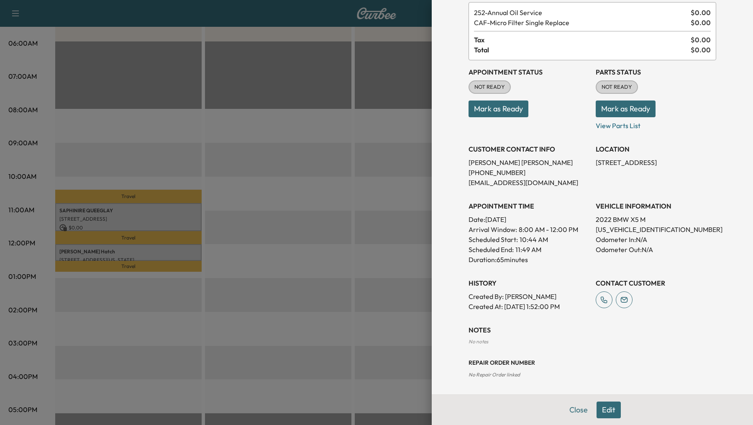
click at [364, 242] on div at bounding box center [376, 212] width 753 height 425
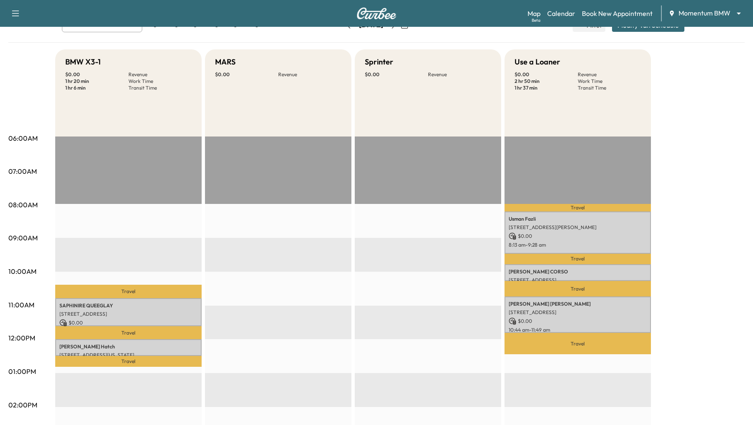
scroll to position [0, 0]
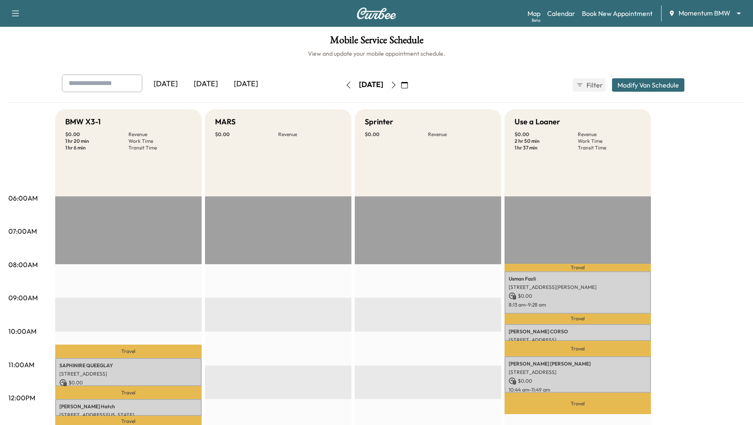
click at [397, 86] on icon "button" at bounding box center [393, 85] width 7 height 7
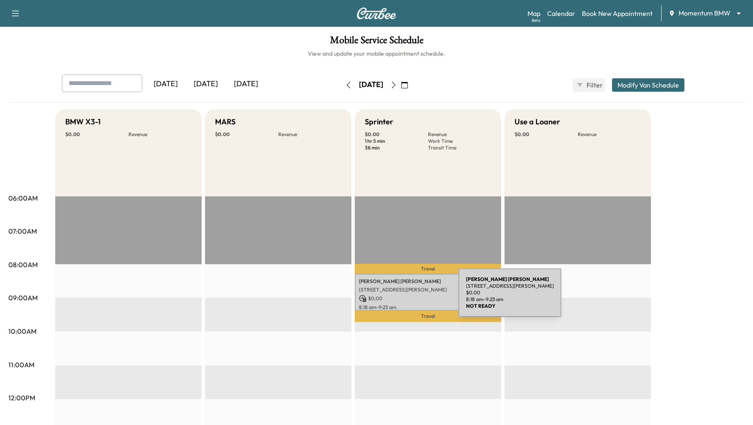
click at [396, 288] on p "[STREET_ADDRESS][PERSON_NAME]" at bounding box center [428, 289] width 138 height 7
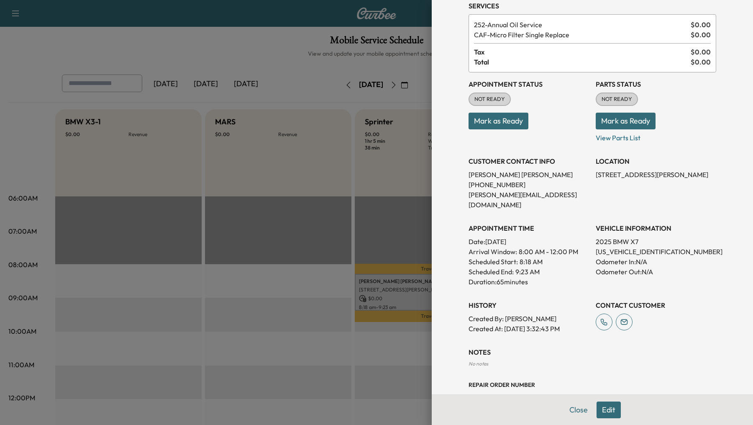
scroll to position [48, 0]
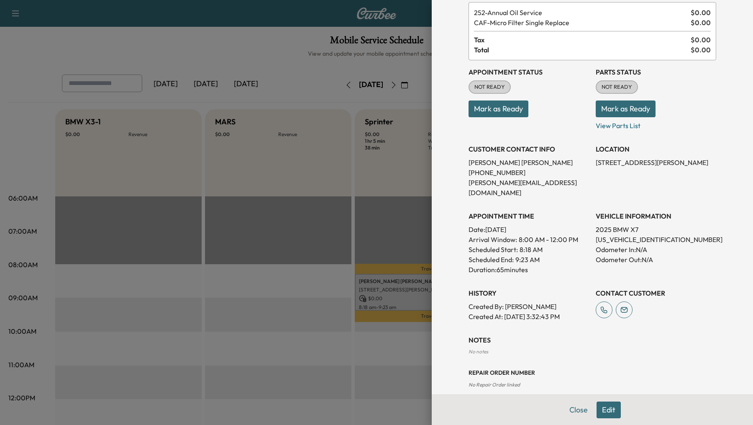
click at [373, 361] on div at bounding box center [376, 212] width 753 height 425
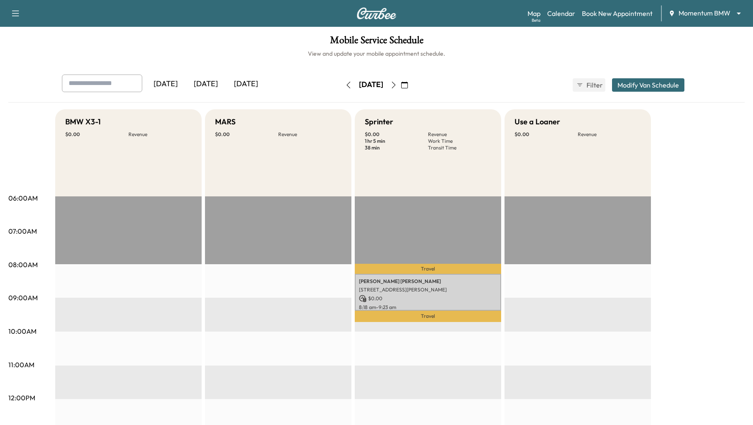
click at [397, 87] on icon "button" at bounding box center [393, 85] width 7 height 7
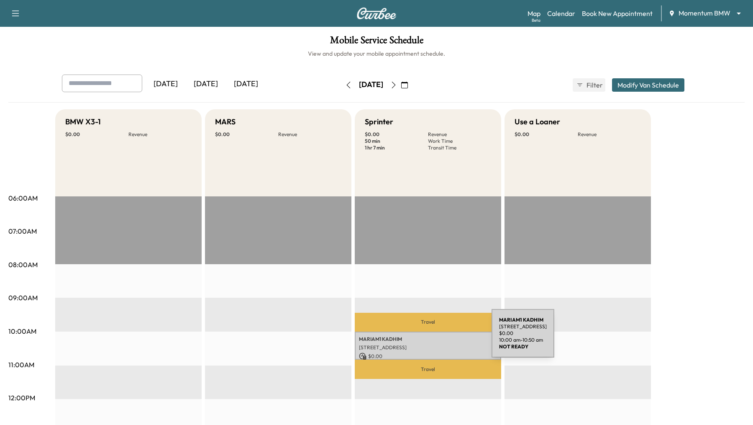
scroll to position [0, 0]
click at [426, 359] on p "Travel" at bounding box center [428, 368] width 146 height 19
click at [429, 349] on div "MARIAM1 KADHIM [STREET_ADDRESS] $ 0.00 10:00 am - 10:50 am" at bounding box center [428, 345] width 146 height 28
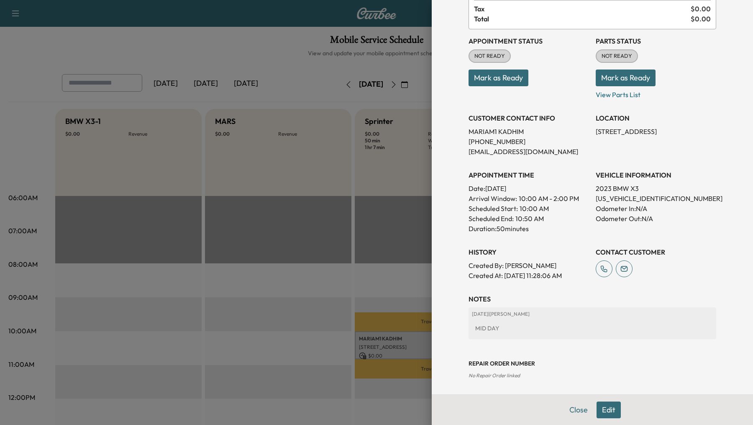
scroll to position [70, 0]
click at [202, 363] on div at bounding box center [376, 212] width 753 height 425
